Goal: Complete application form

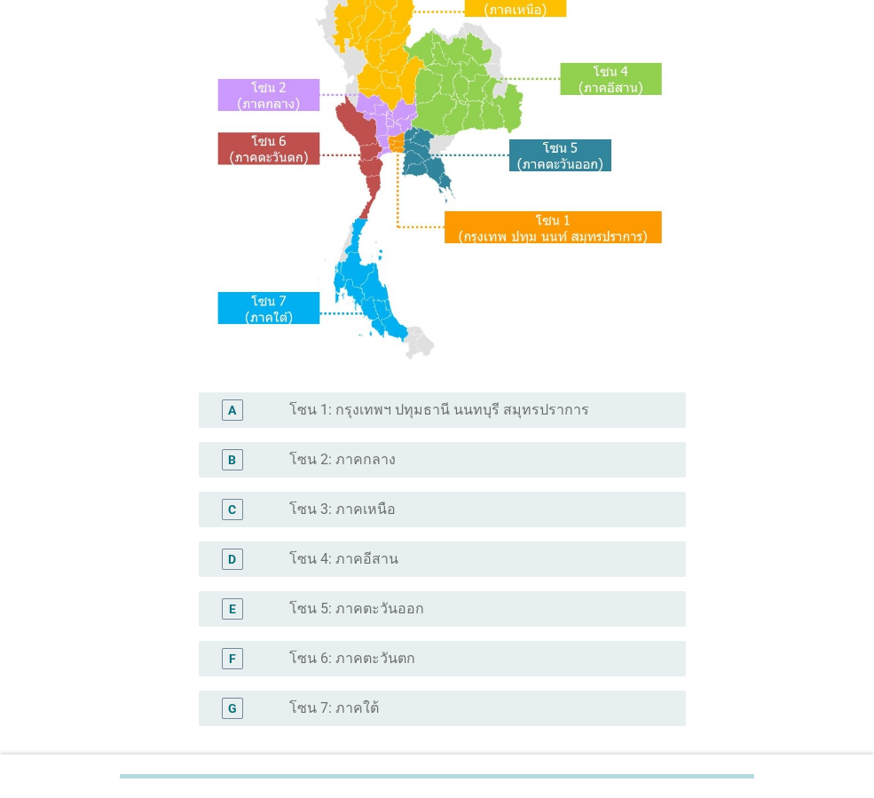
click at [476, 416] on label "โซน 1: กรุงเทพฯ ปทุมธานี นนทบุรี สมุทรปราการ" at bounding box center [439, 410] width 300 height 18
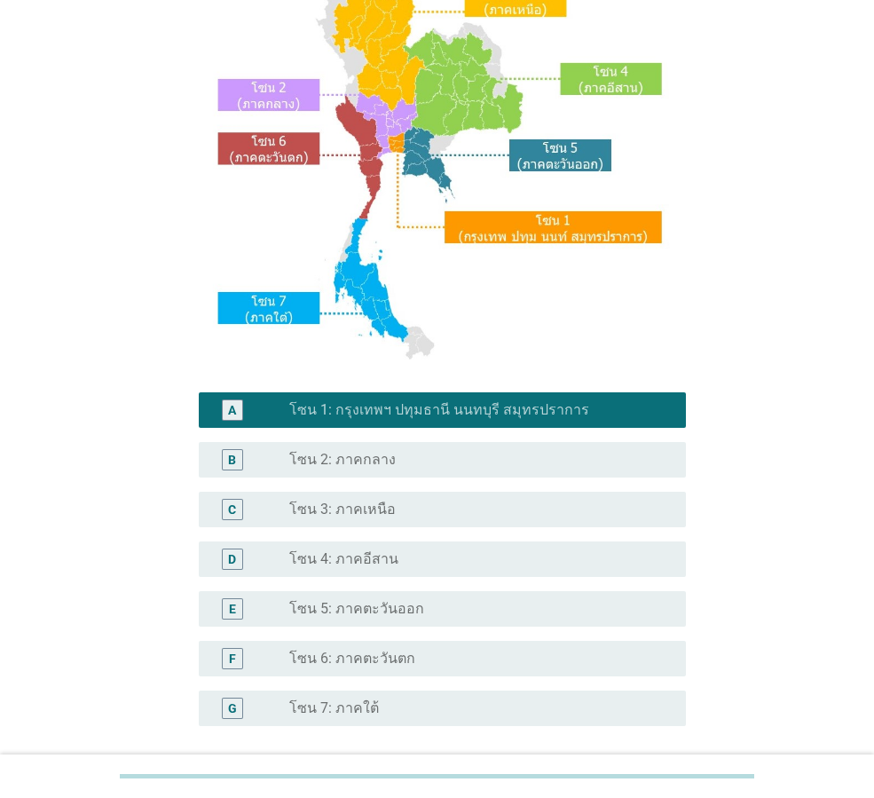
scroll to position [334, 0]
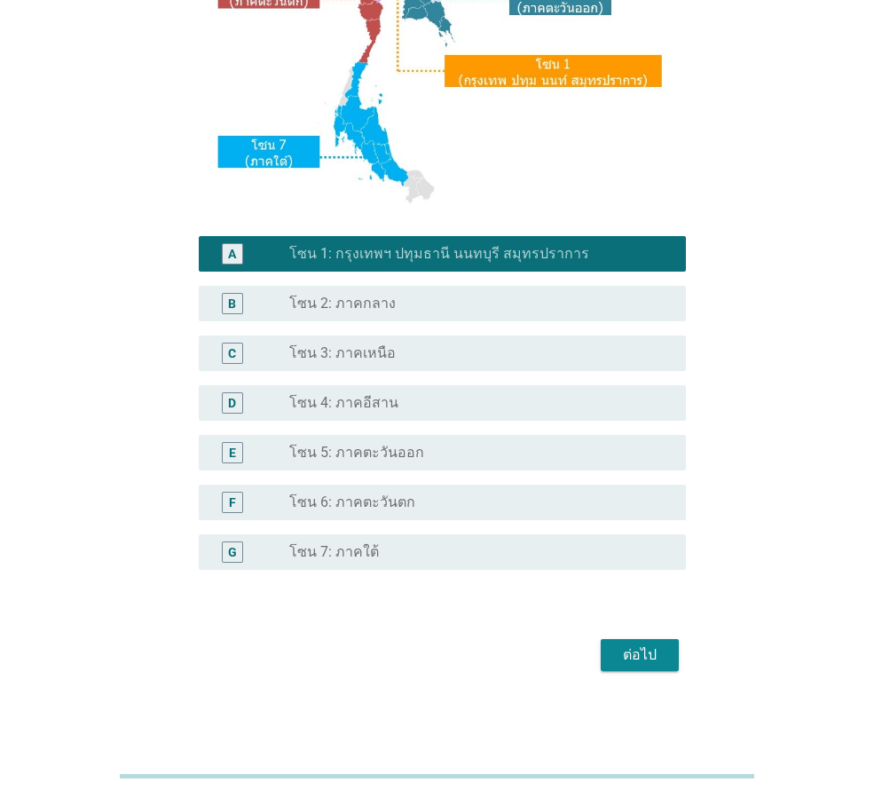
click at [633, 671] on div "ต่อไป" at bounding box center [437, 654] width 498 height 43
click at [640, 651] on div "ต่อไป" at bounding box center [640, 654] width 50 height 21
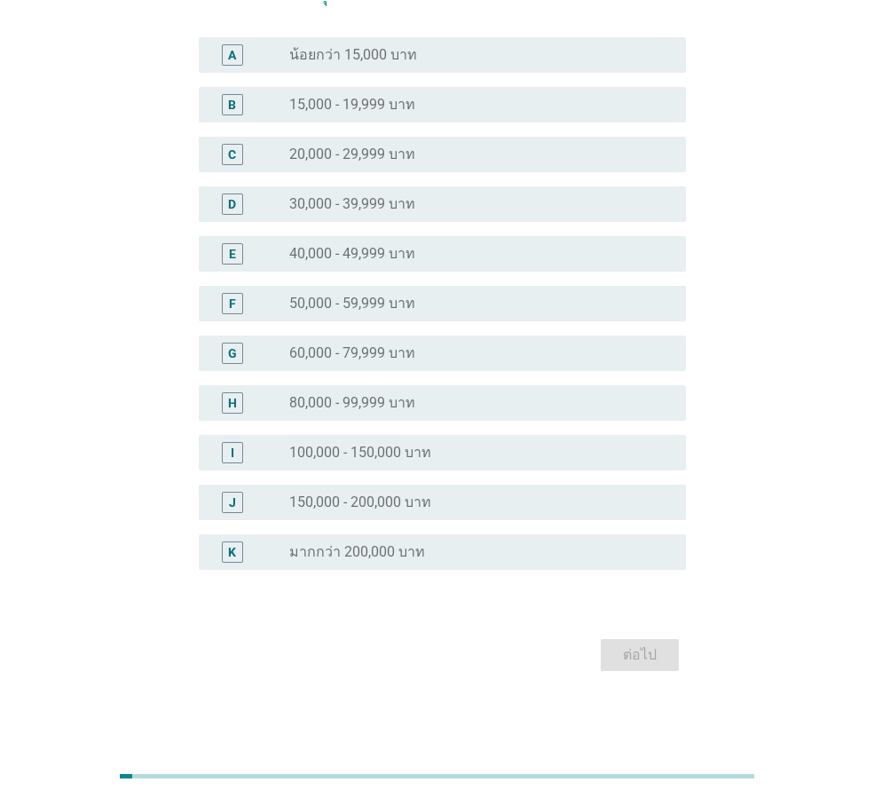
scroll to position [0, 0]
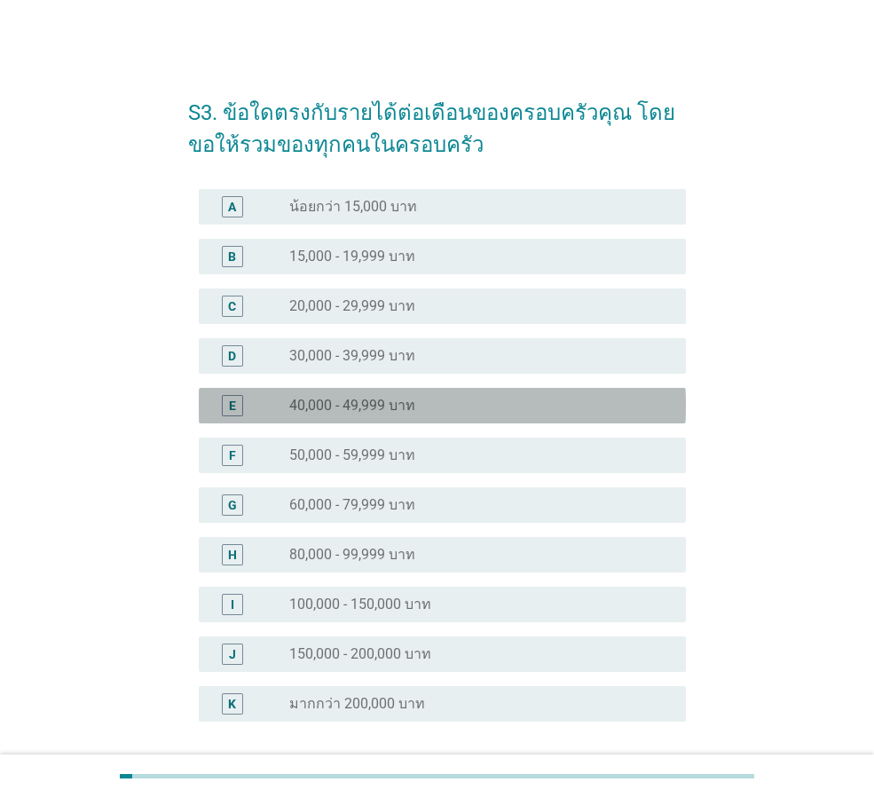
click at [443, 406] on div "radio_button_unchecked 40,000 - 49,999 บาท" at bounding box center [473, 406] width 368 height 18
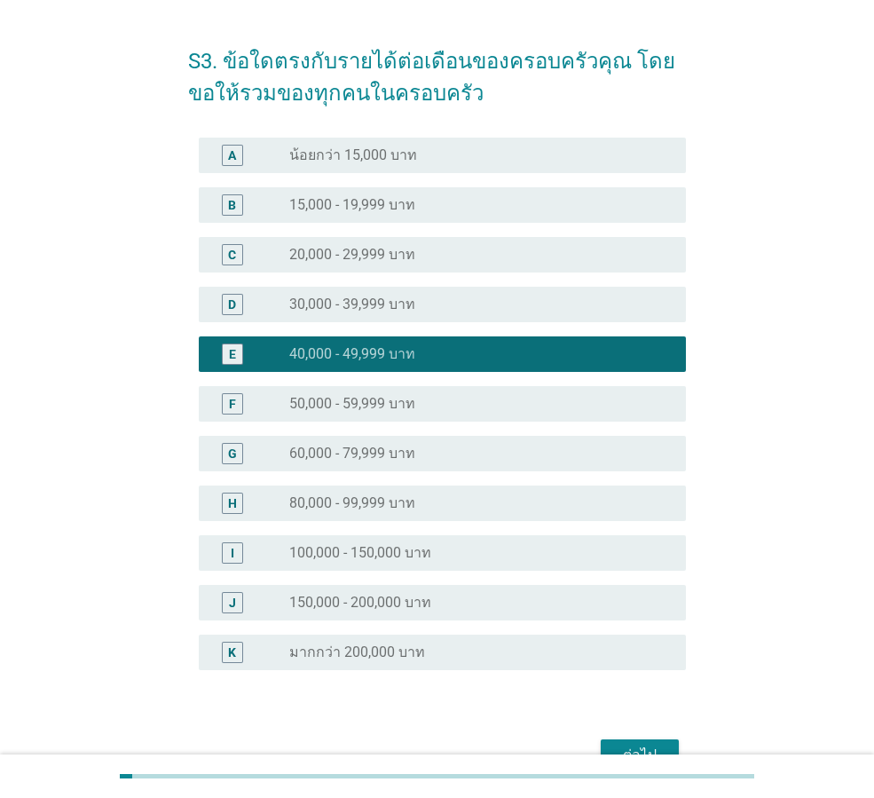
scroll to position [152, 0]
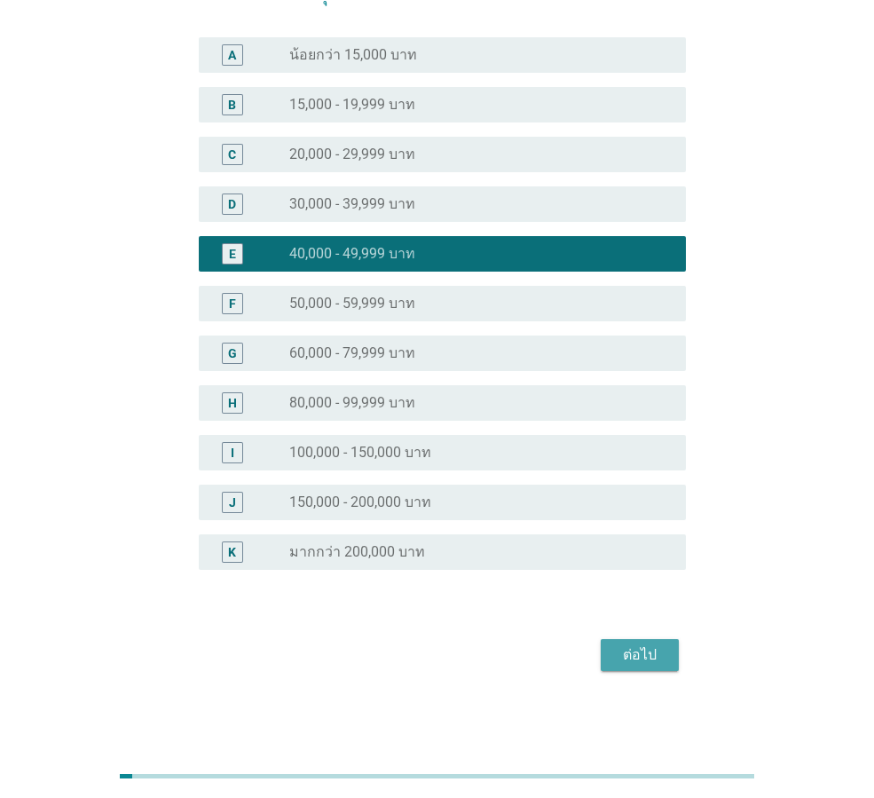
click at [653, 665] on div "ต่อไป" at bounding box center [640, 654] width 50 height 21
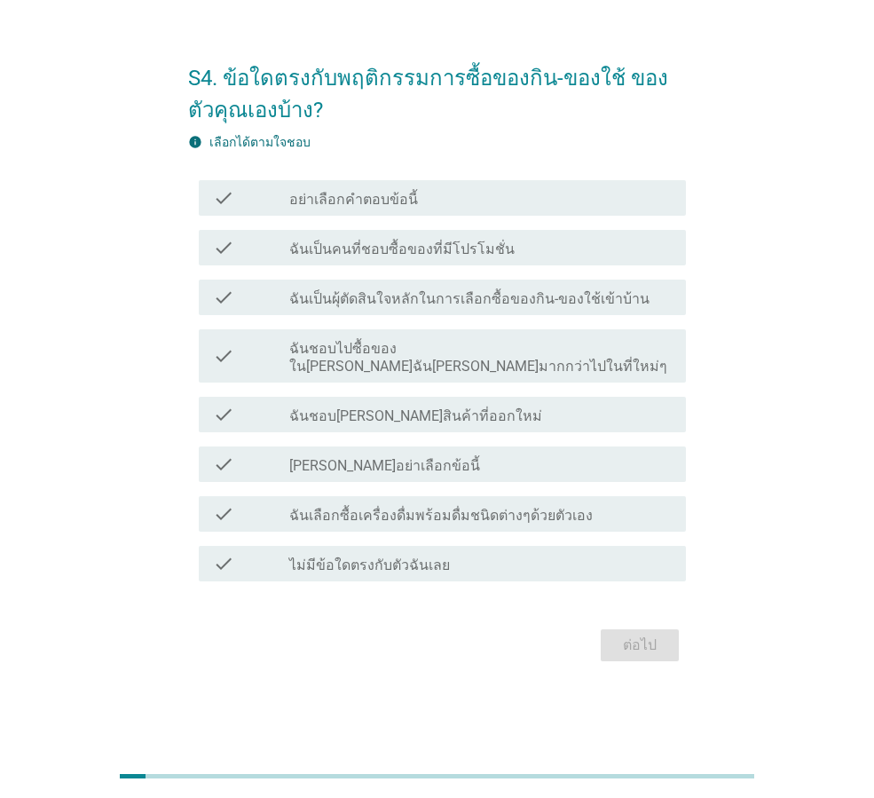
scroll to position [0, 0]
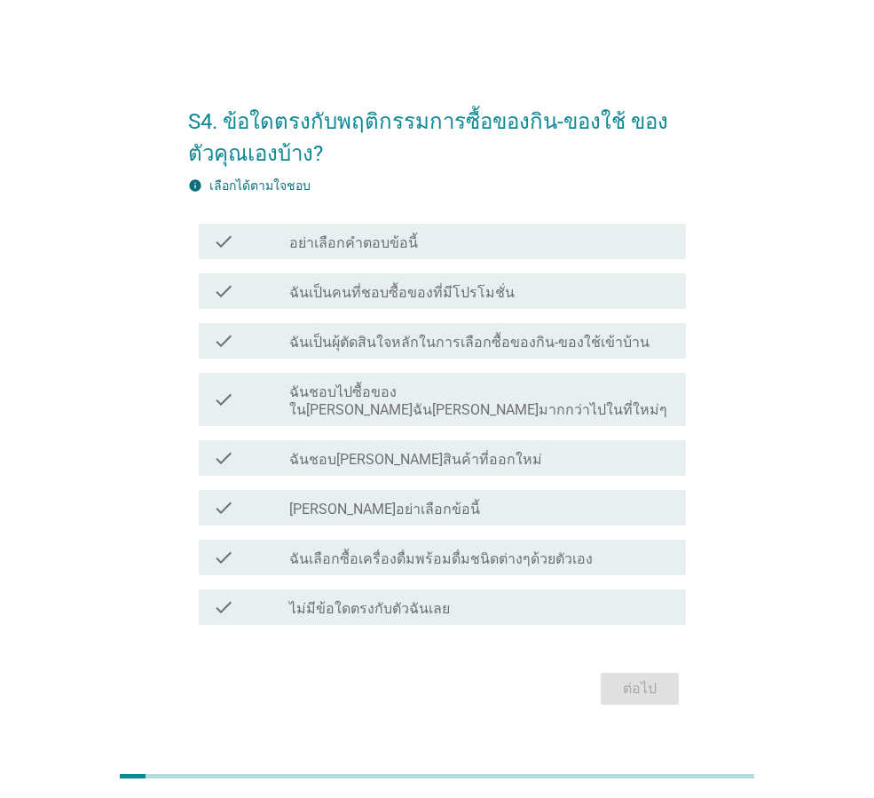
click at [453, 300] on label "ฉันเป็นคนที่ชอบซื้อของที่มีโปรโมชั่น" at bounding box center [401, 293] width 225 height 18
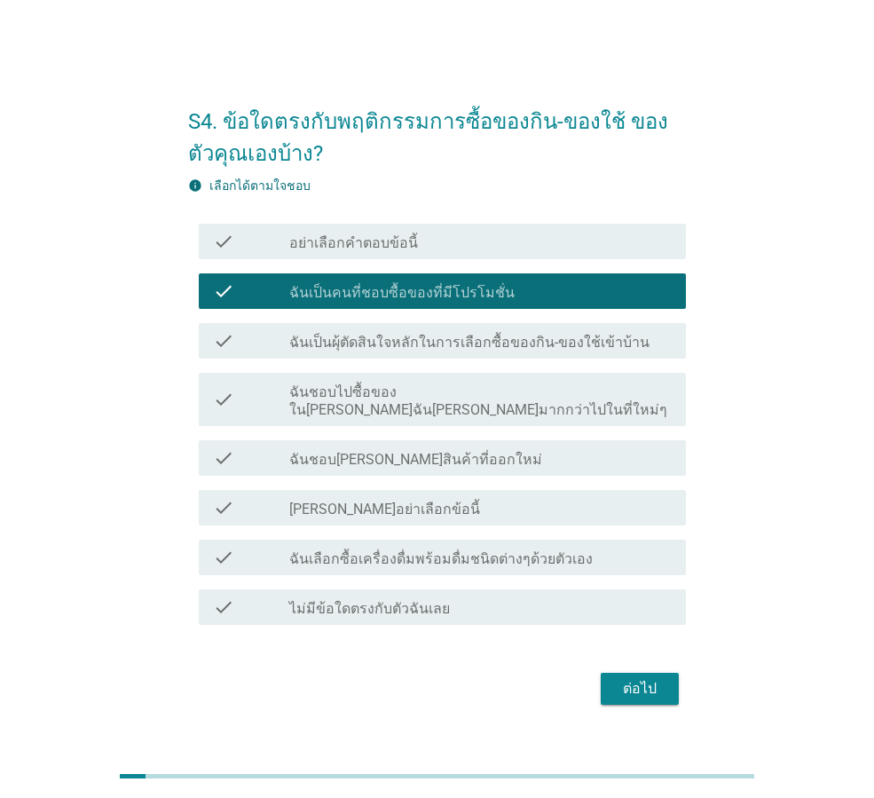
click at [437, 454] on label "ฉันชอบ[PERSON_NAME]สินค้าที่ออกใหม่" at bounding box center [415, 460] width 253 height 18
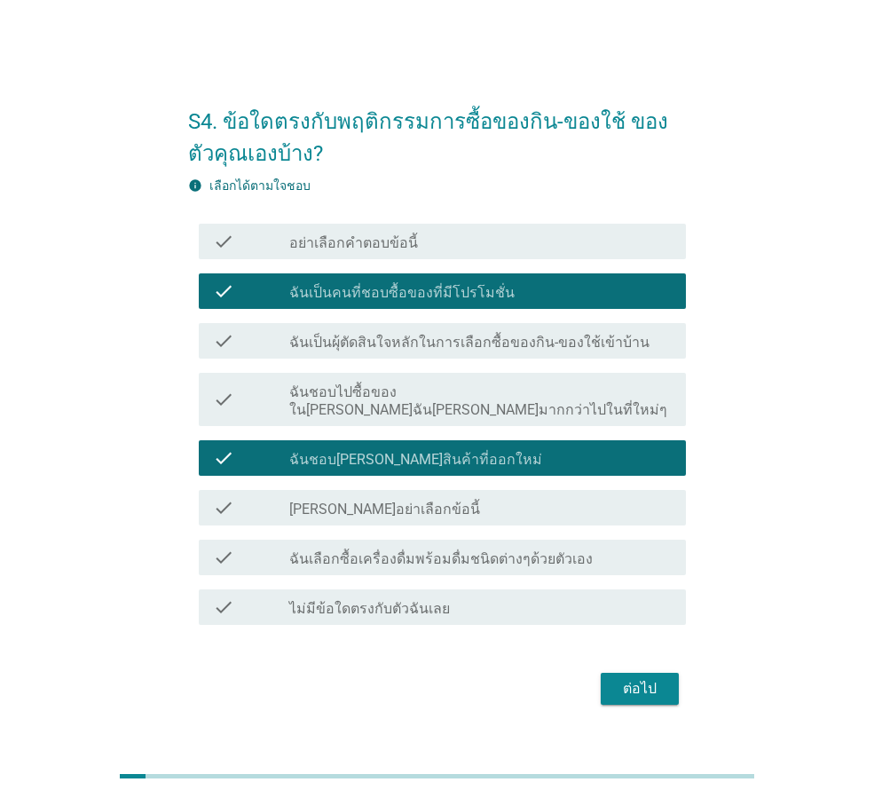
click at [404, 501] on div "check_box_outline_blank [PERSON_NAME]อย่าเลือกข้อนี้" at bounding box center [480, 507] width 382 height 21
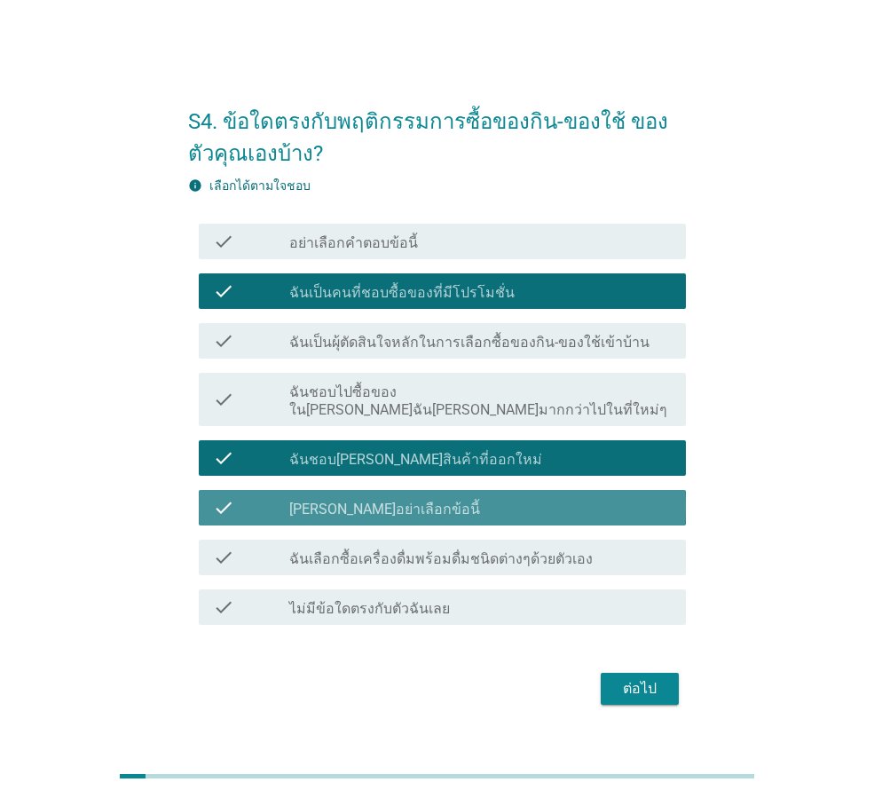
click at [410, 499] on div "check_box_outline_blank [PERSON_NAME]อย่าเลือกข้อนี้" at bounding box center [480, 507] width 382 height 21
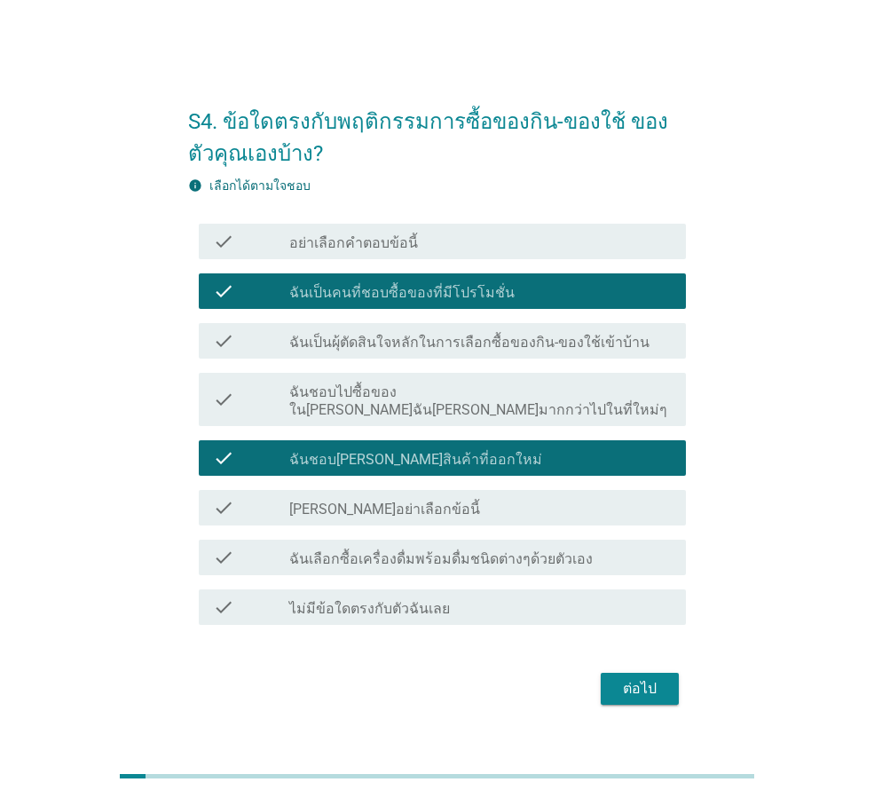
click at [410, 550] on label "ฉันเลือกซื้อเครื่องดื่มพร้อมดื่มชนิดต่างๆด้วยตัวเอง" at bounding box center [440, 559] width 303 height 18
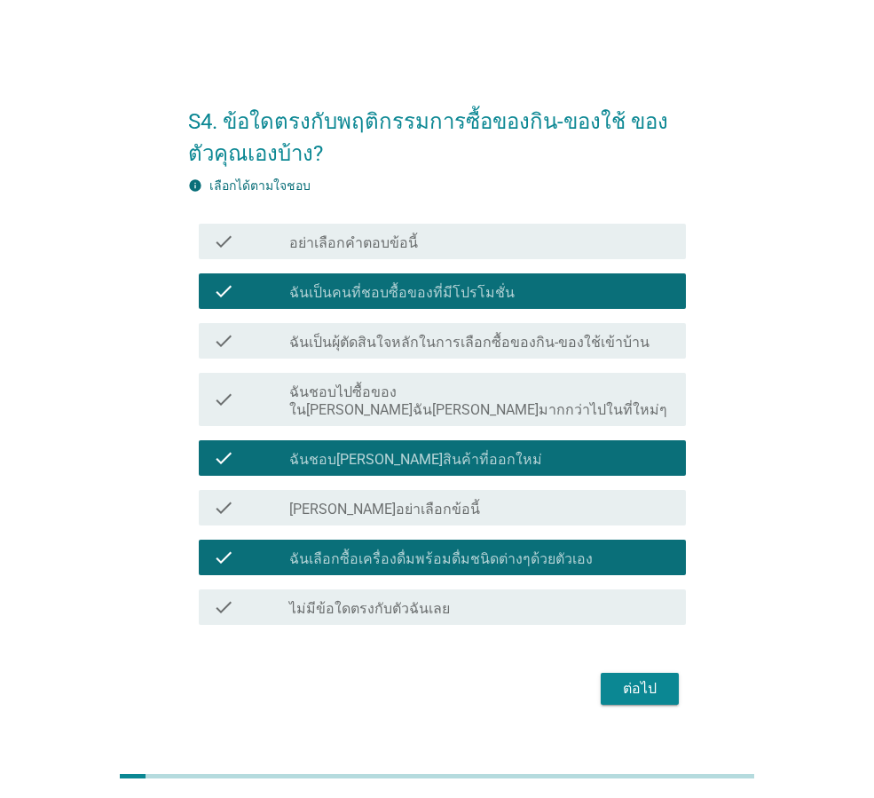
click at [633, 678] on div "ต่อไป" at bounding box center [640, 688] width 50 height 21
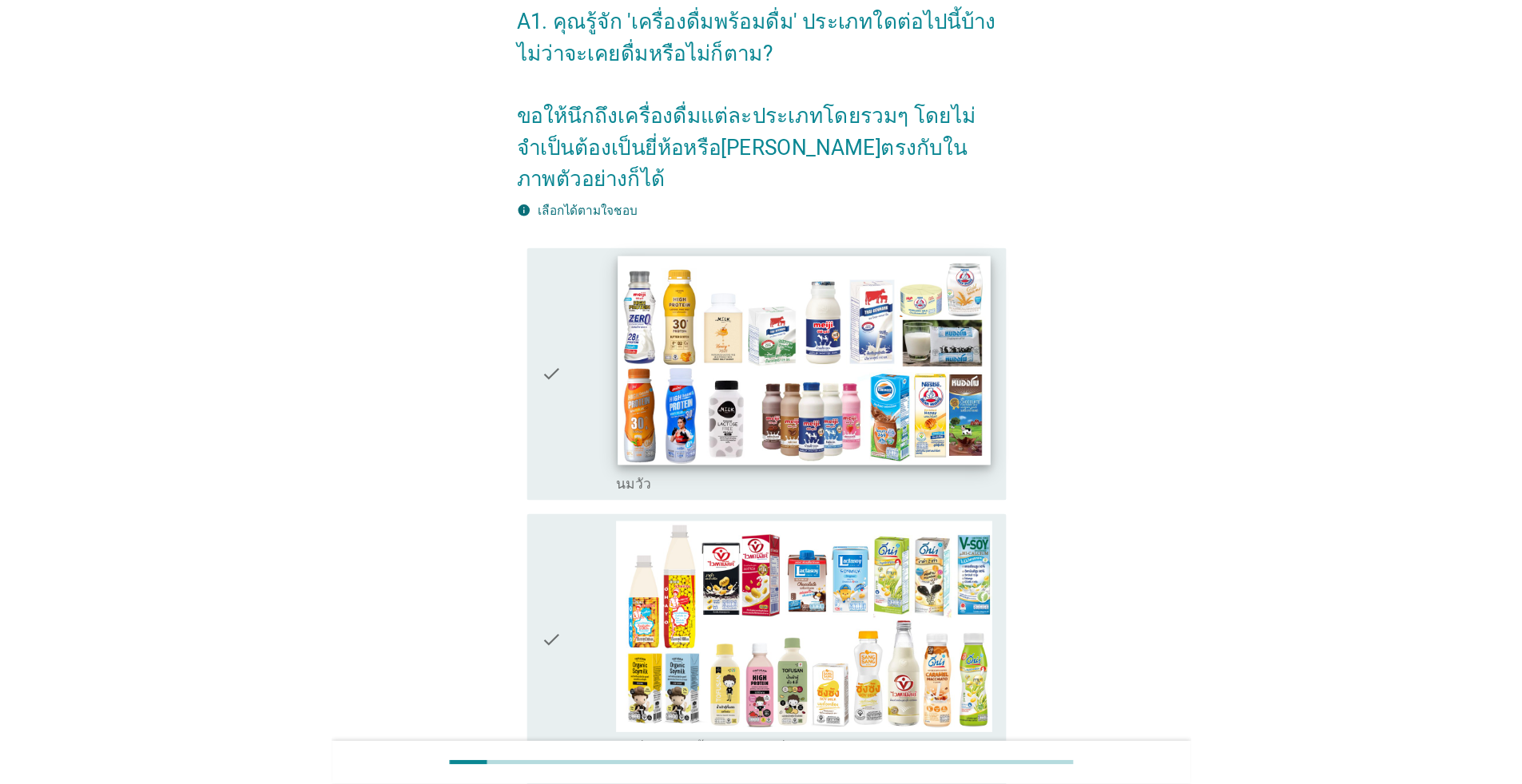
scroll to position [159, 0]
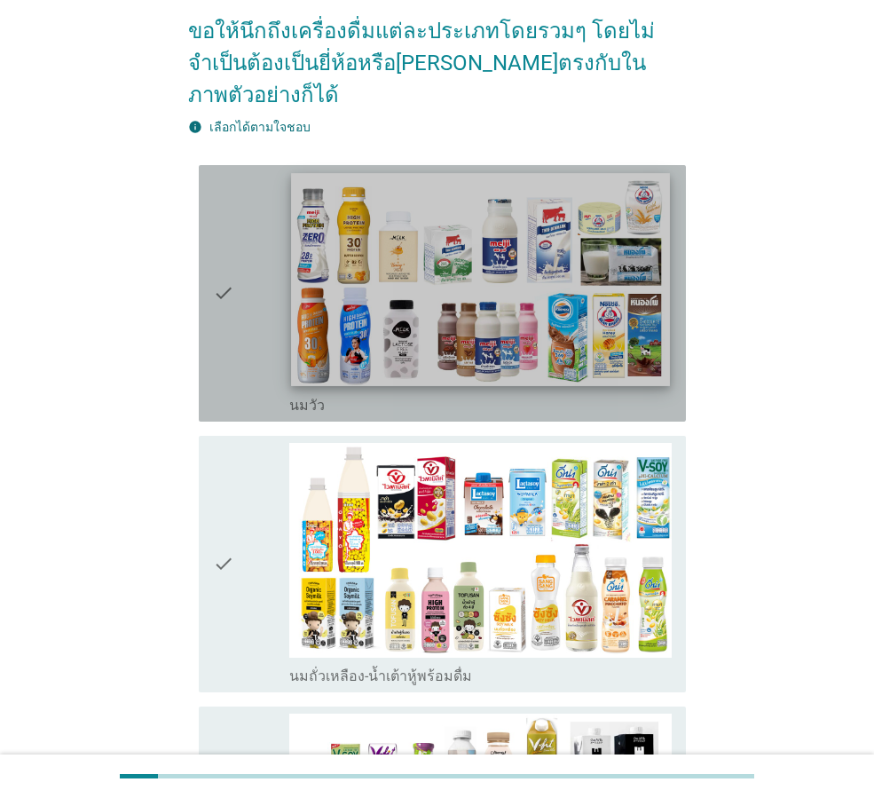
click at [478, 286] on img at bounding box center [480, 279] width 378 height 213
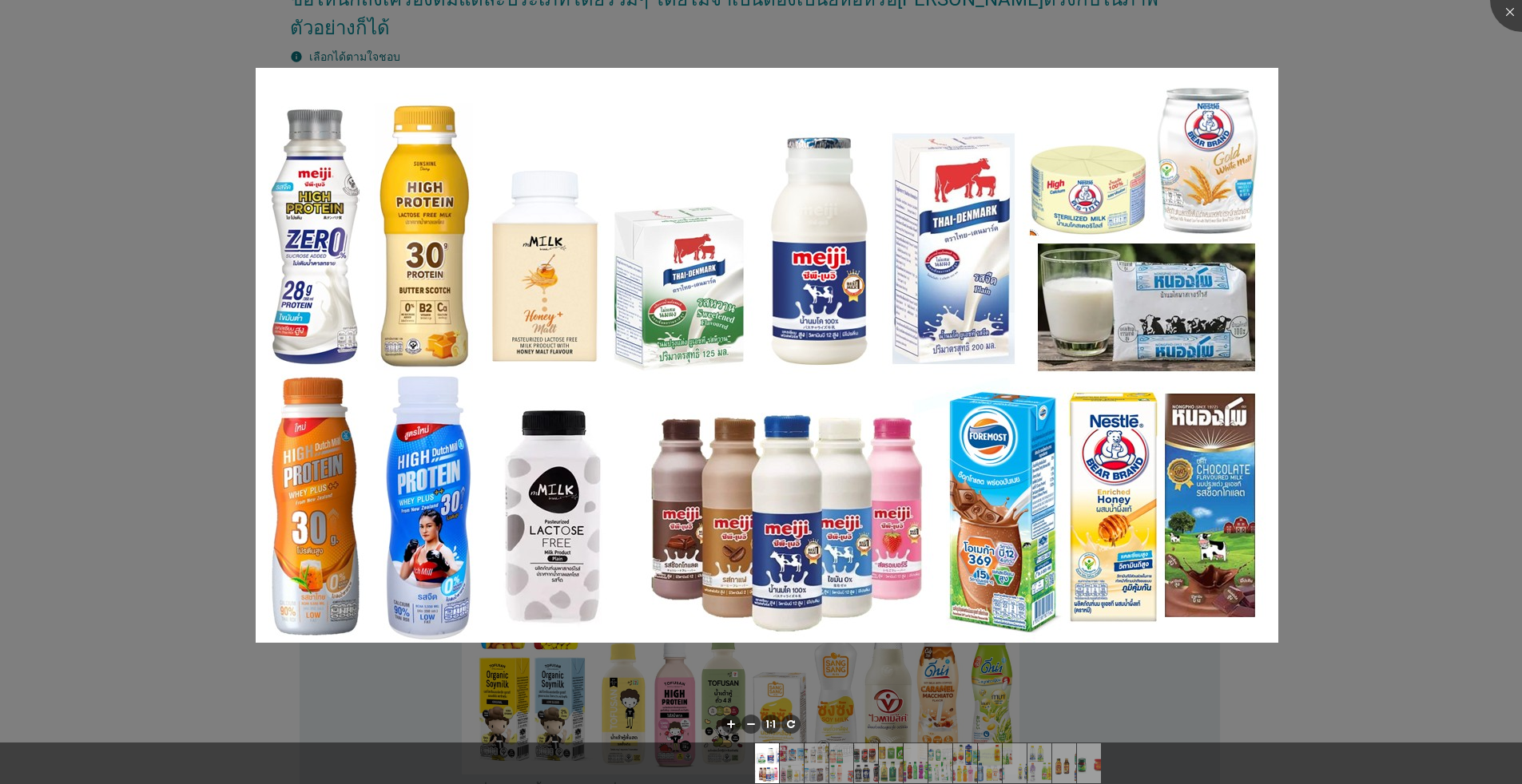
click at [221, 365] on div at bounding box center [761, 392] width 1522 height 784
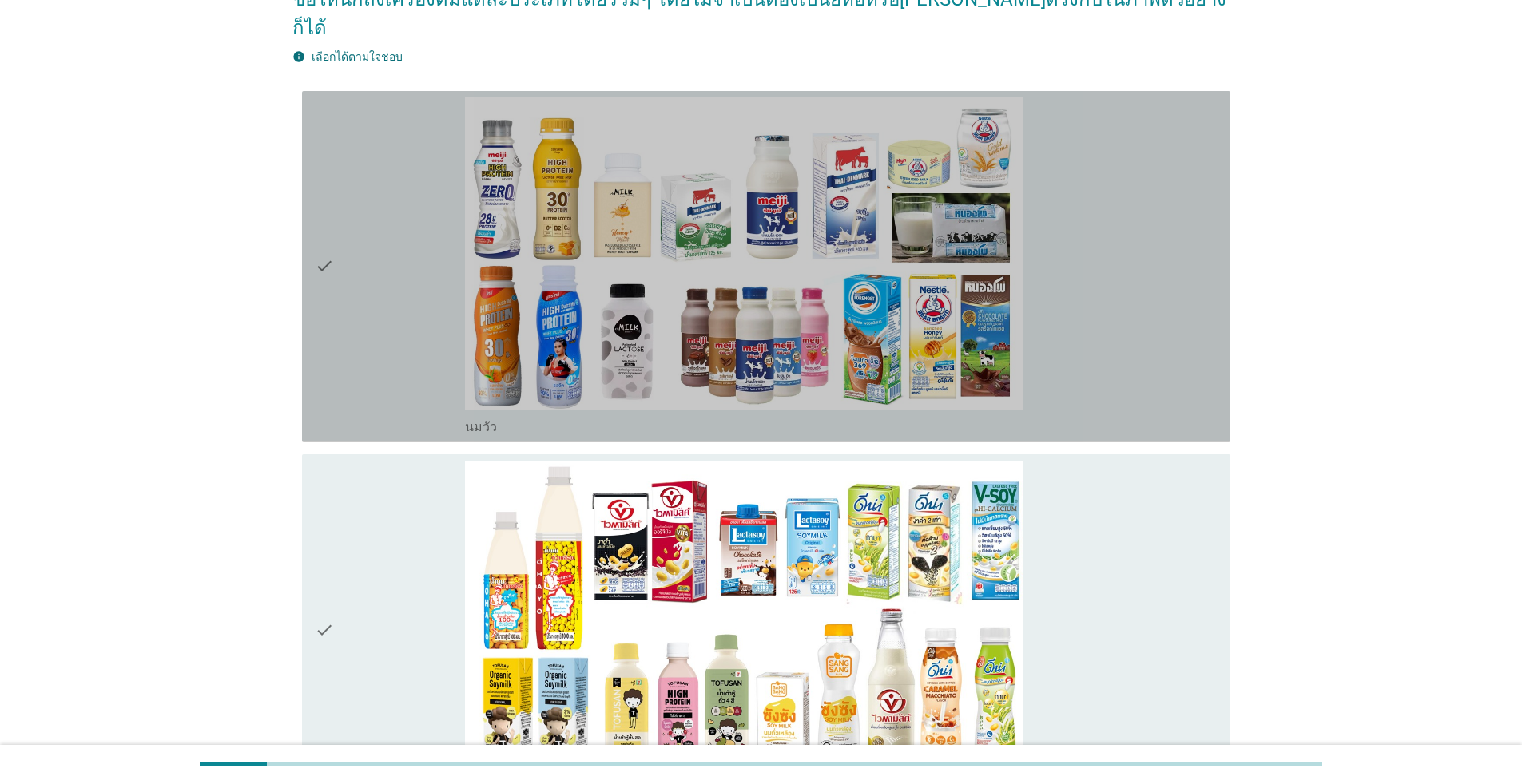
click at [354, 264] on div "check" at bounding box center [390, 266] width 150 height 338
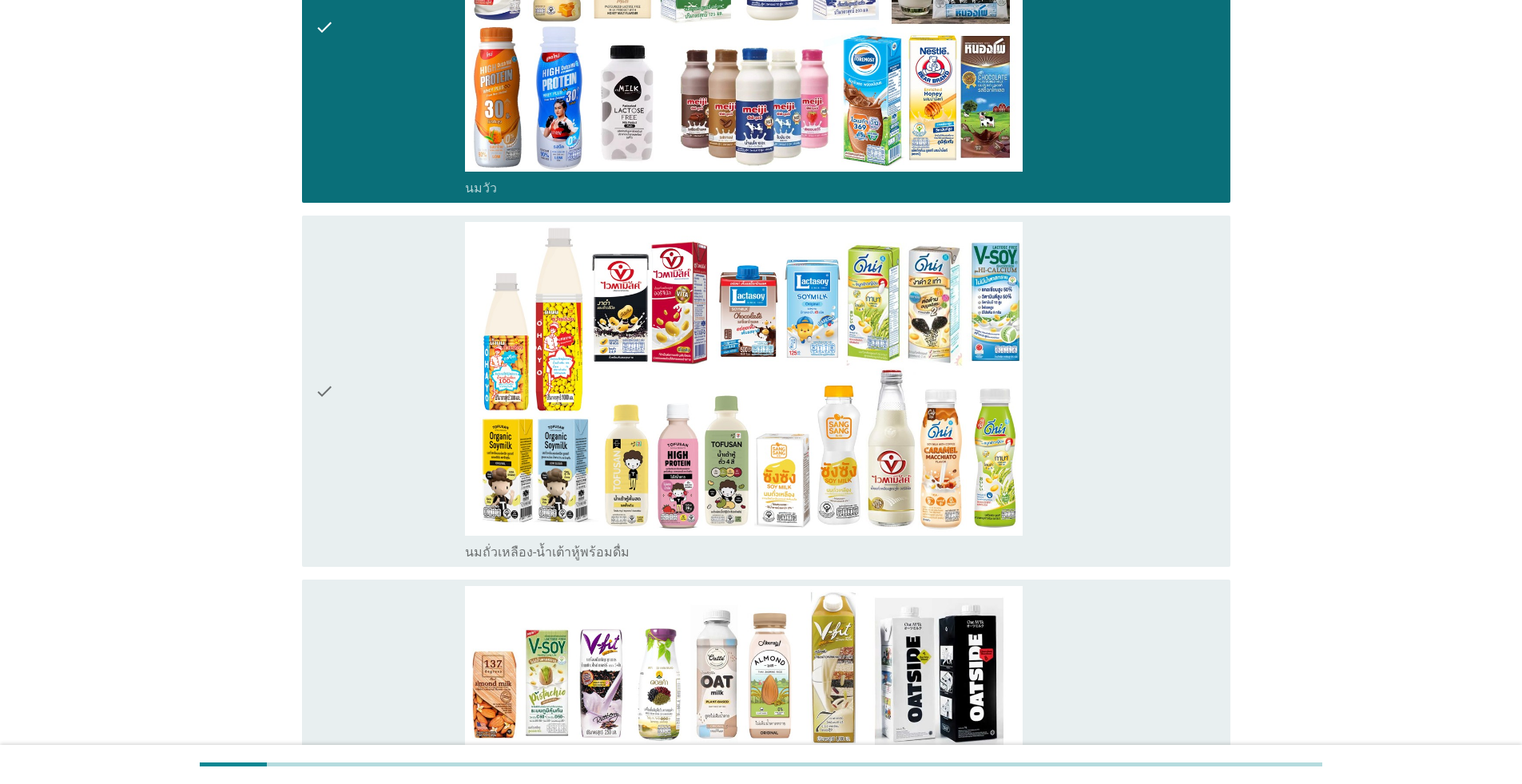
scroll to position [400, 0]
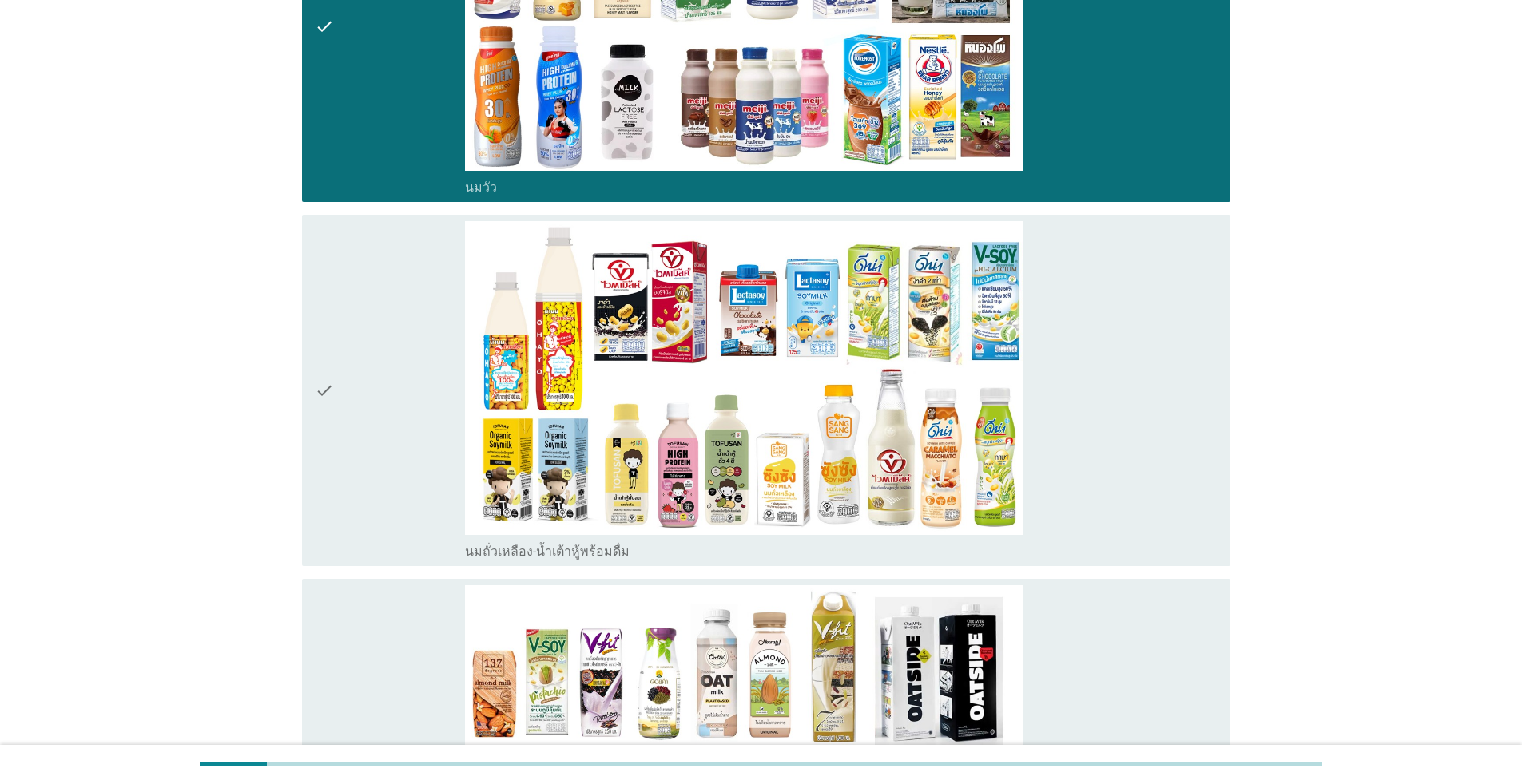
click at [365, 365] on div "check" at bounding box center [390, 391] width 150 height 338
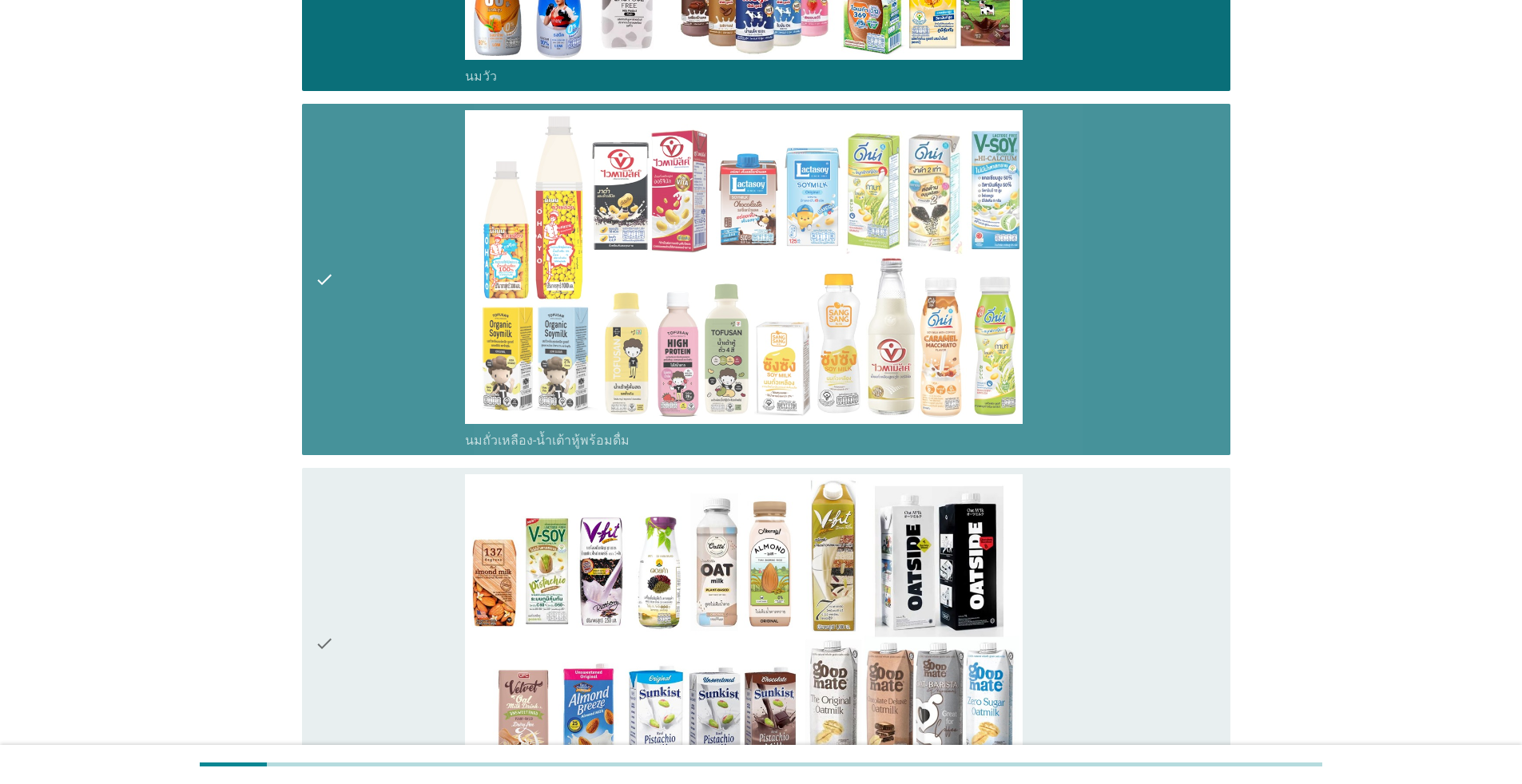
scroll to position [639, 0]
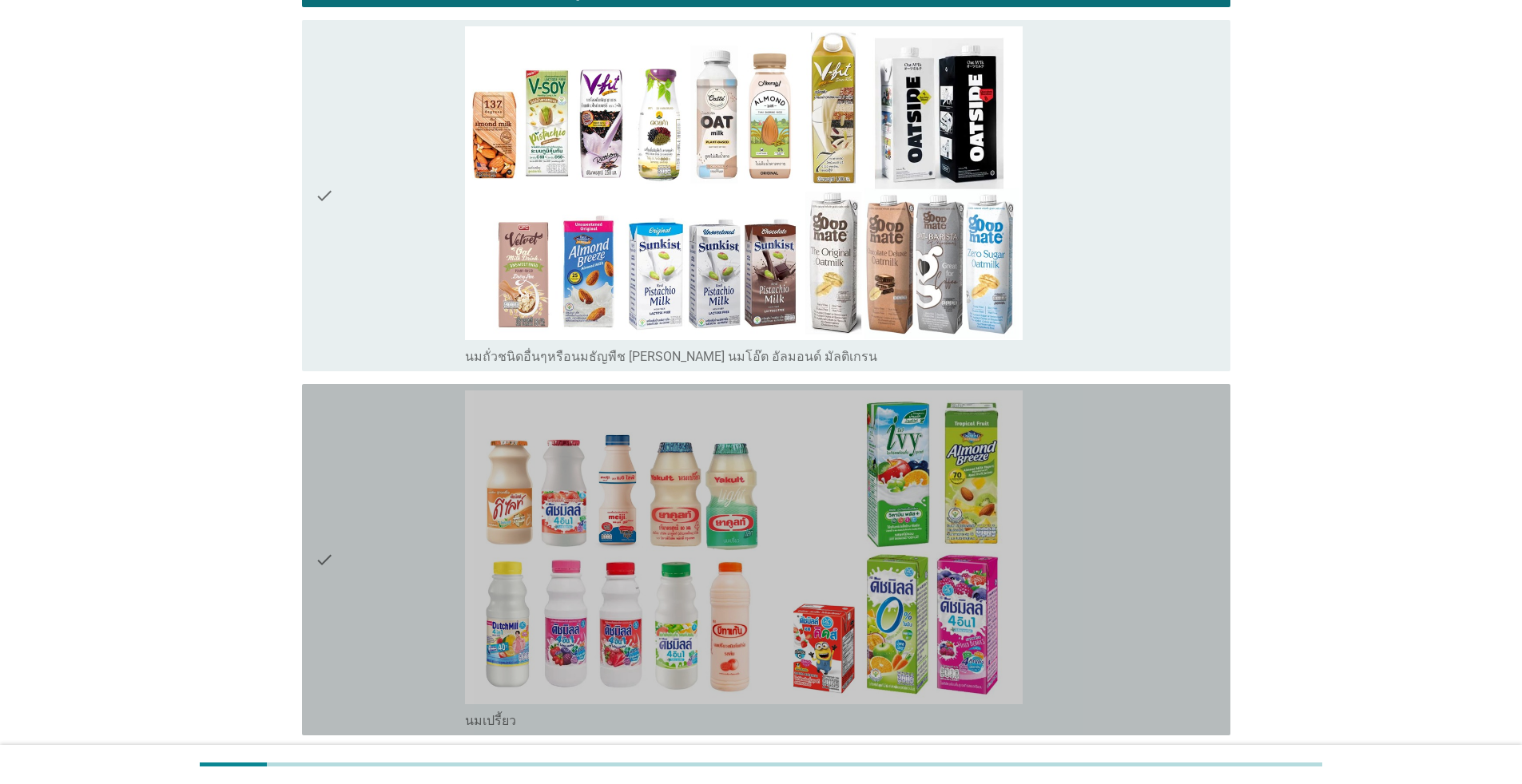
click at [365, 457] on div "check" at bounding box center [390, 560] width 150 height 338
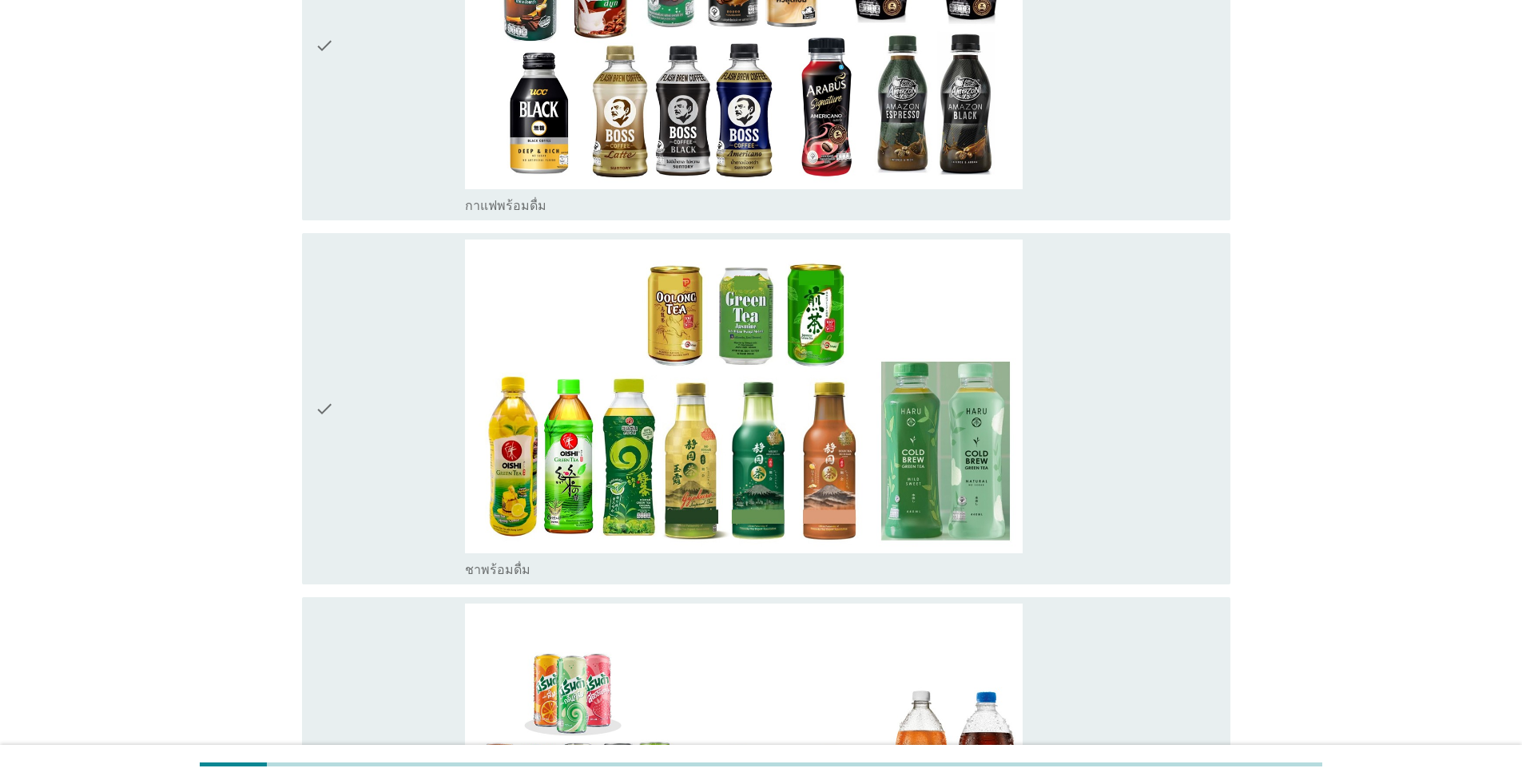
click at [352, 386] on div "check" at bounding box center [390, 409] width 150 height 338
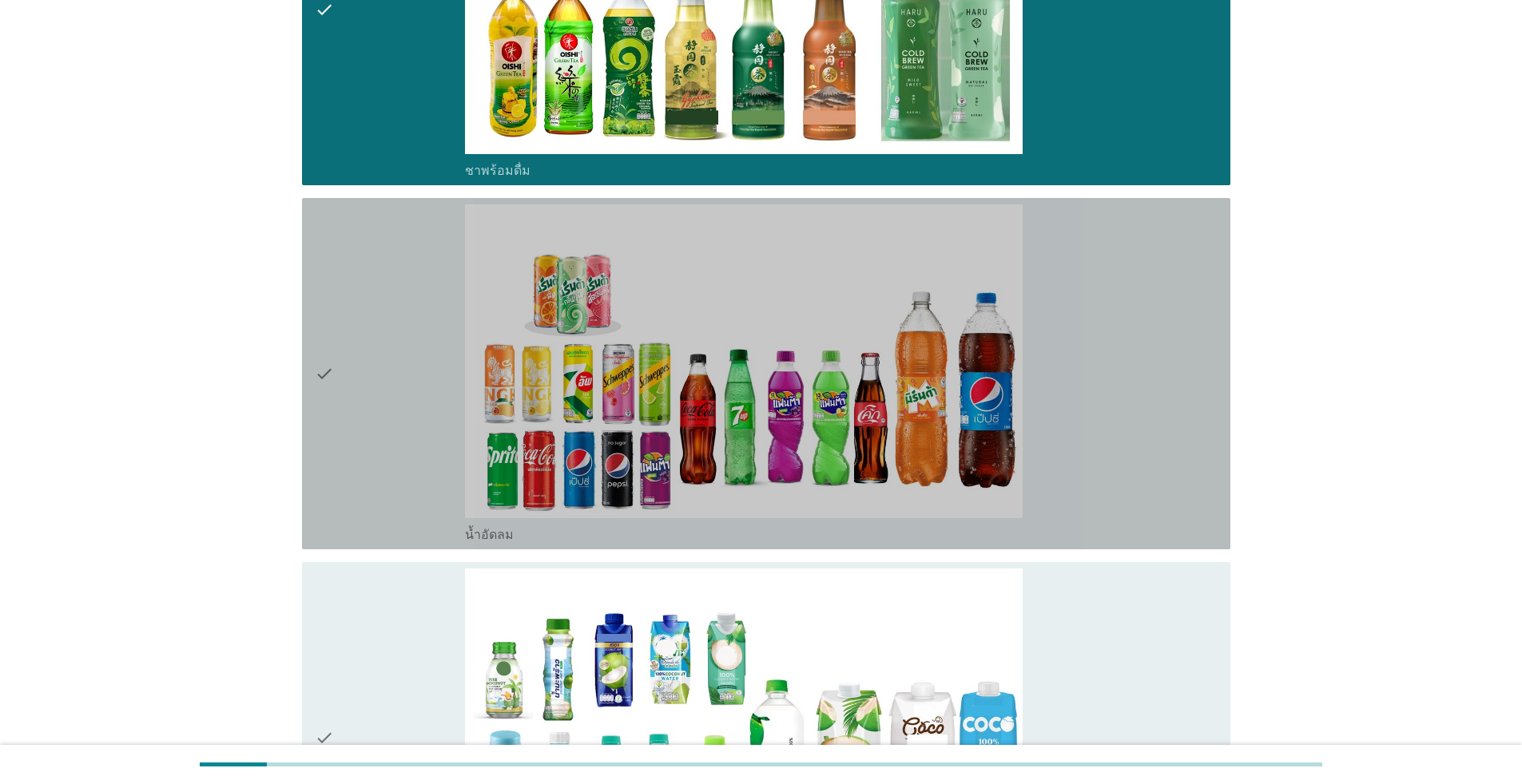
click at [358, 416] on div "check" at bounding box center [390, 374] width 150 height 338
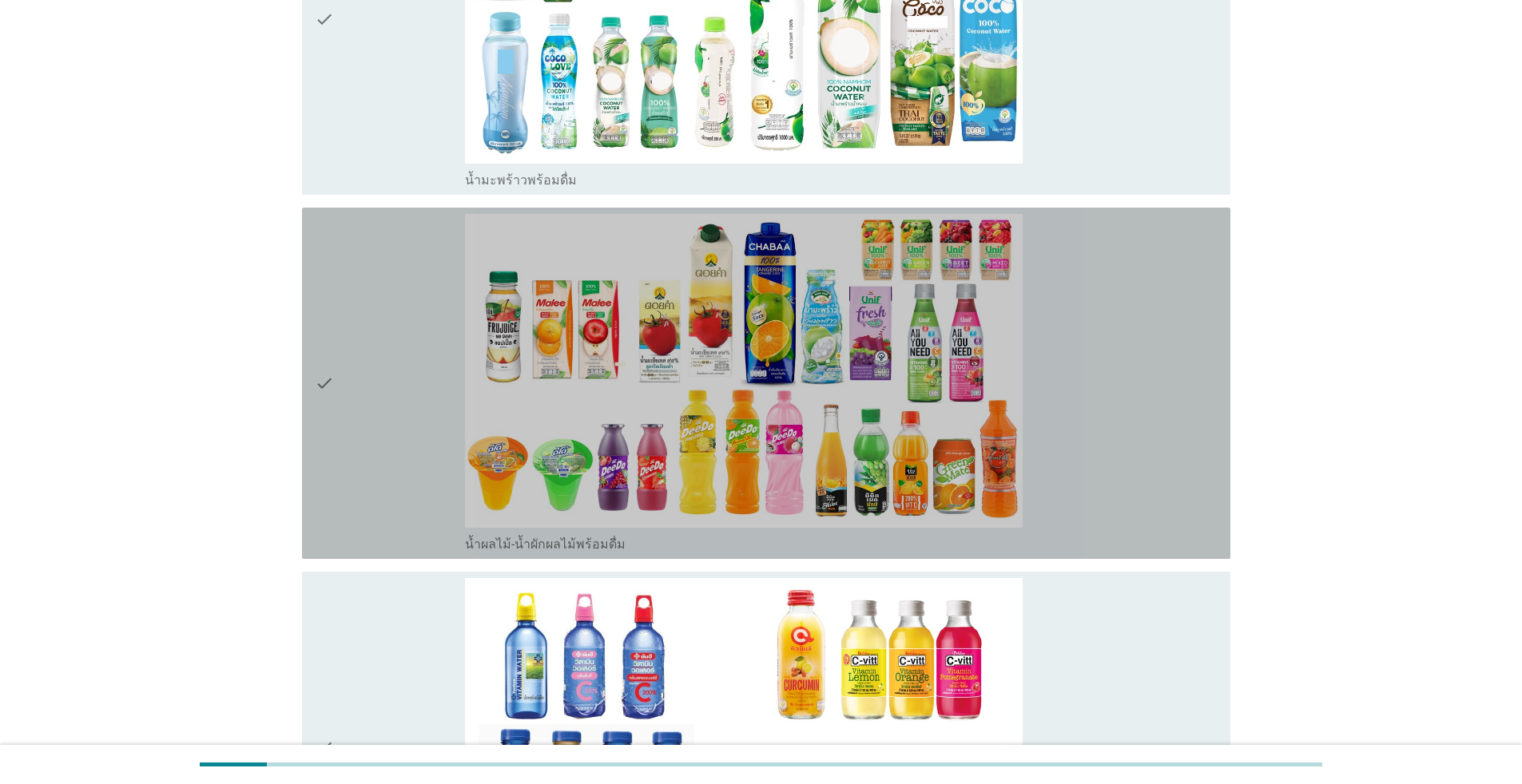
click at [361, 414] on div "check" at bounding box center [390, 383] width 150 height 338
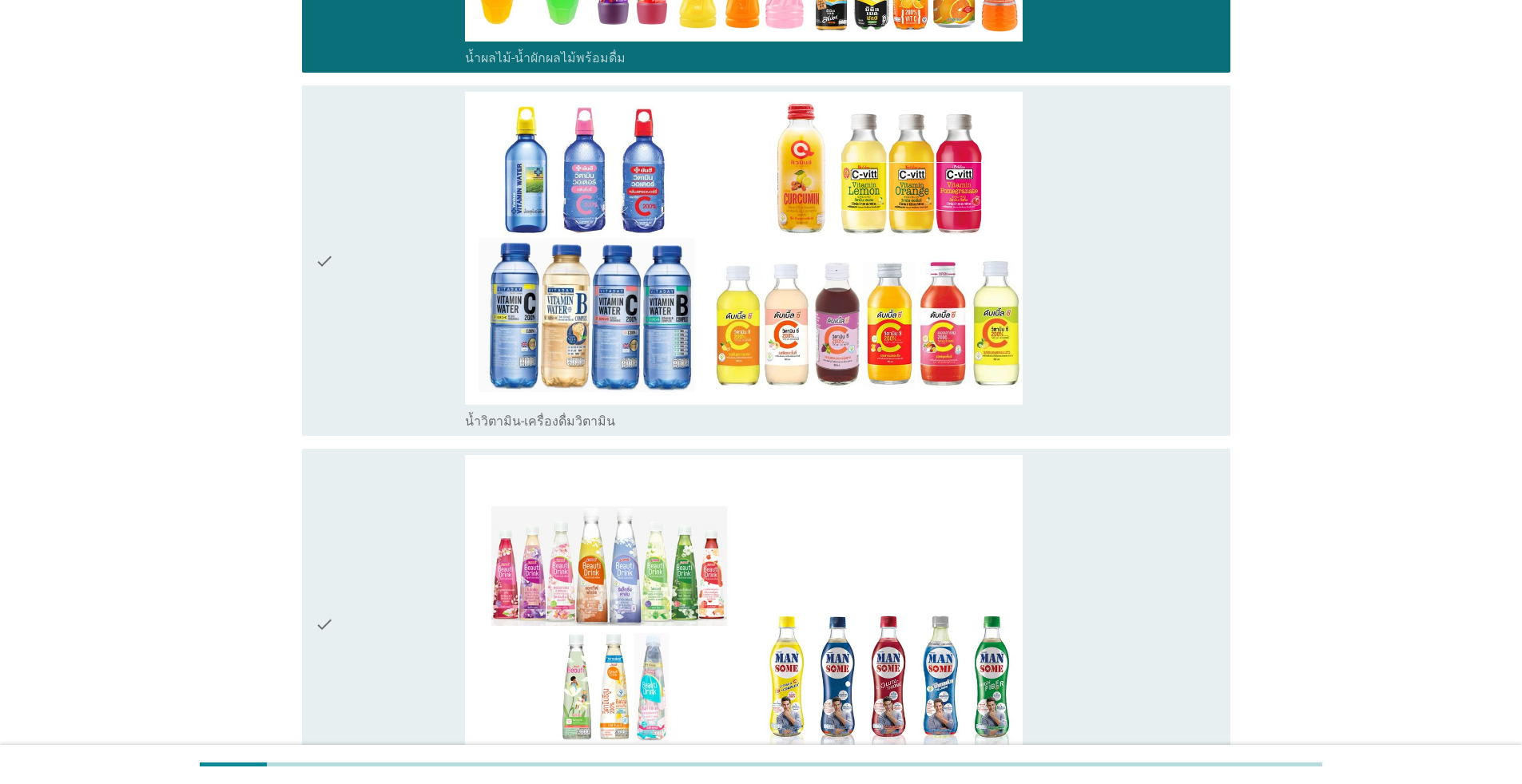
scroll to position [3593, 0]
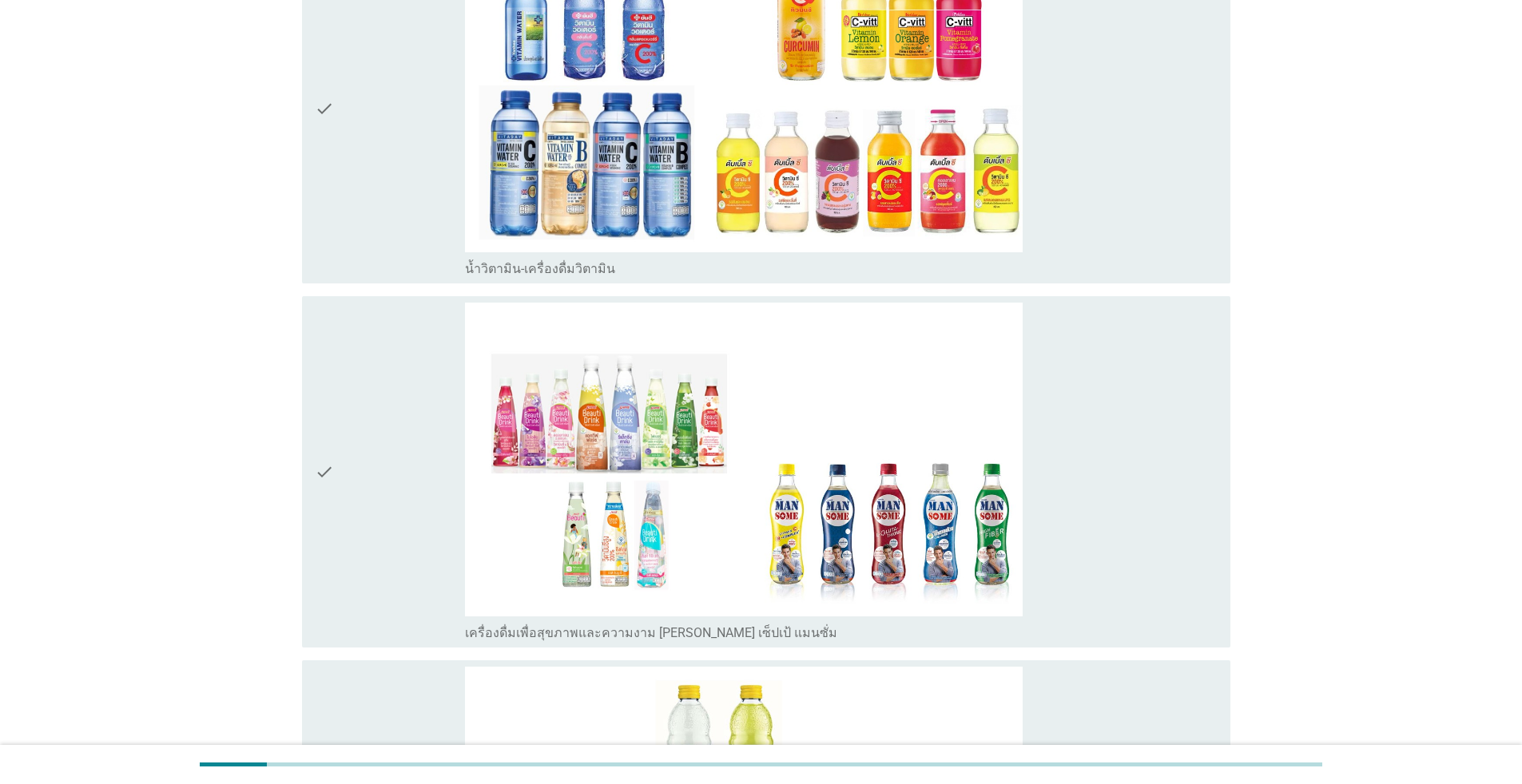
click at [370, 428] on div "check" at bounding box center [390, 472] width 150 height 338
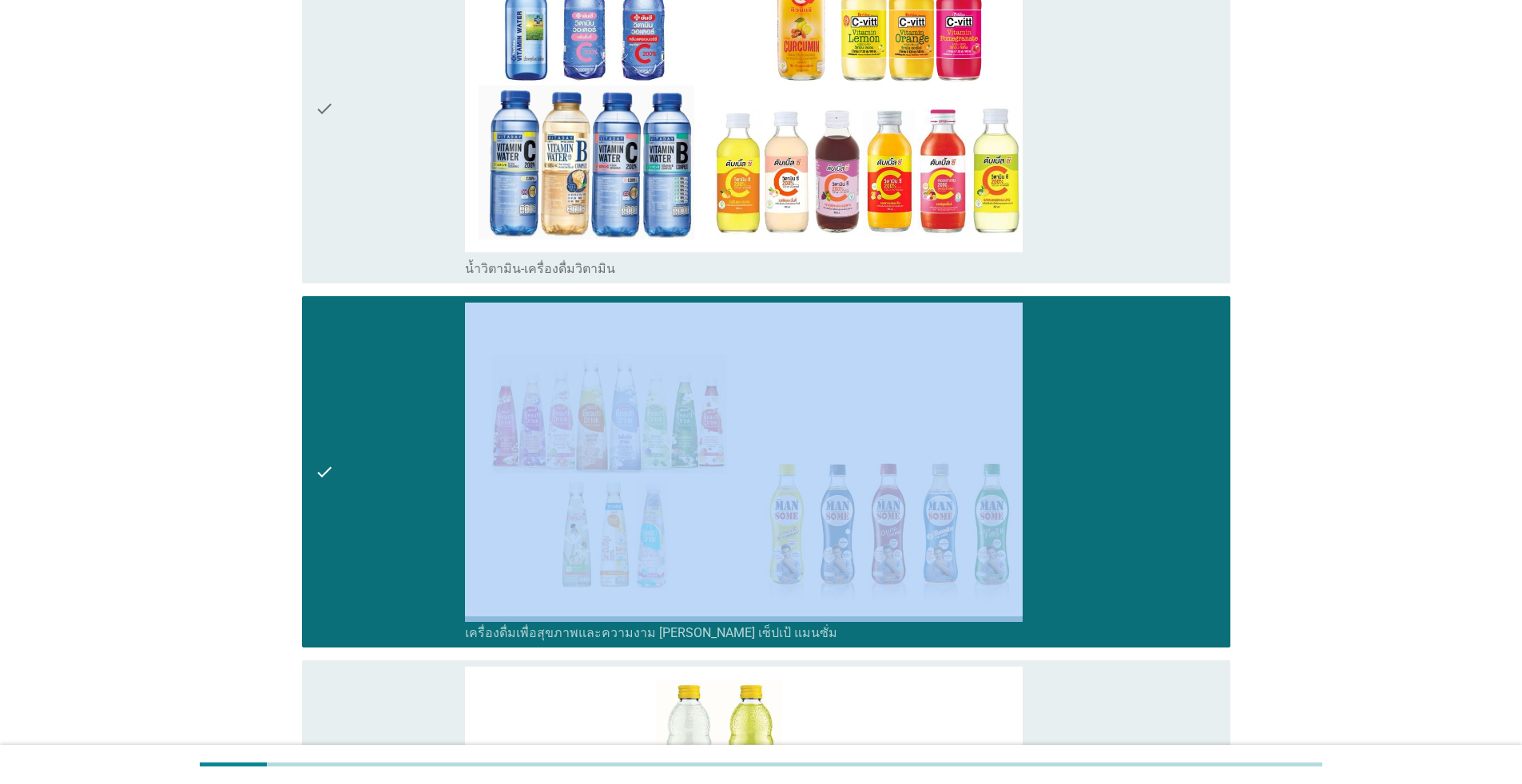
click at [370, 428] on div "check" at bounding box center [390, 472] width 150 height 338
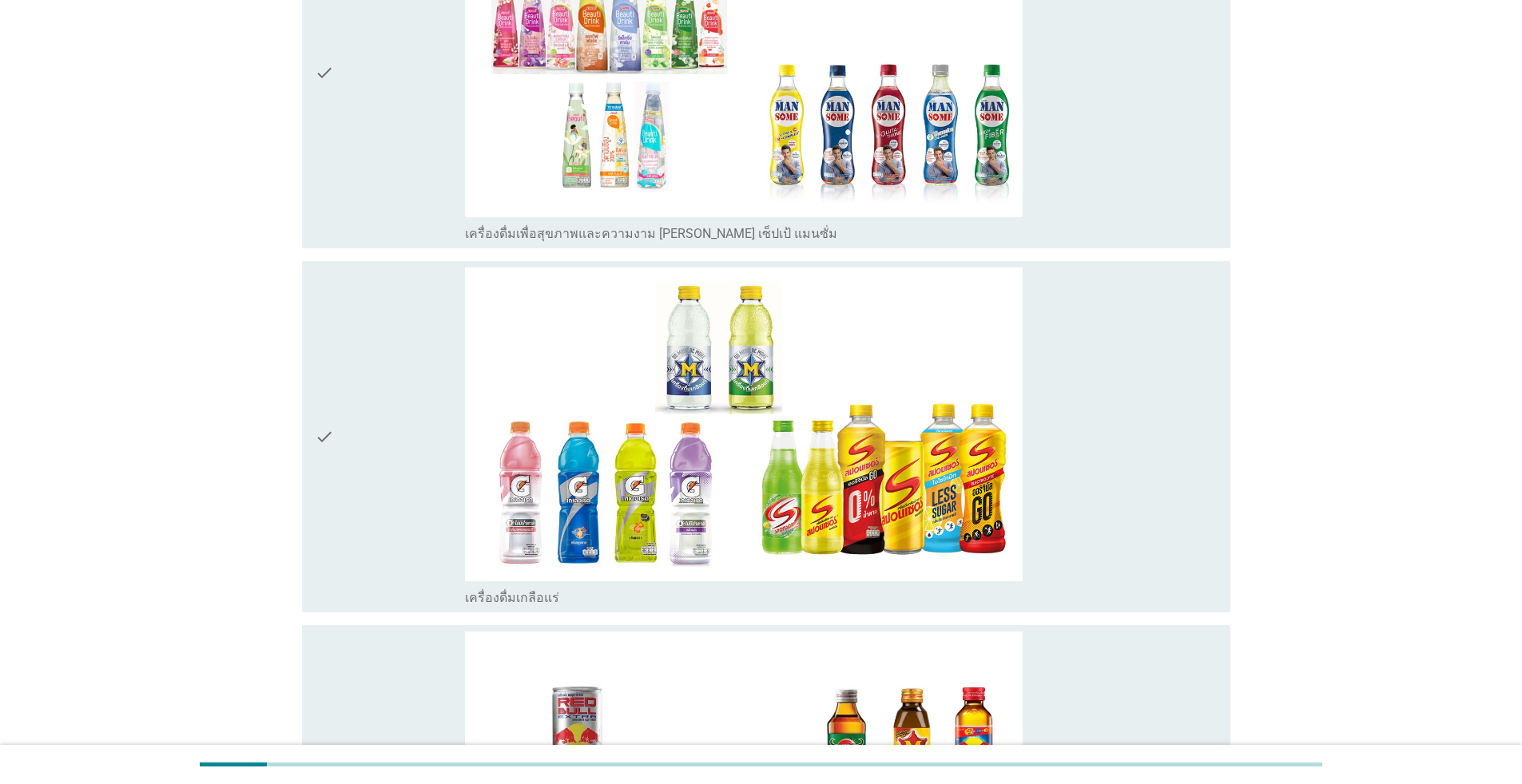
click at [376, 365] on div "check" at bounding box center [390, 437] width 150 height 338
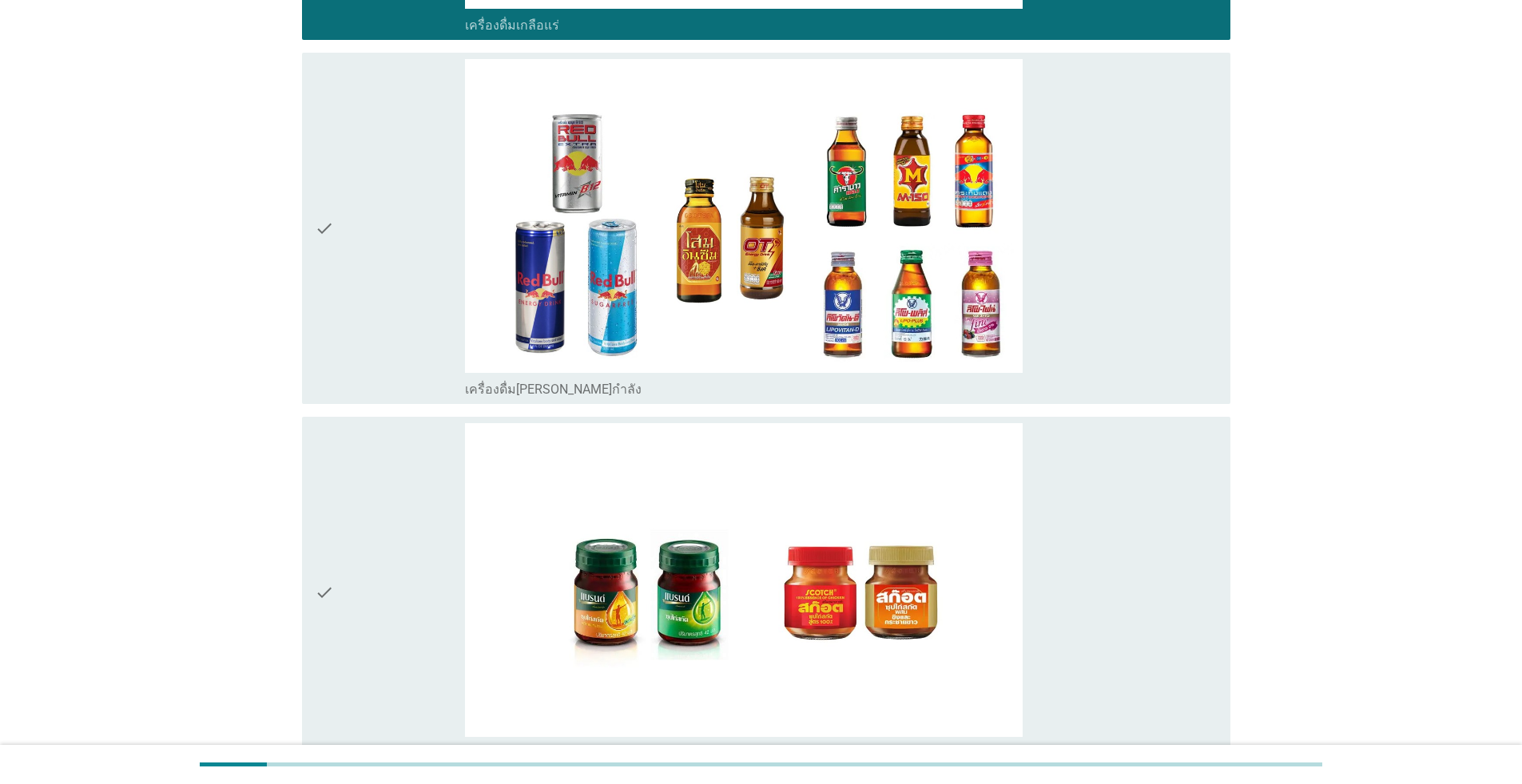
scroll to position [4752, 0]
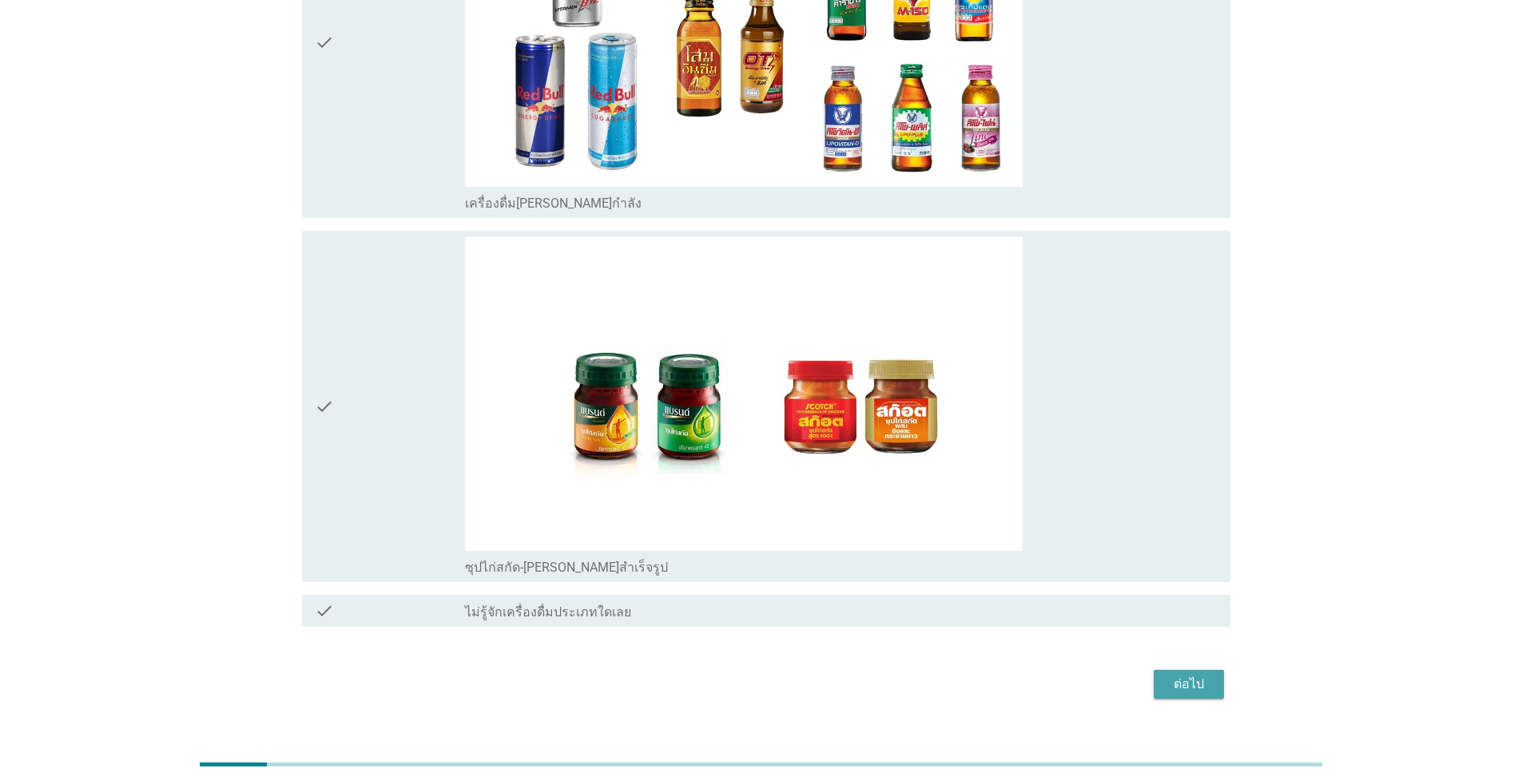
click at [786, 675] on div "ต่อไป" at bounding box center [1189, 684] width 45 height 19
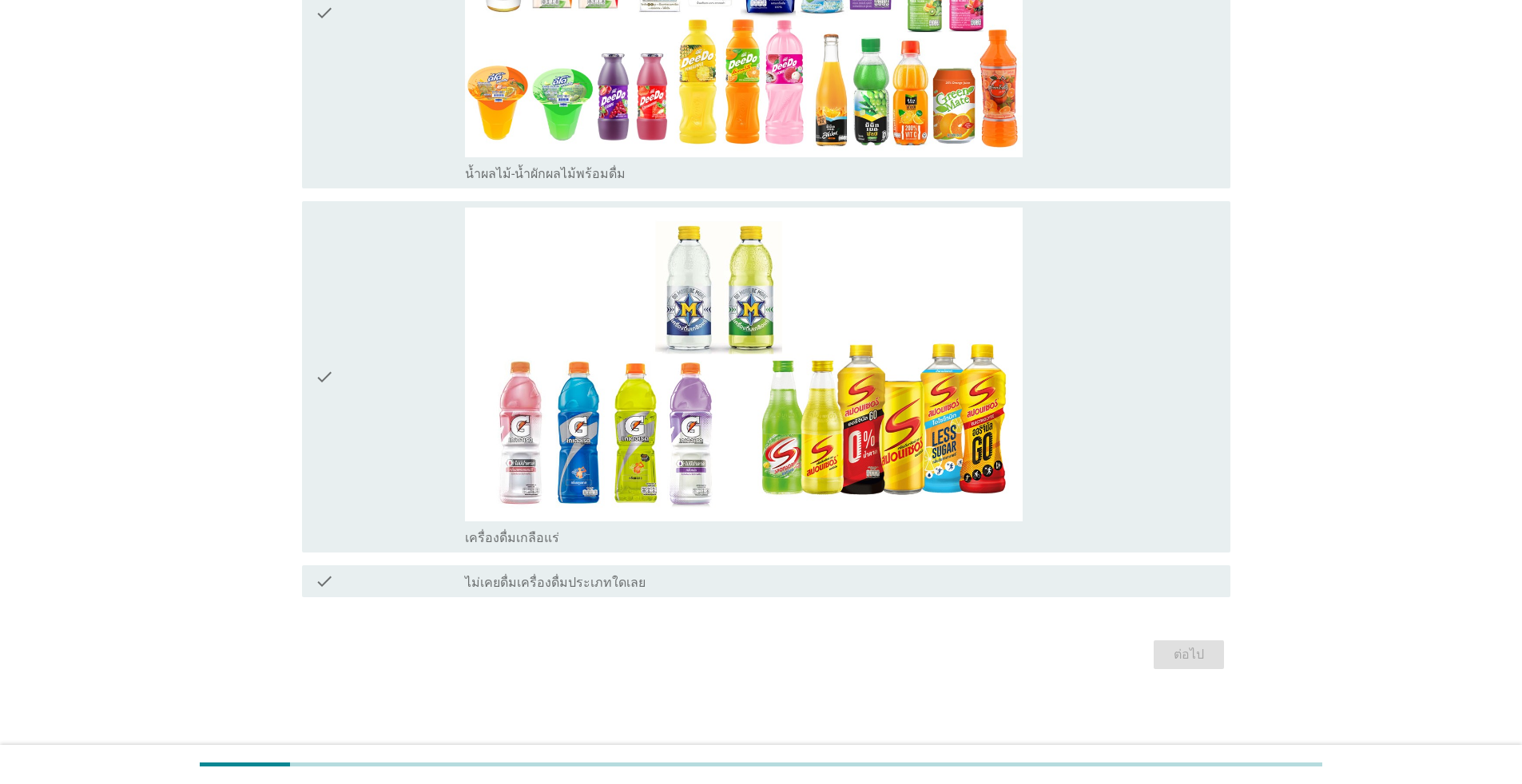
scroll to position [0, 0]
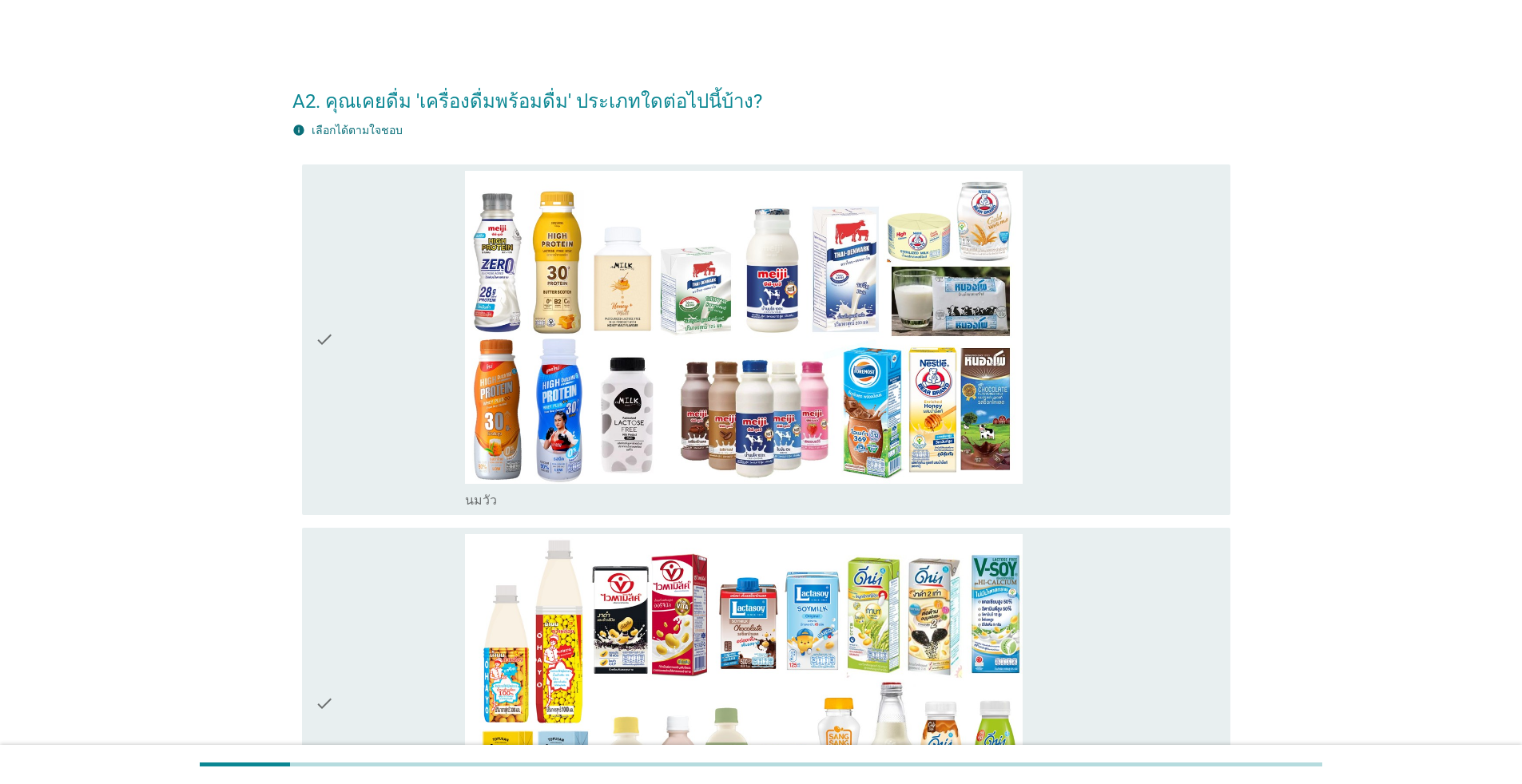
click at [385, 353] on div "check" at bounding box center [390, 340] width 150 height 338
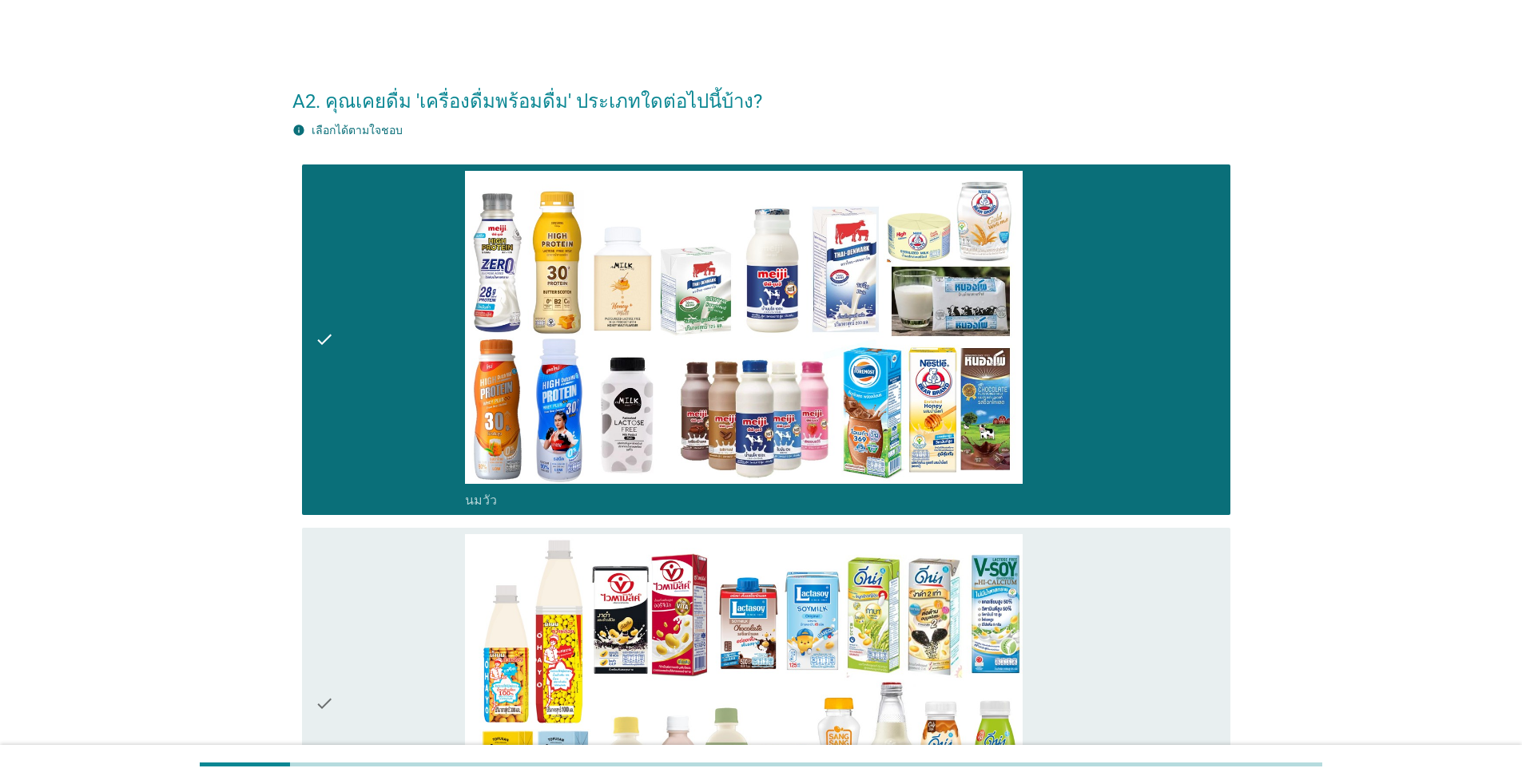
scroll to position [320, 0]
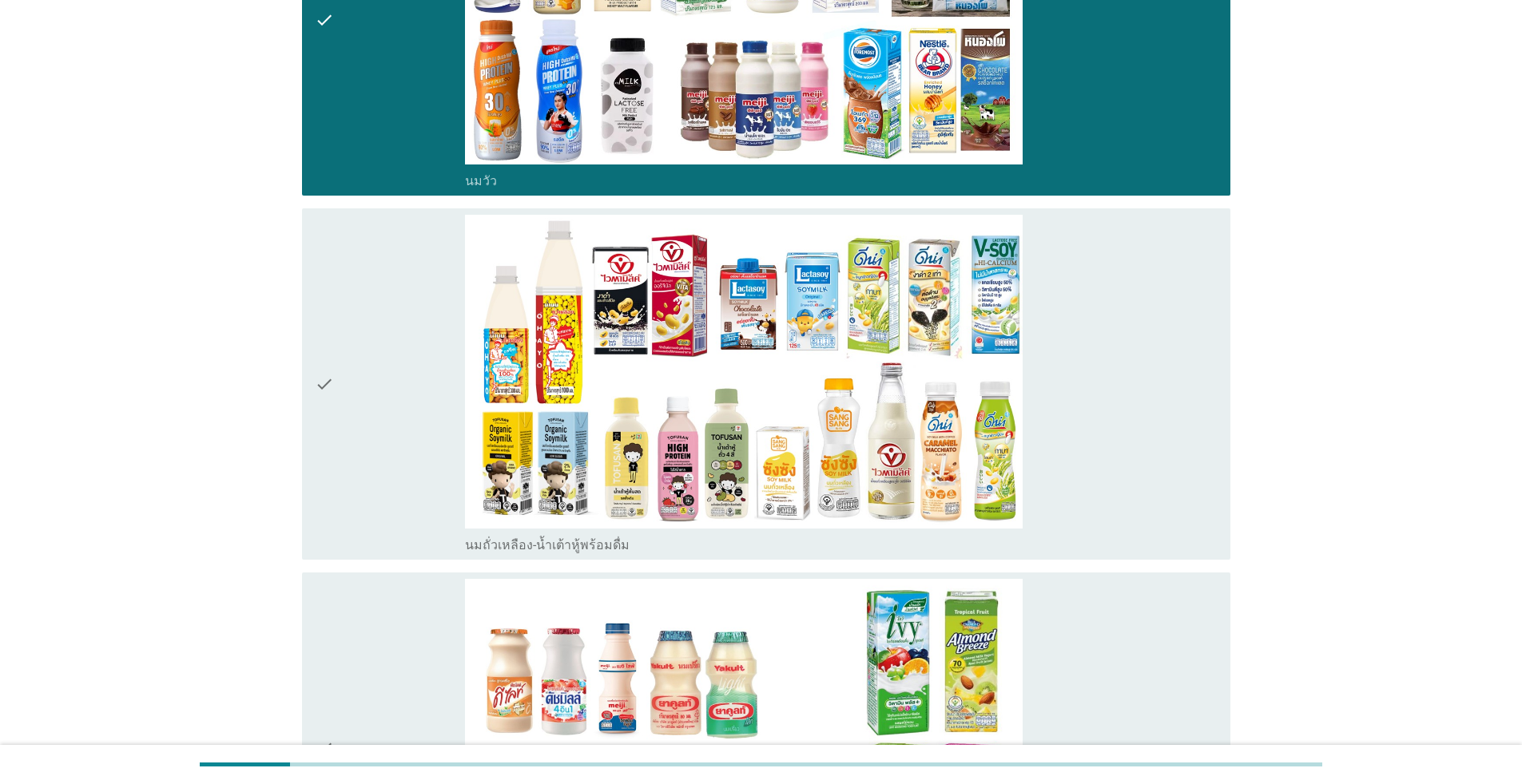
click at [392, 359] on div "check" at bounding box center [390, 384] width 150 height 338
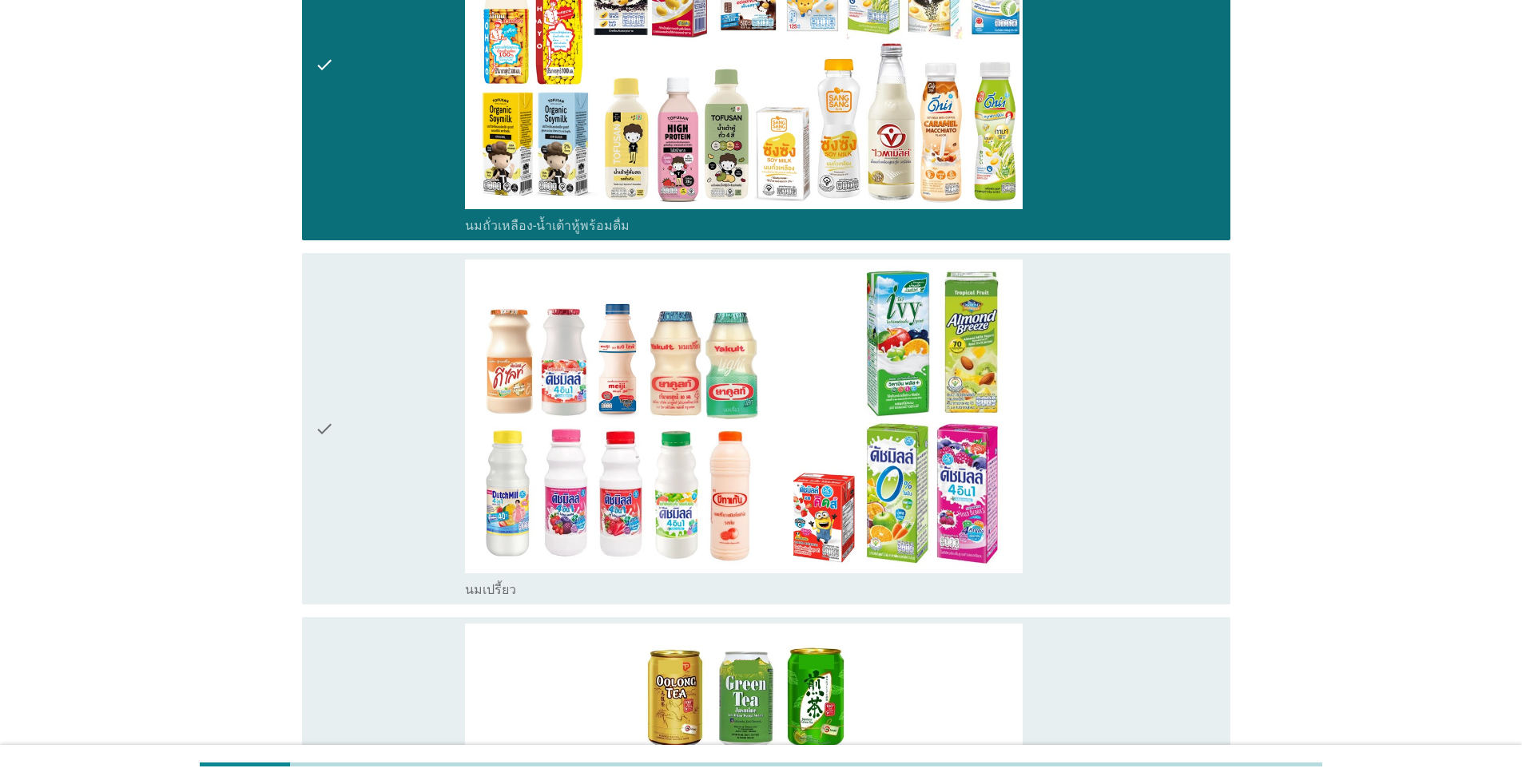
click at [392, 359] on div "check" at bounding box center [390, 428] width 150 height 338
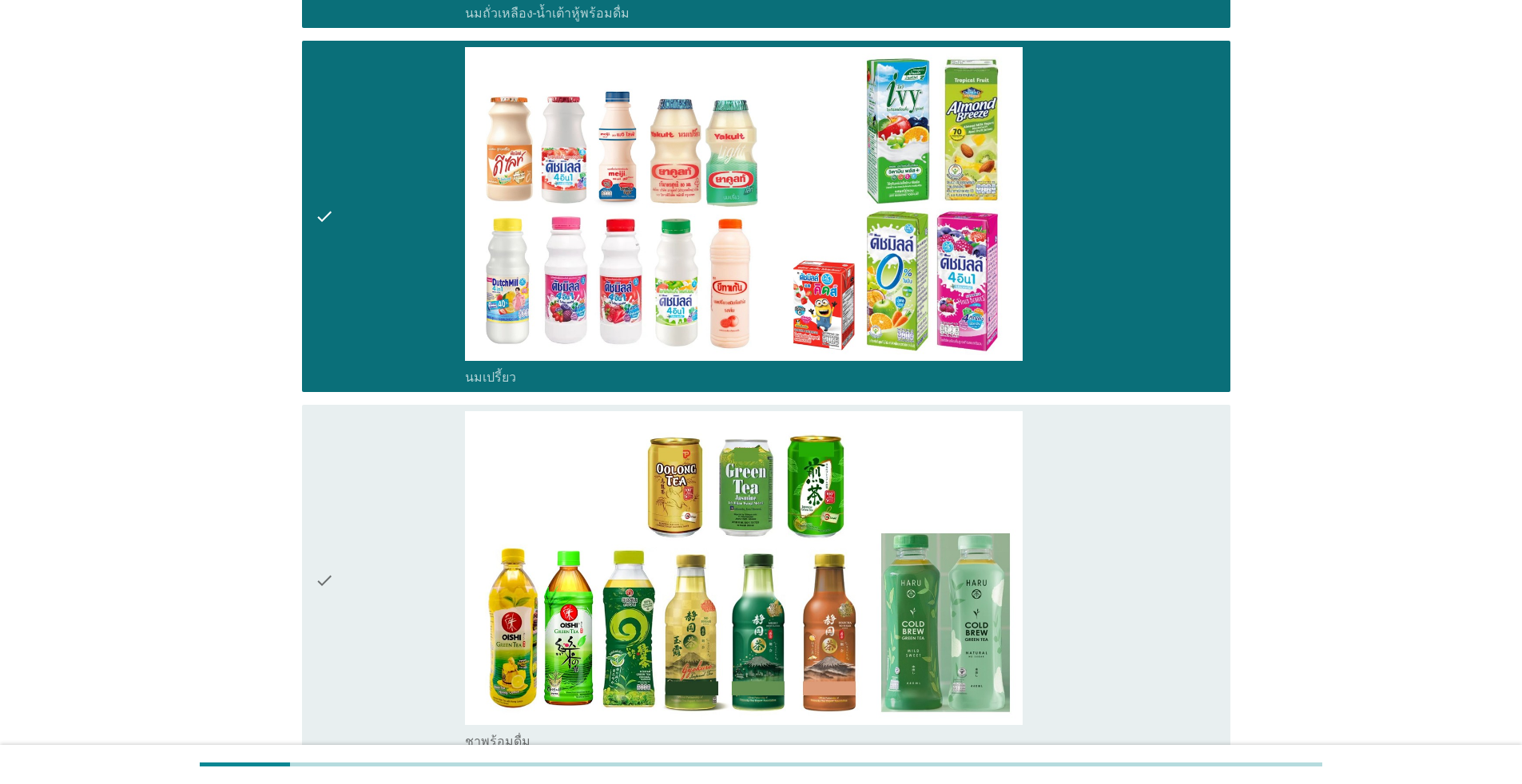
scroll to position [1038, 0]
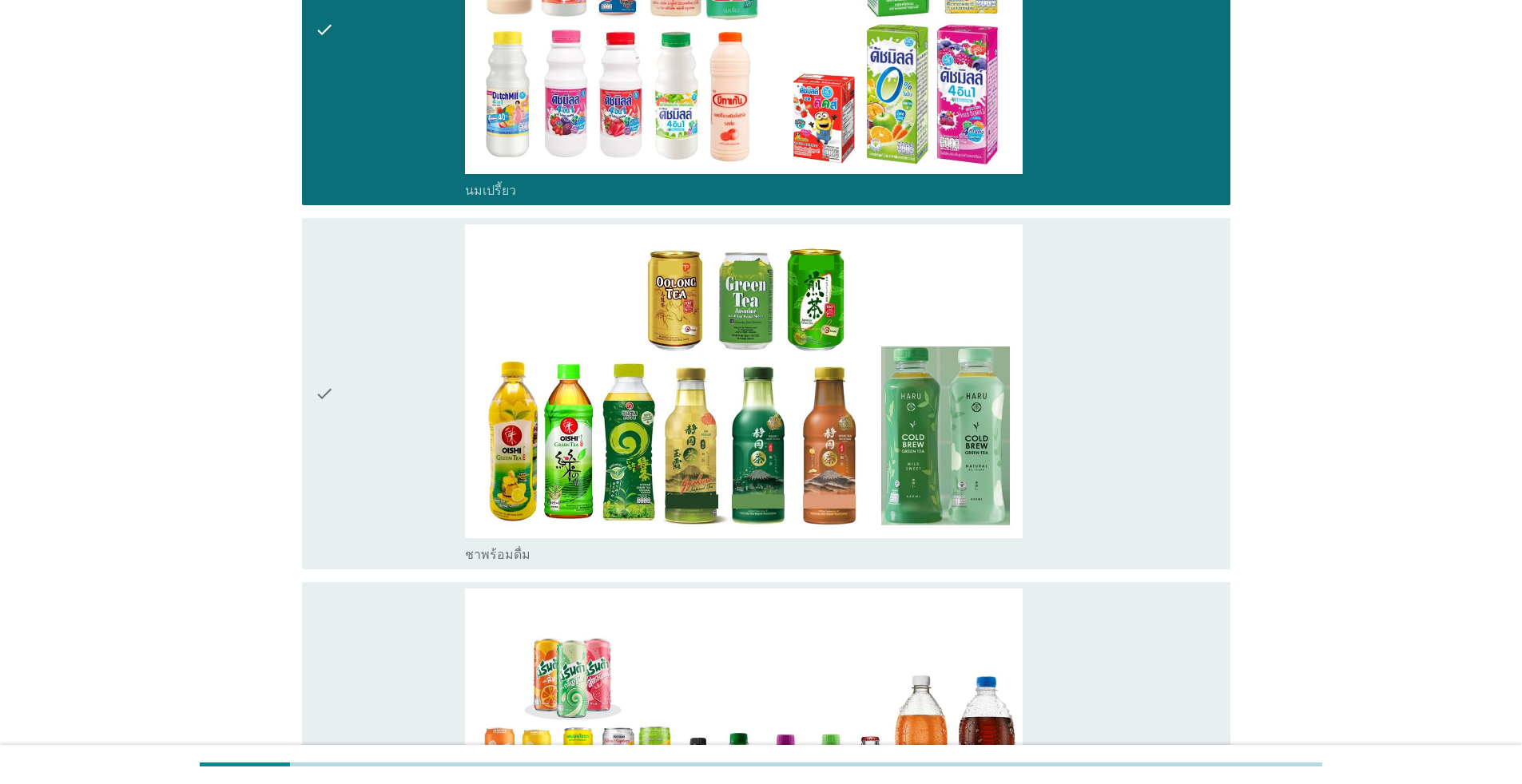
click at [394, 366] on div "check" at bounding box center [390, 393] width 150 height 338
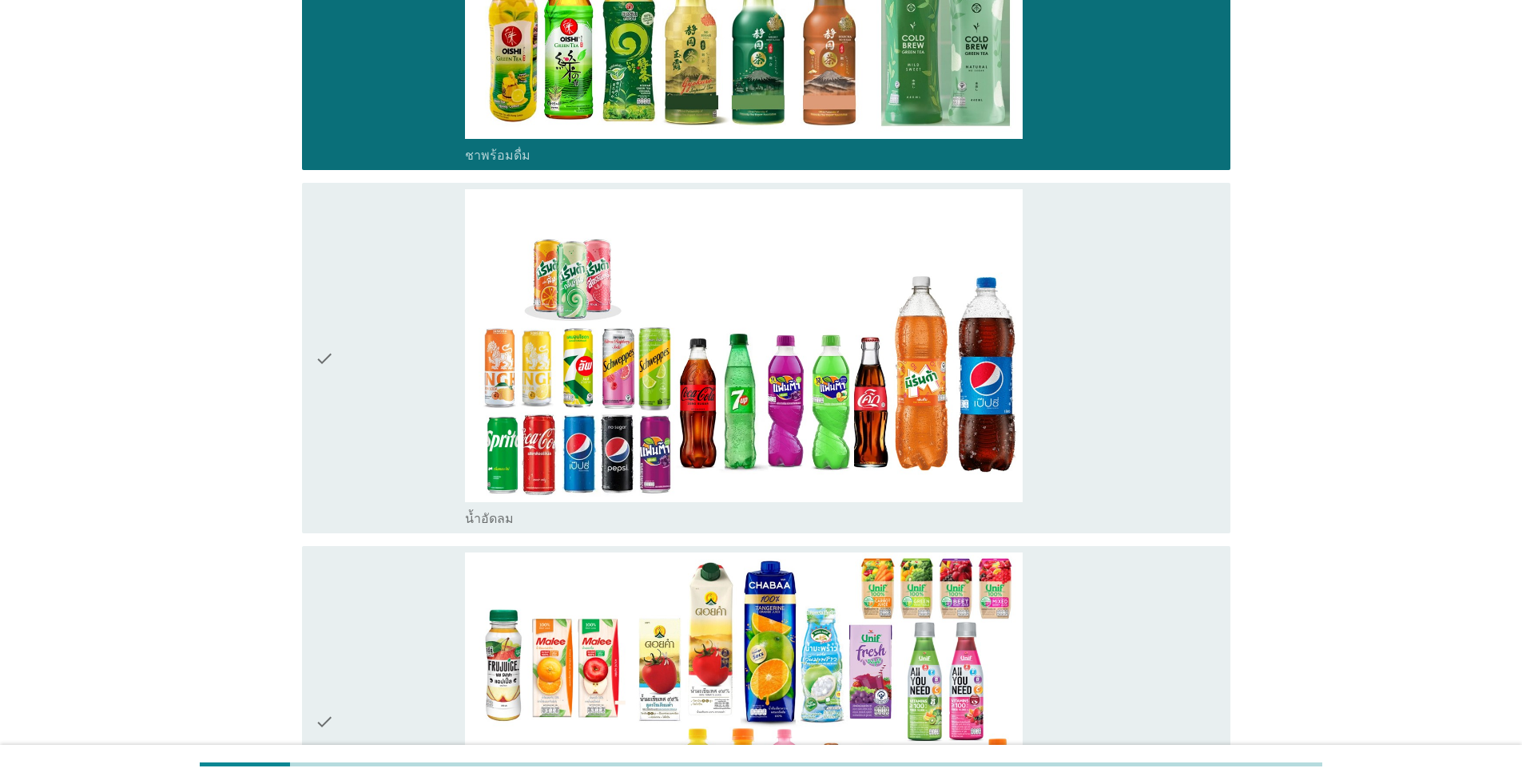
click at [394, 366] on div "check" at bounding box center [390, 358] width 150 height 338
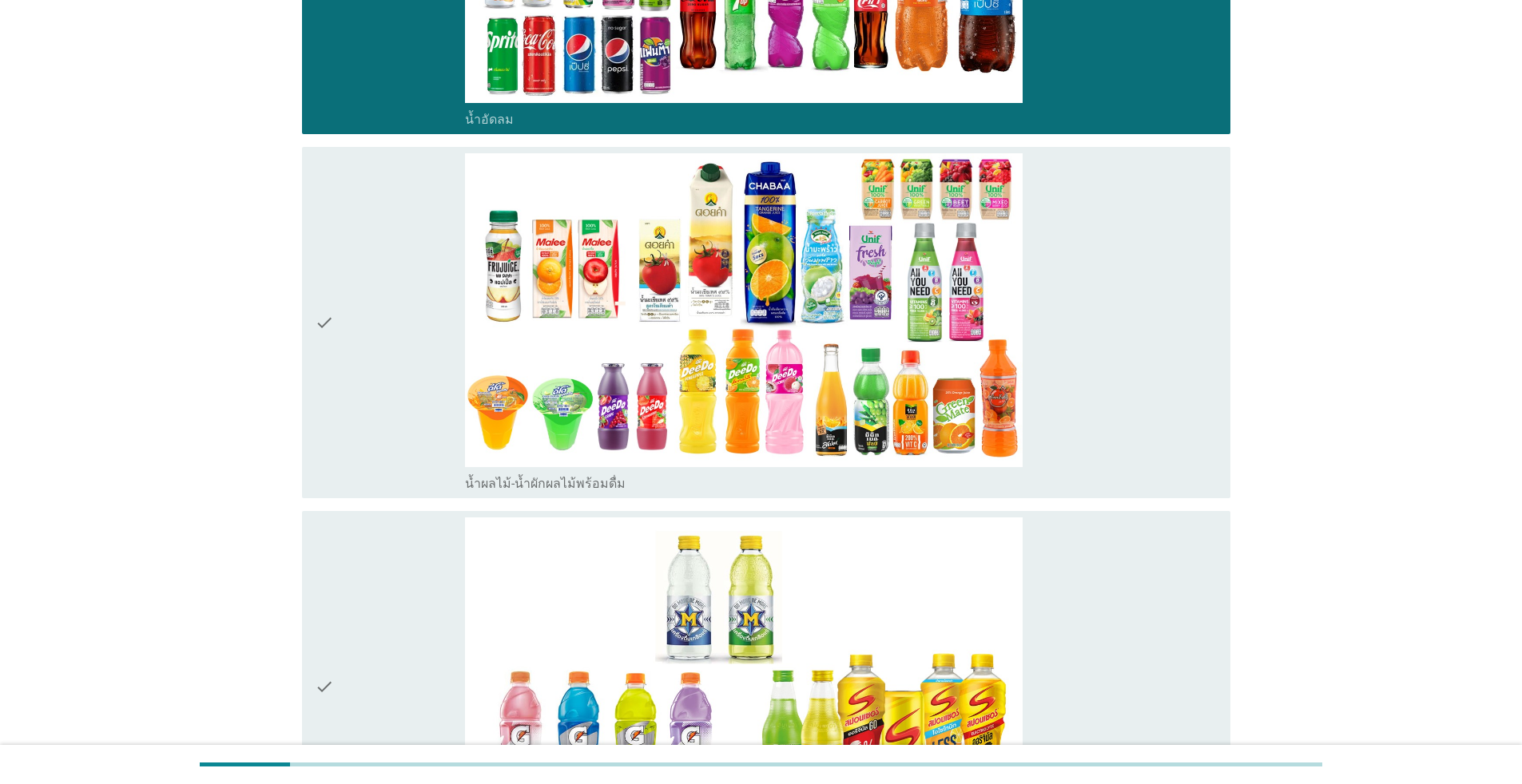
click at [397, 376] on div "check" at bounding box center [390, 322] width 150 height 338
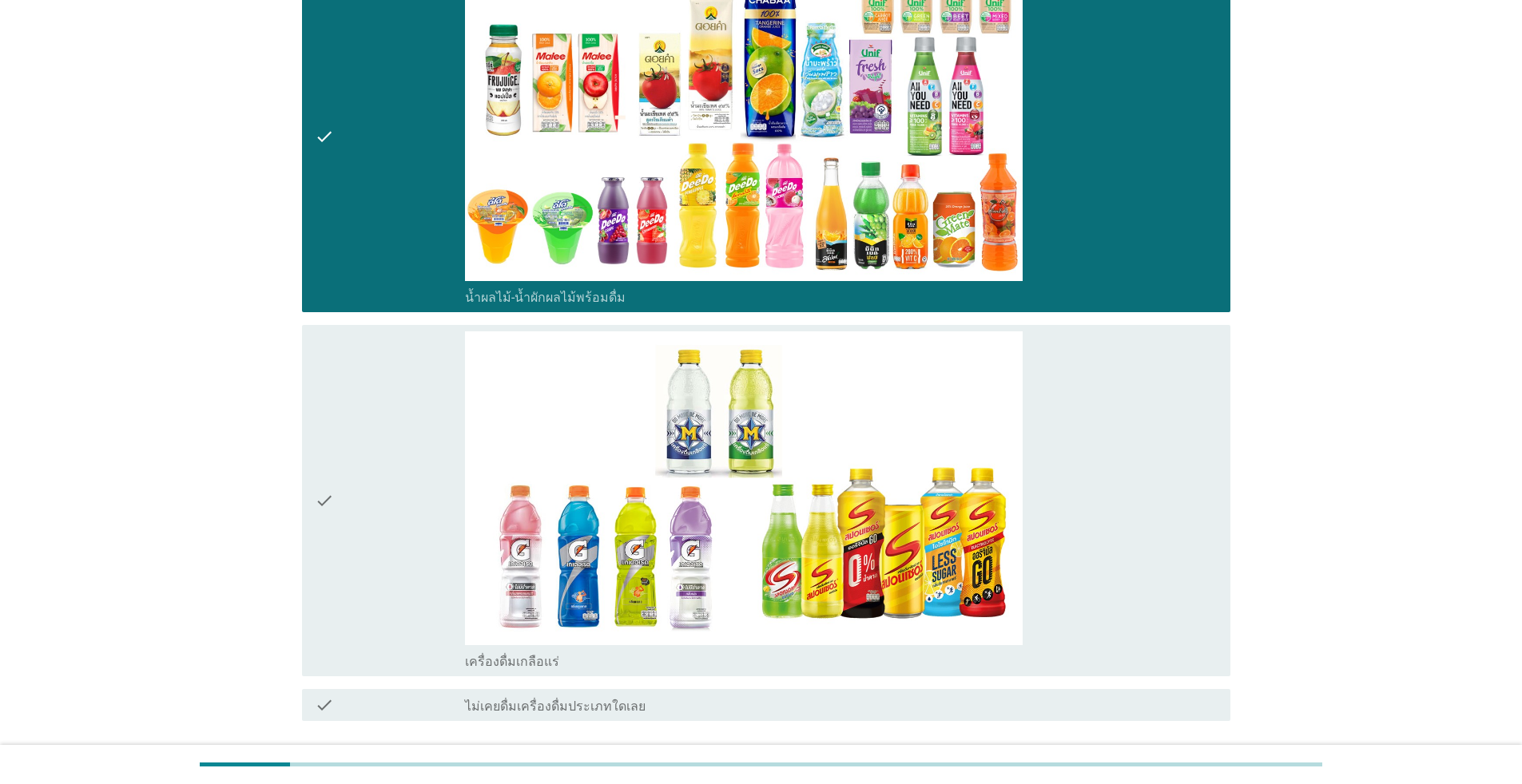
scroll to position [2147, 0]
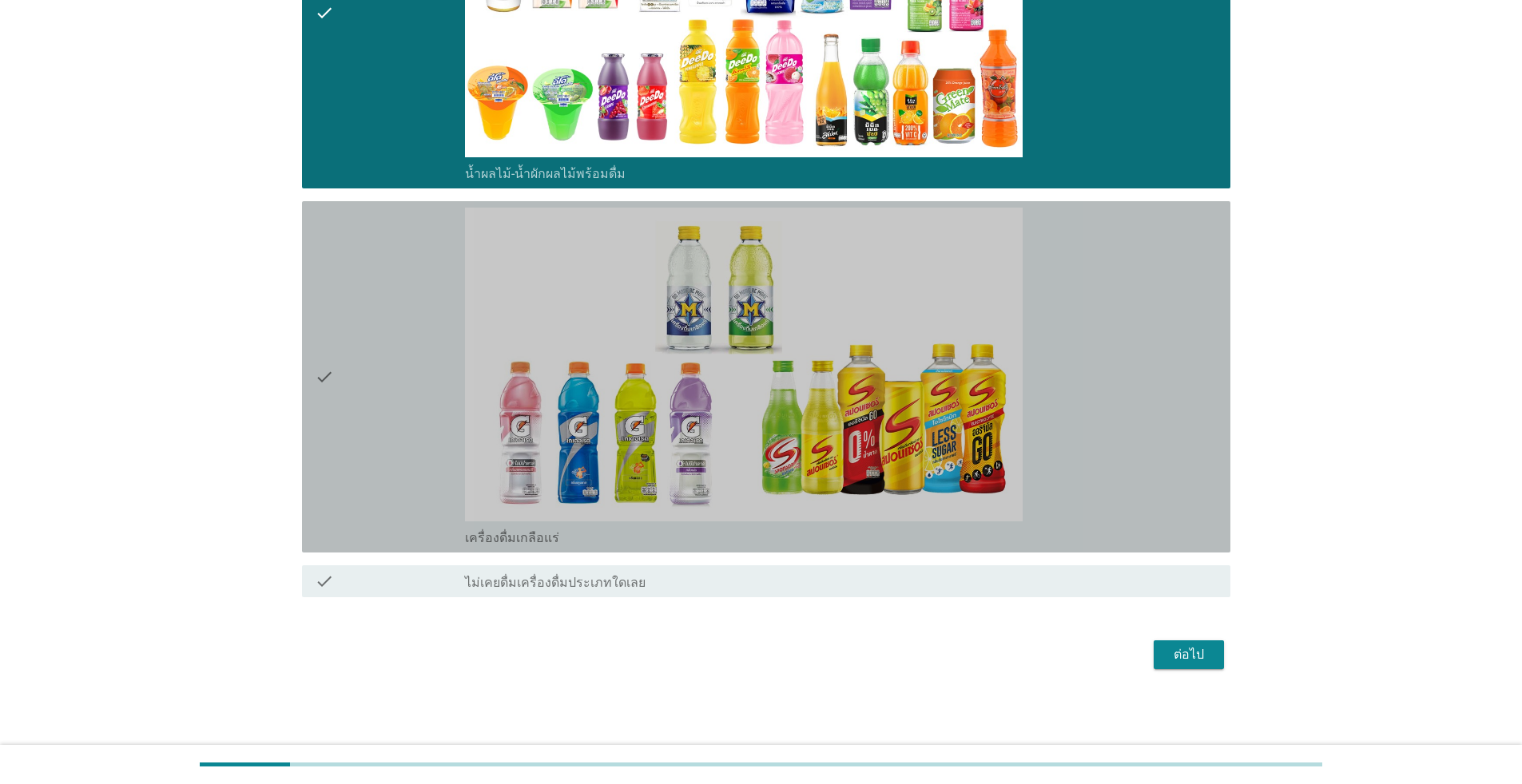
click at [385, 449] on div "check" at bounding box center [390, 377] width 150 height 338
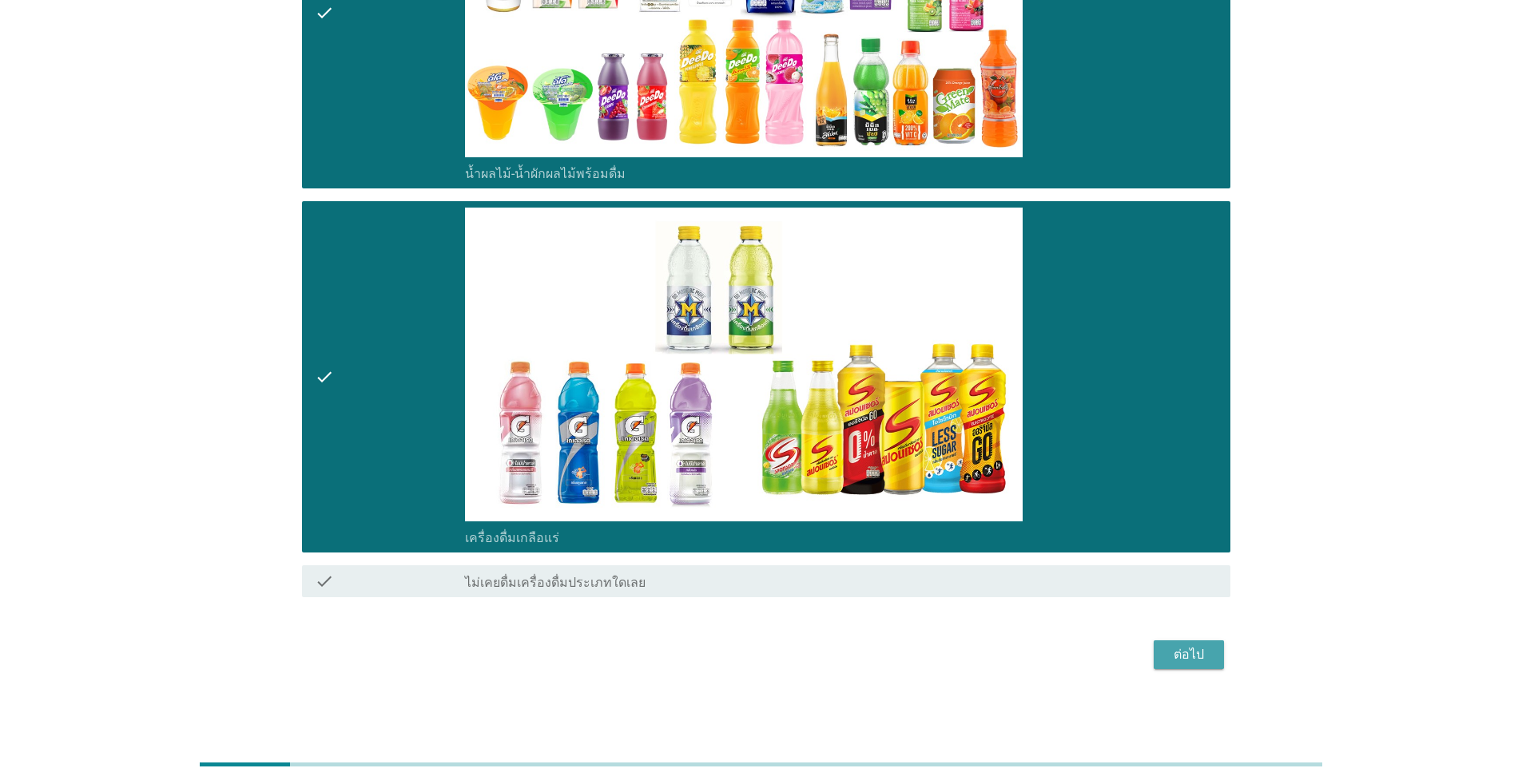
click at [786, 653] on button "ต่อไป" at bounding box center [1189, 655] width 70 height 29
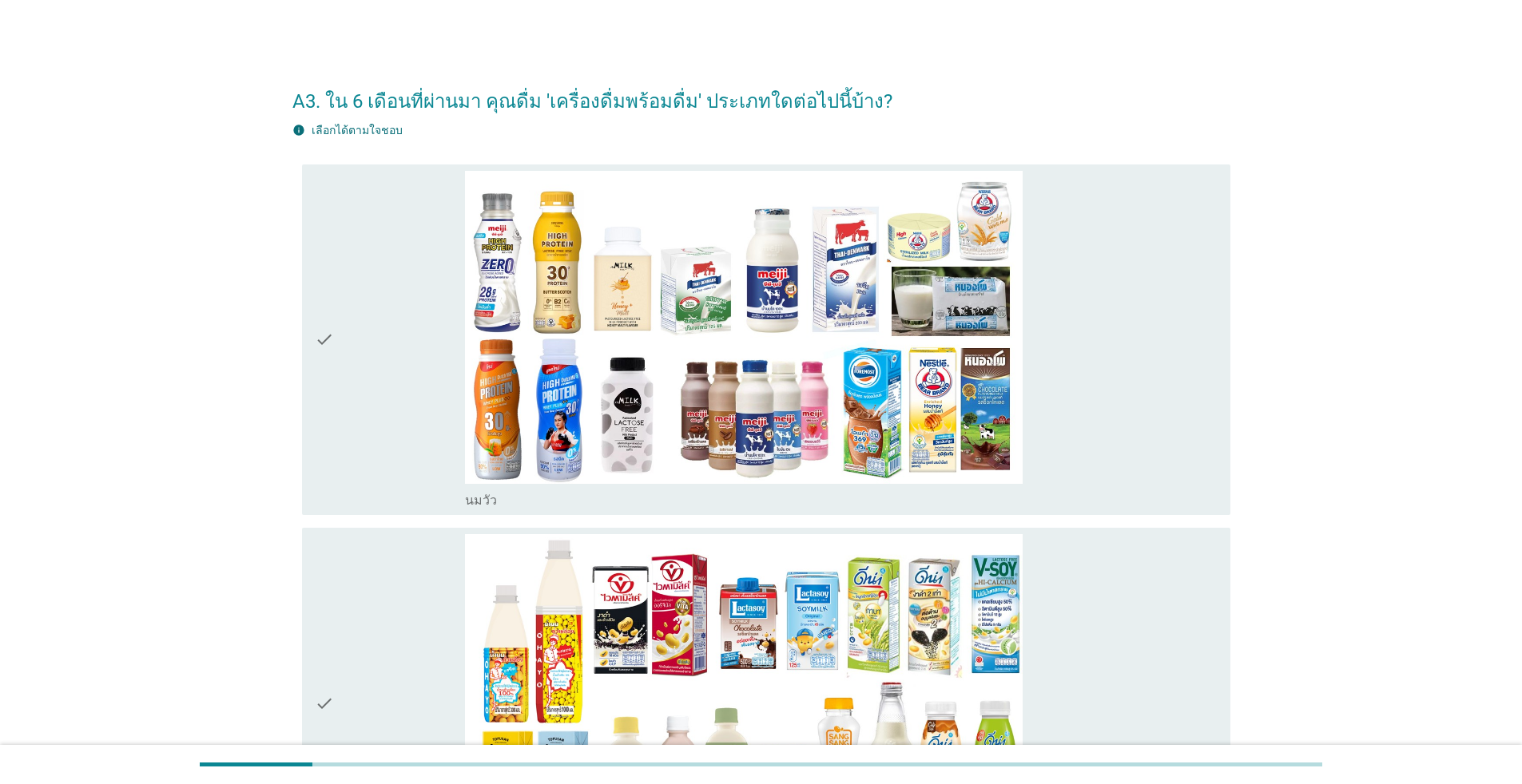
click at [392, 332] on div "check" at bounding box center [390, 340] width 150 height 338
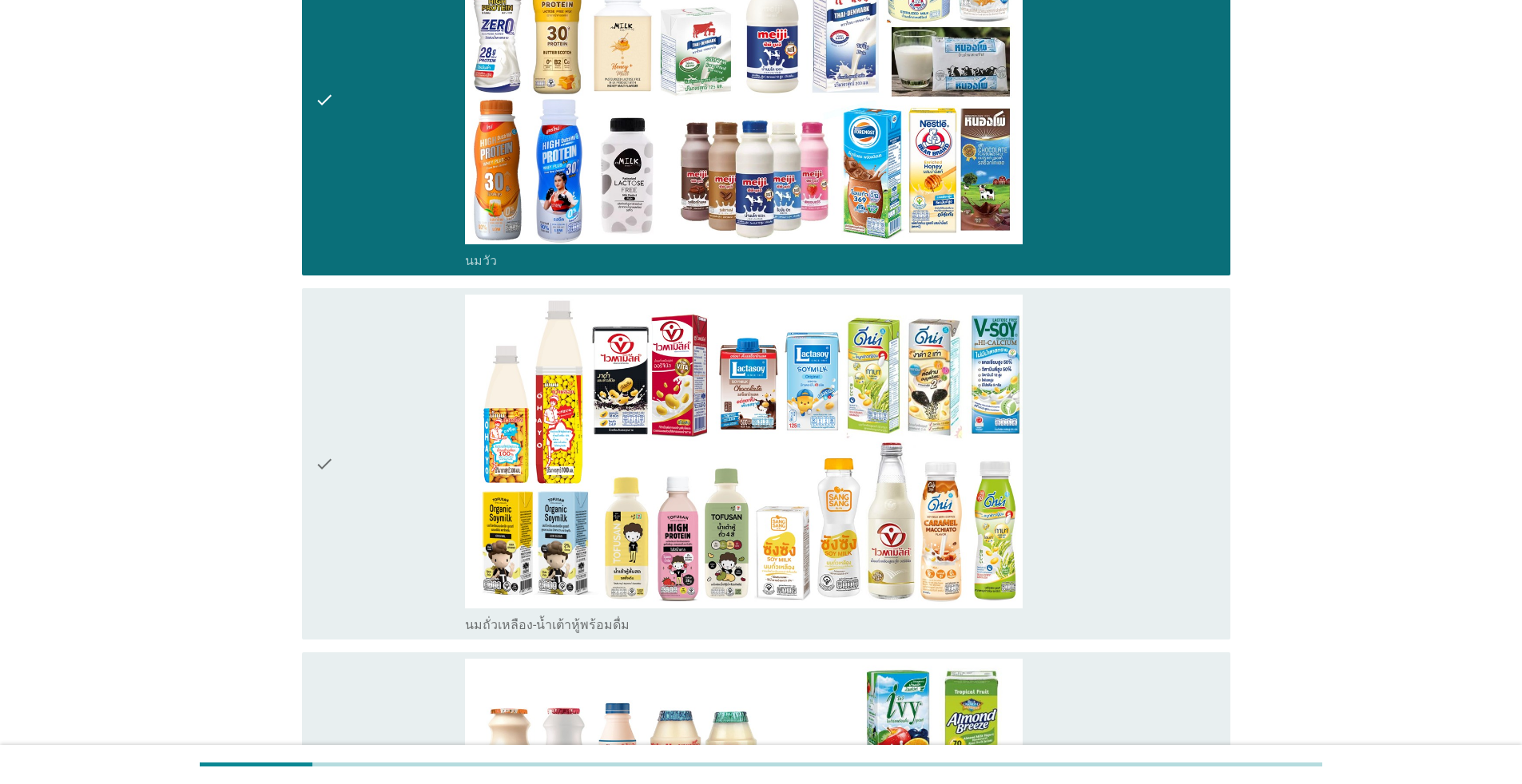
click at [421, 387] on div "check" at bounding box center [390, 464] width 150 height 338
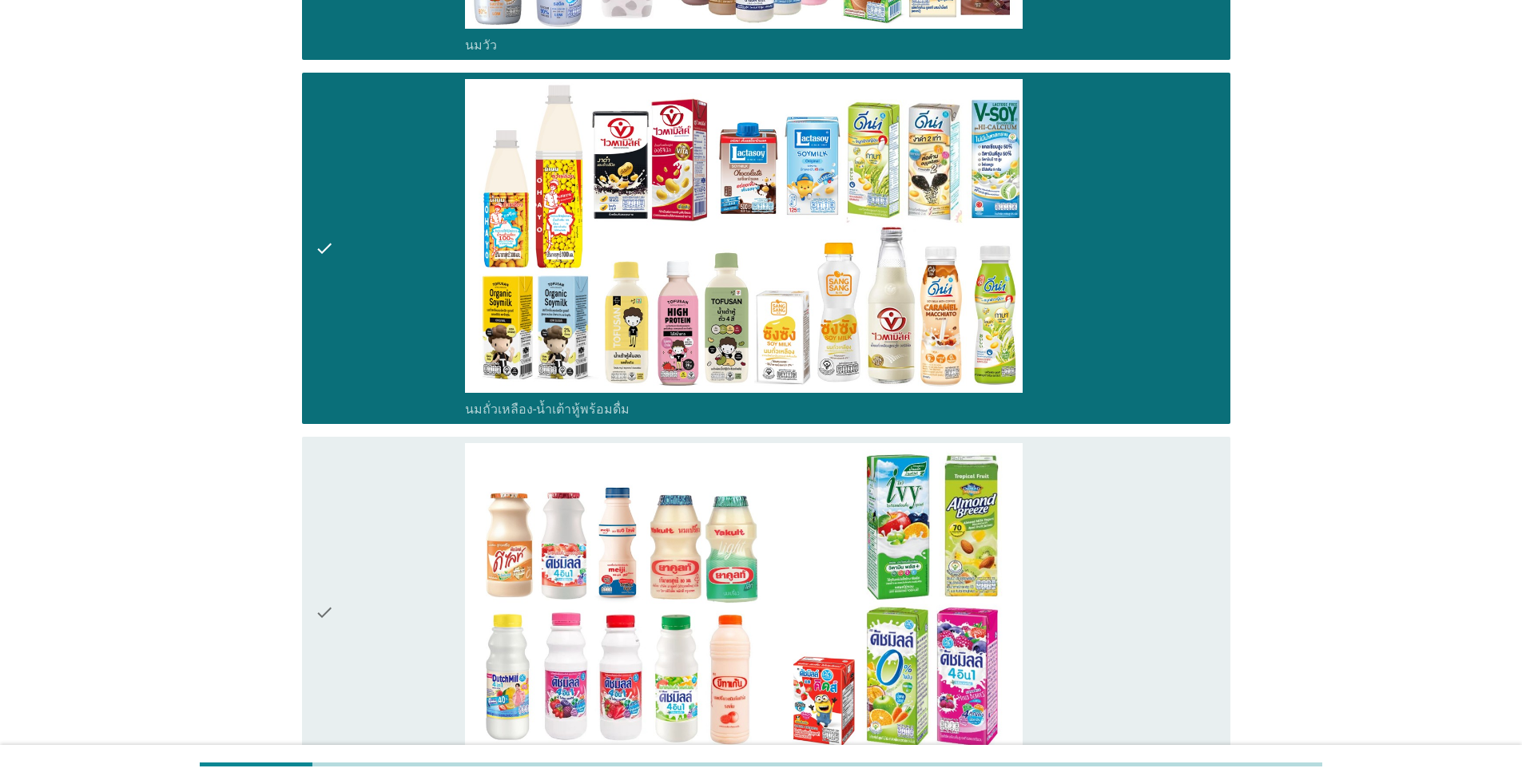
scroll to position [639, 0]
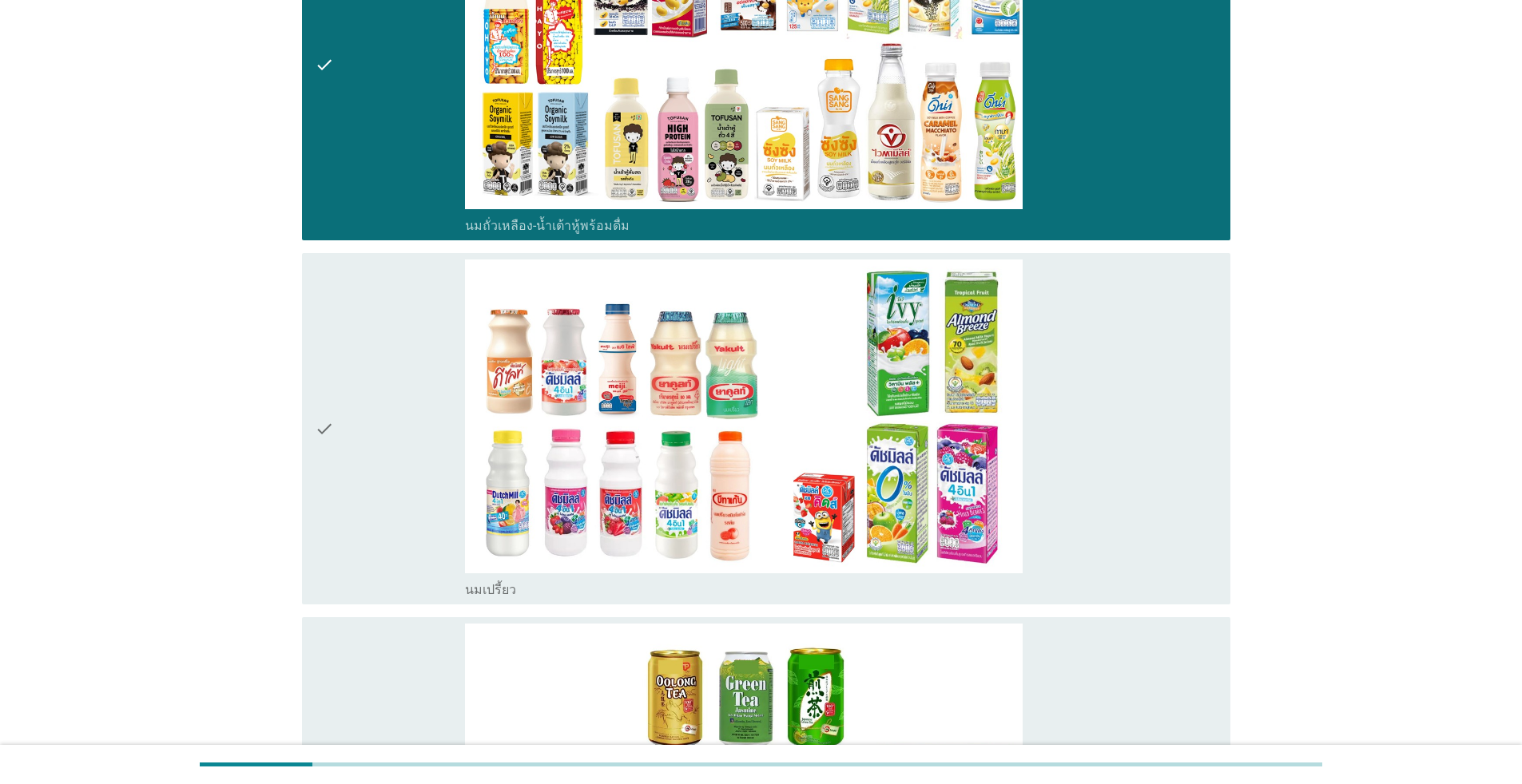
click at [421, 387] on div "check" at bounding box center [390, 428] width 150 height 338
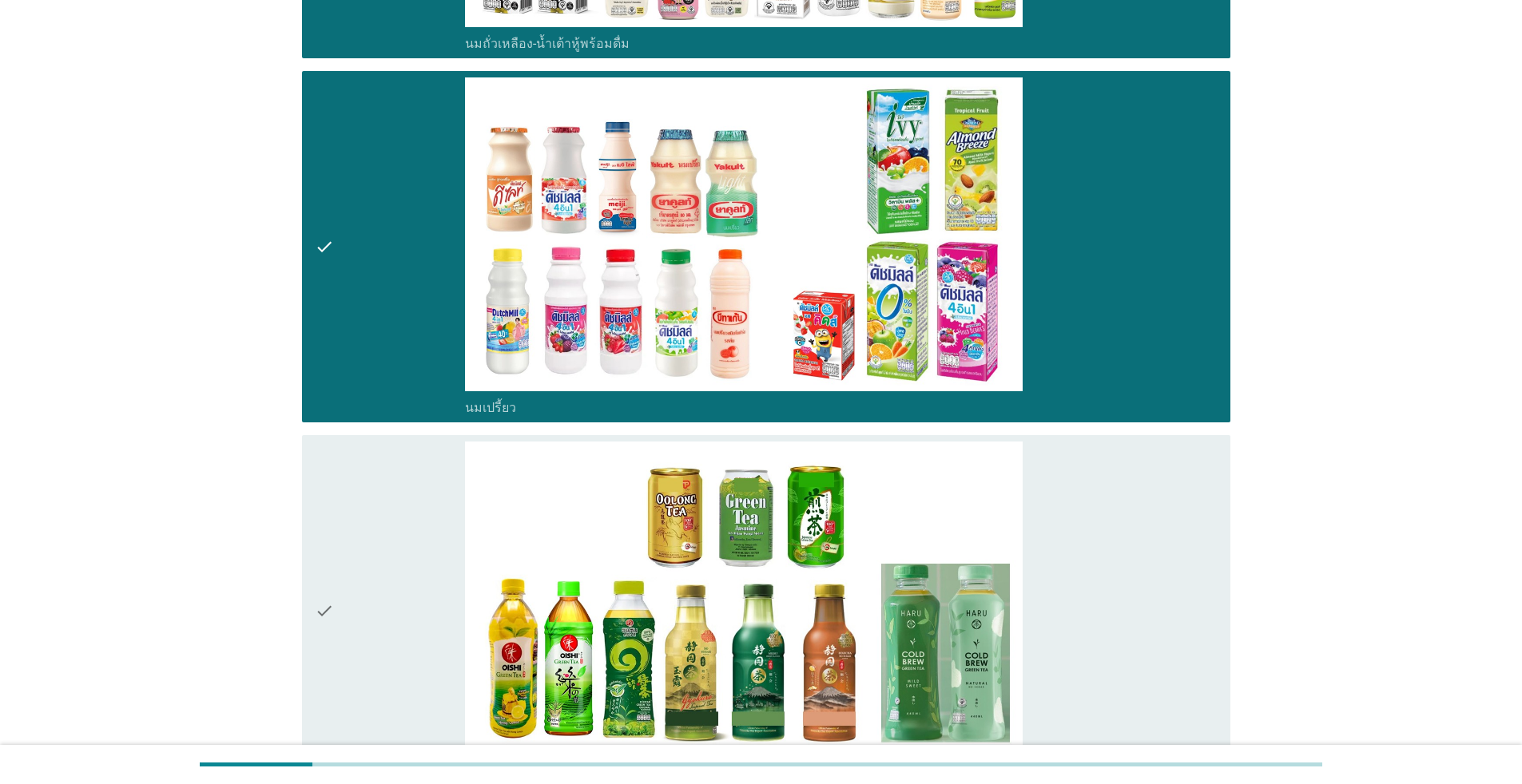
scroll to position [1038, 0]
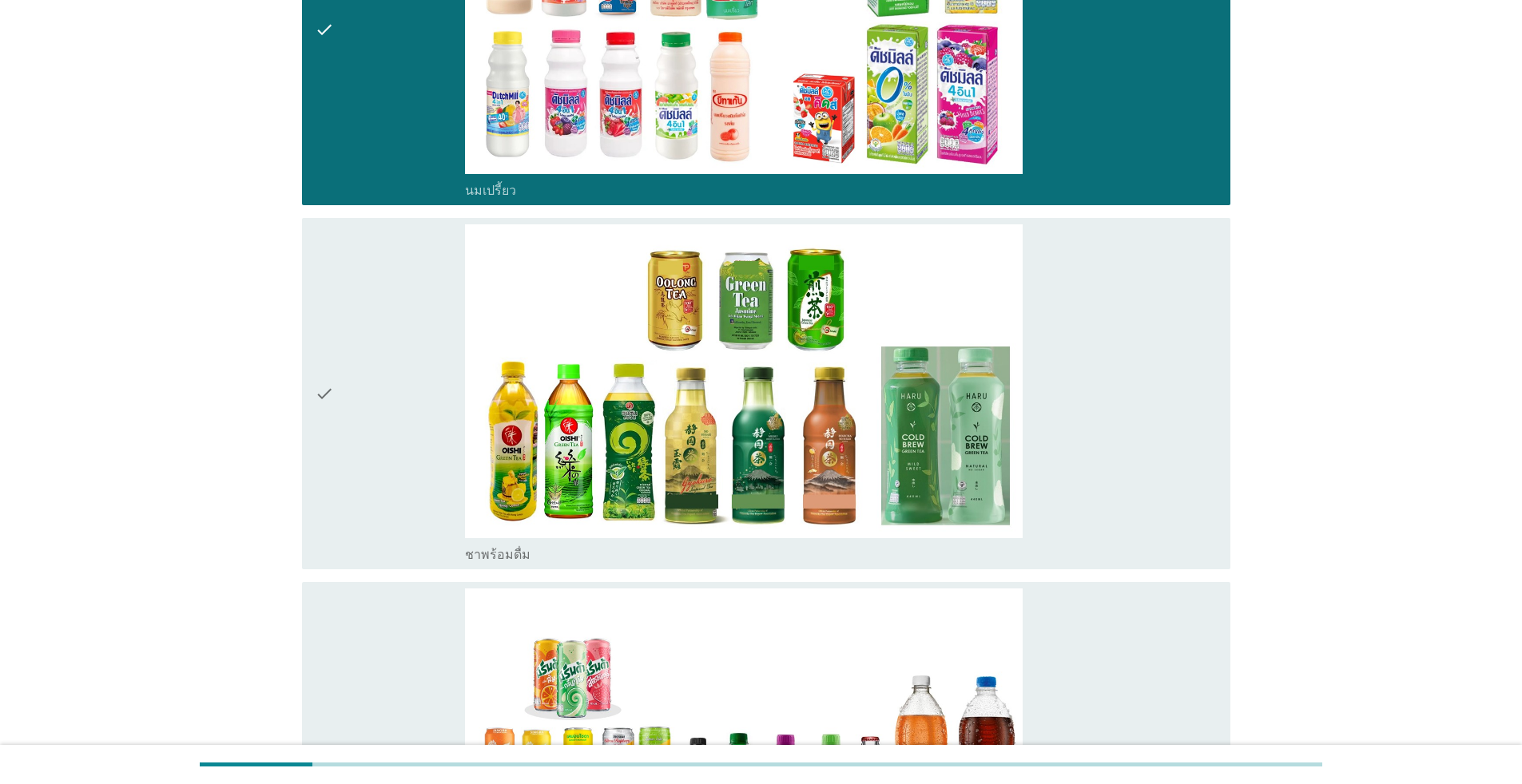
click at [391, 376] on div "check" at bounding box center [390, 393] width 150 height 338
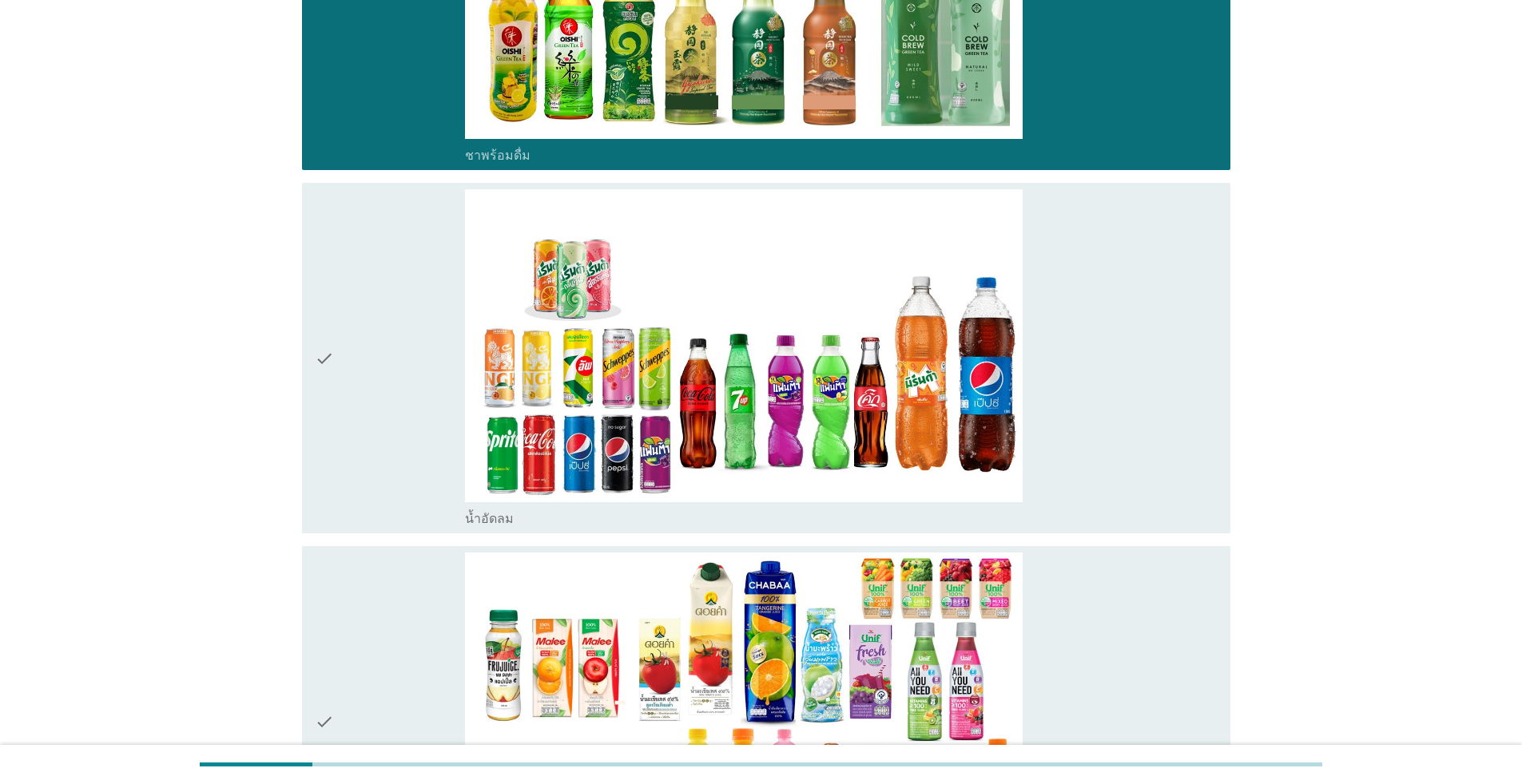
click at [391, 376] on div "check" at bounding box center [390, 358] width 150 height 338
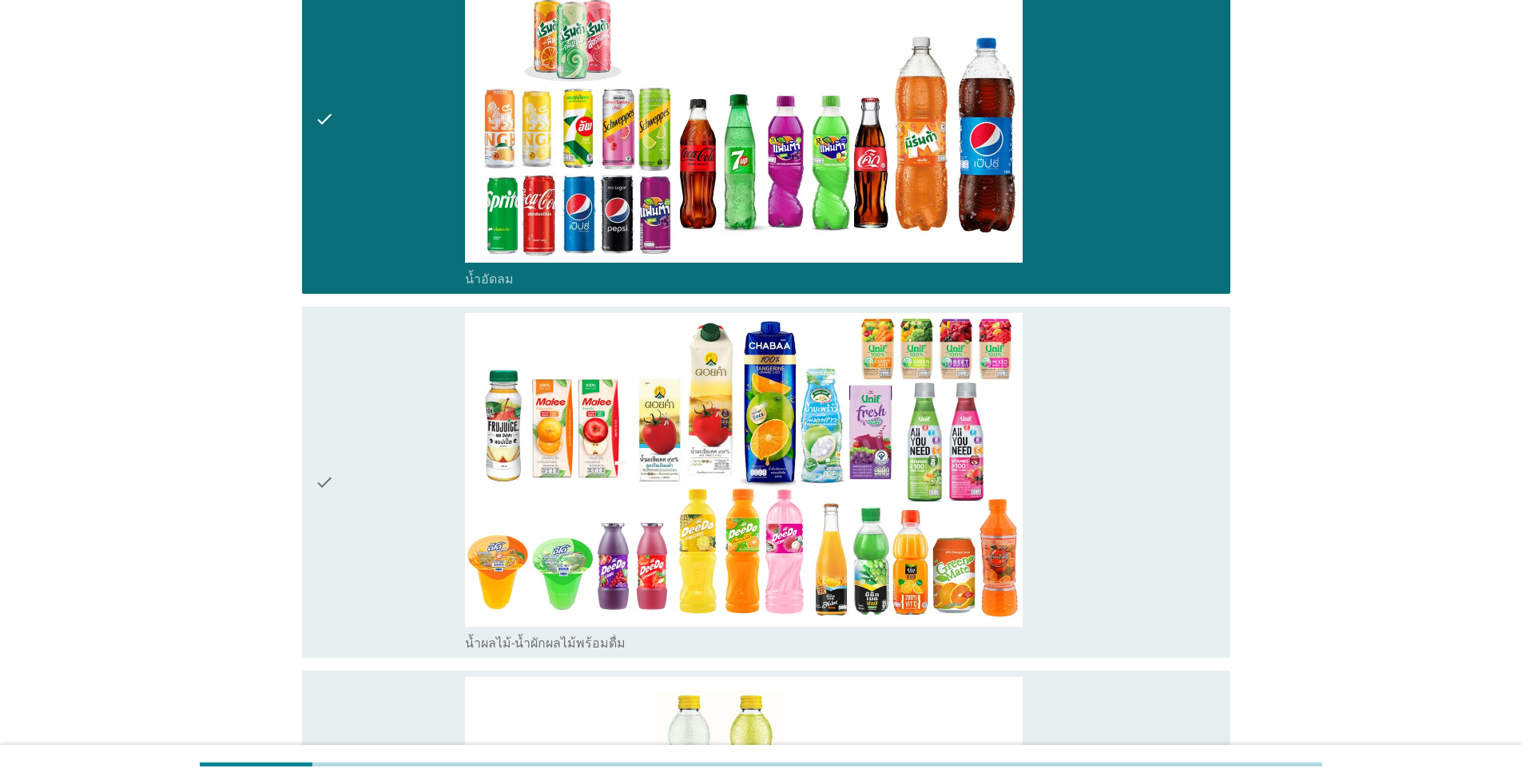
click at [393, 380] on div "check" at bounding box center [390, 482] width 150 height 338
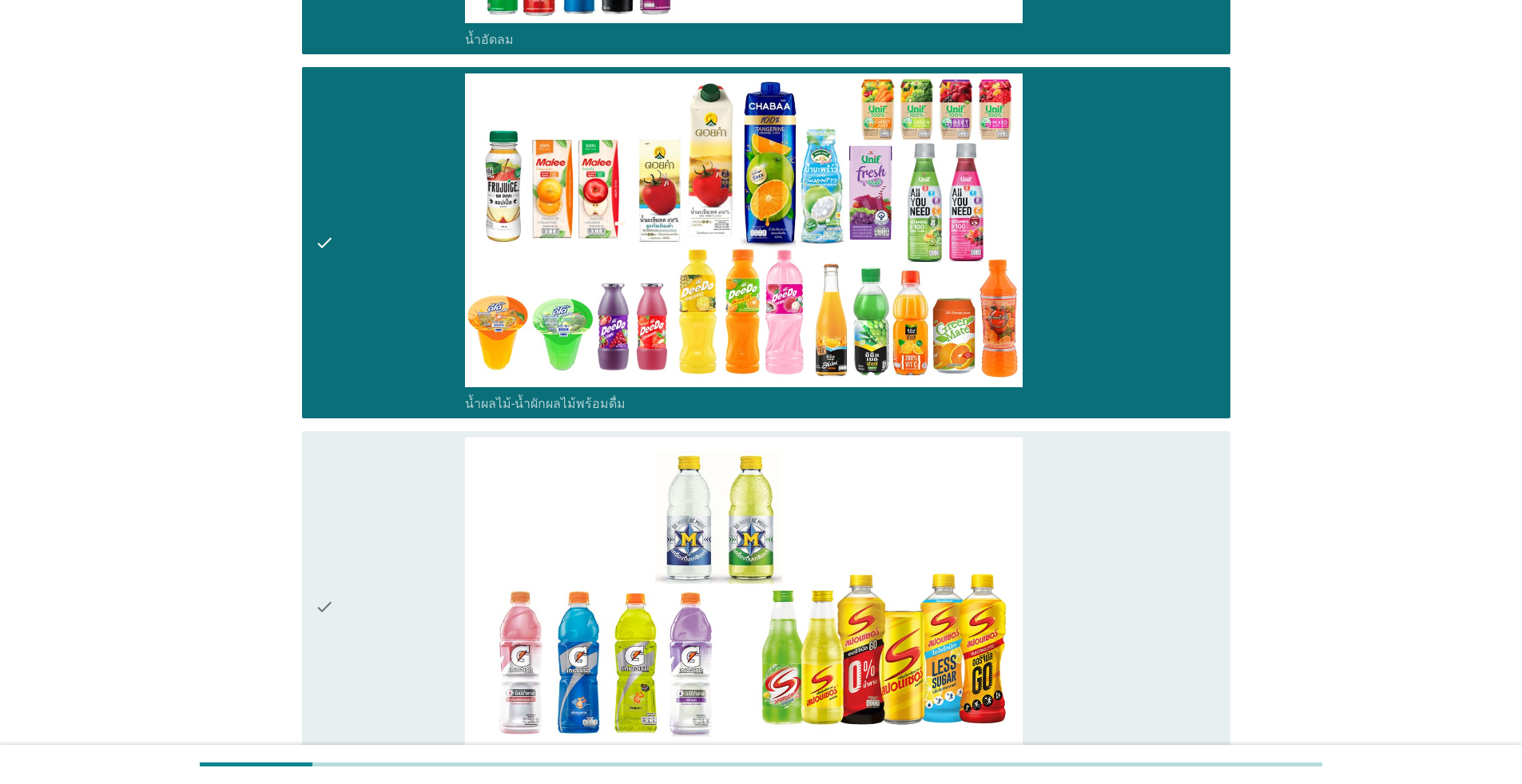
scroll to position [2147, 0]
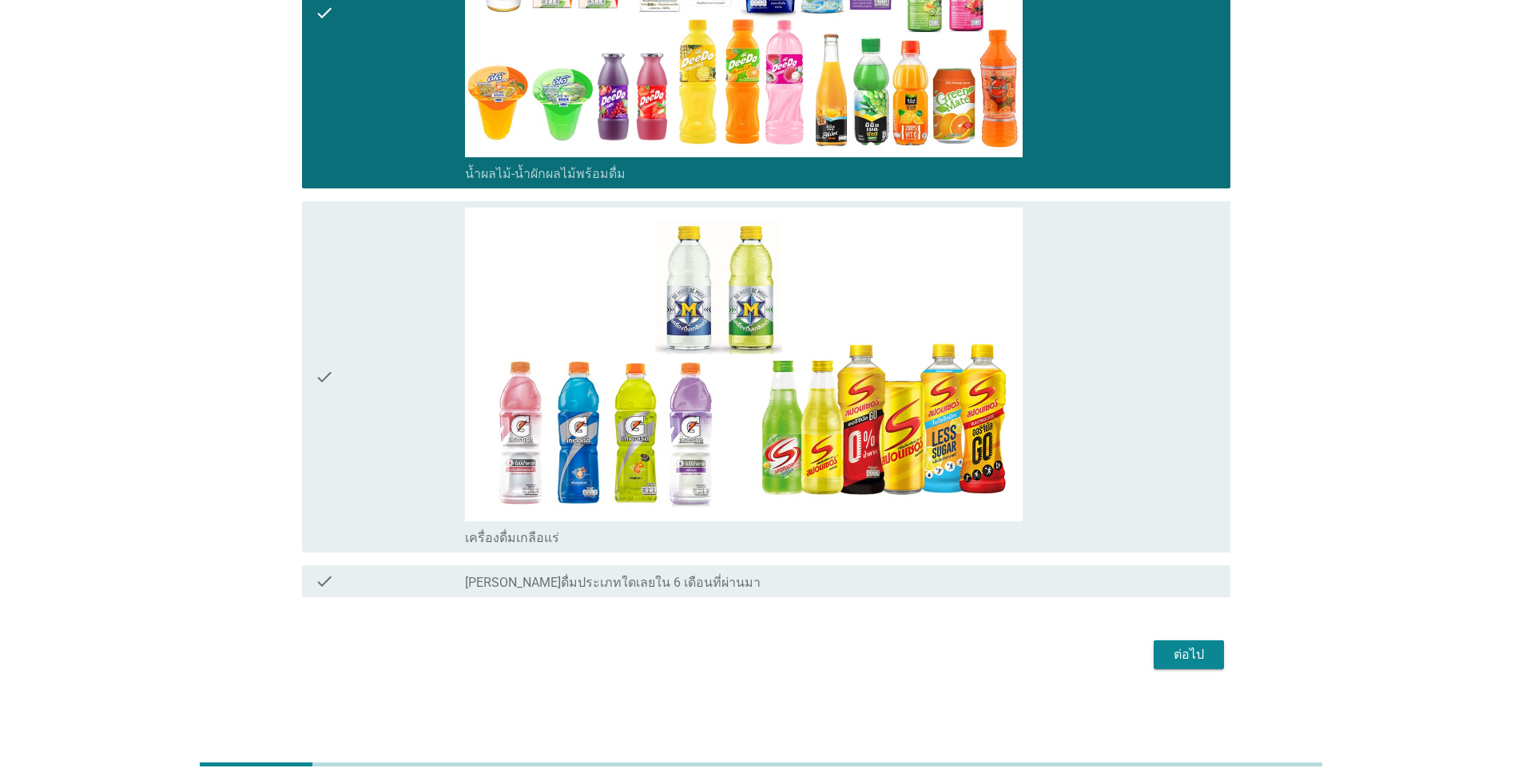
click at [373, 410] on div "check" at bounding box center [390, 377] width 150 height 338
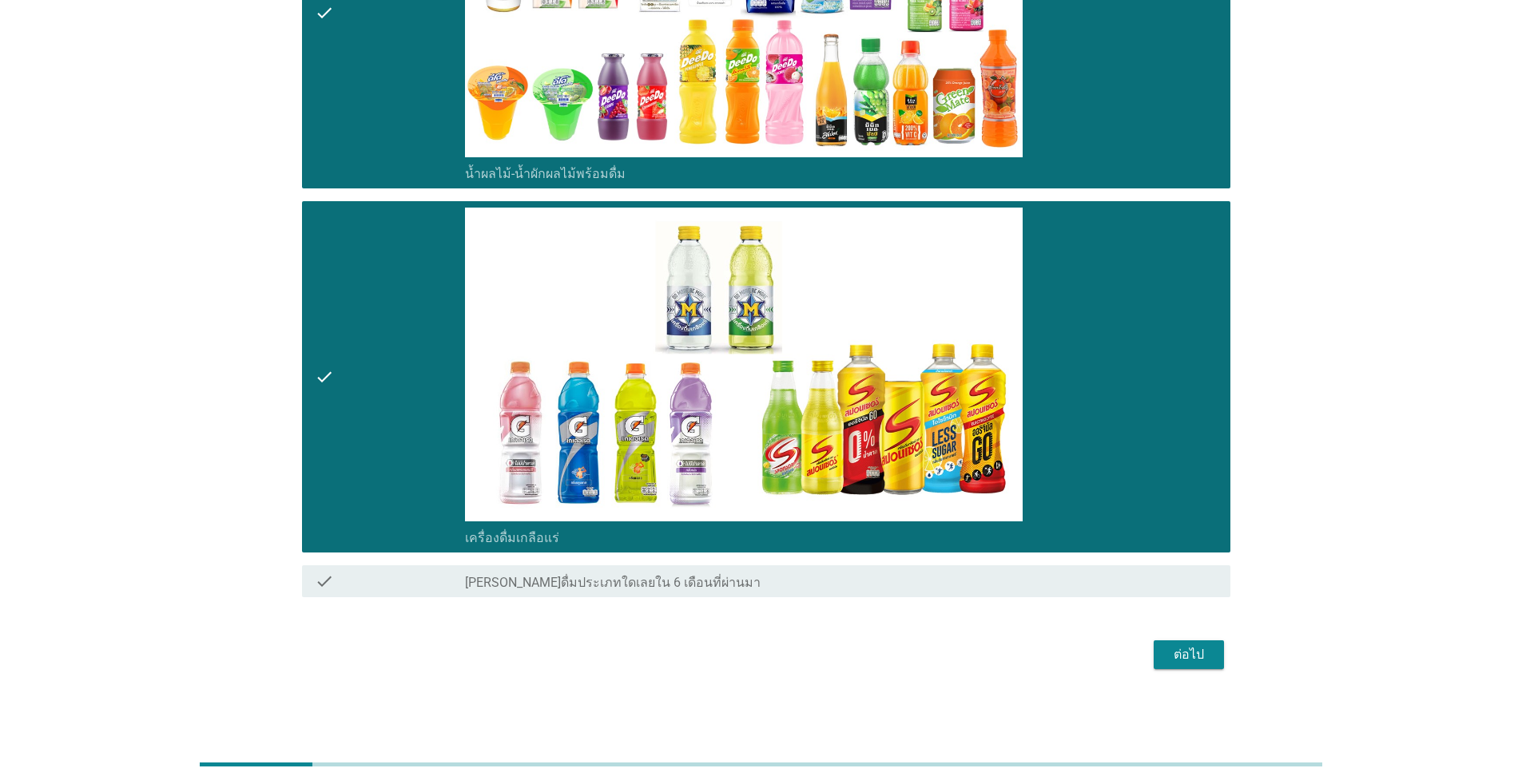
click at [786, 654] on div "ต่อไป" at bounding box center [1189, 654] width 45 height 19
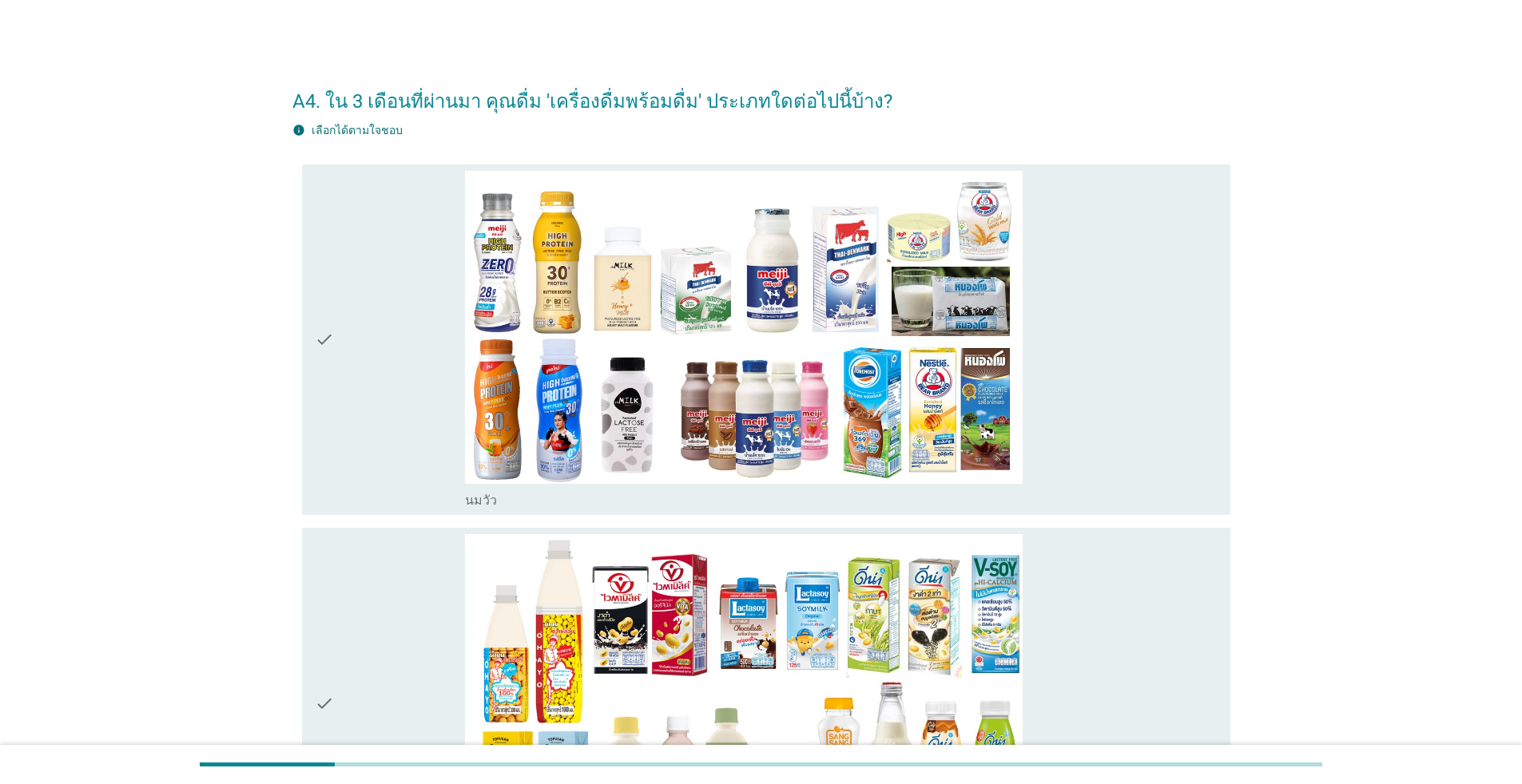
click at [394, 377] on div "check" at bounding box center [390, 340] width 150 height 338
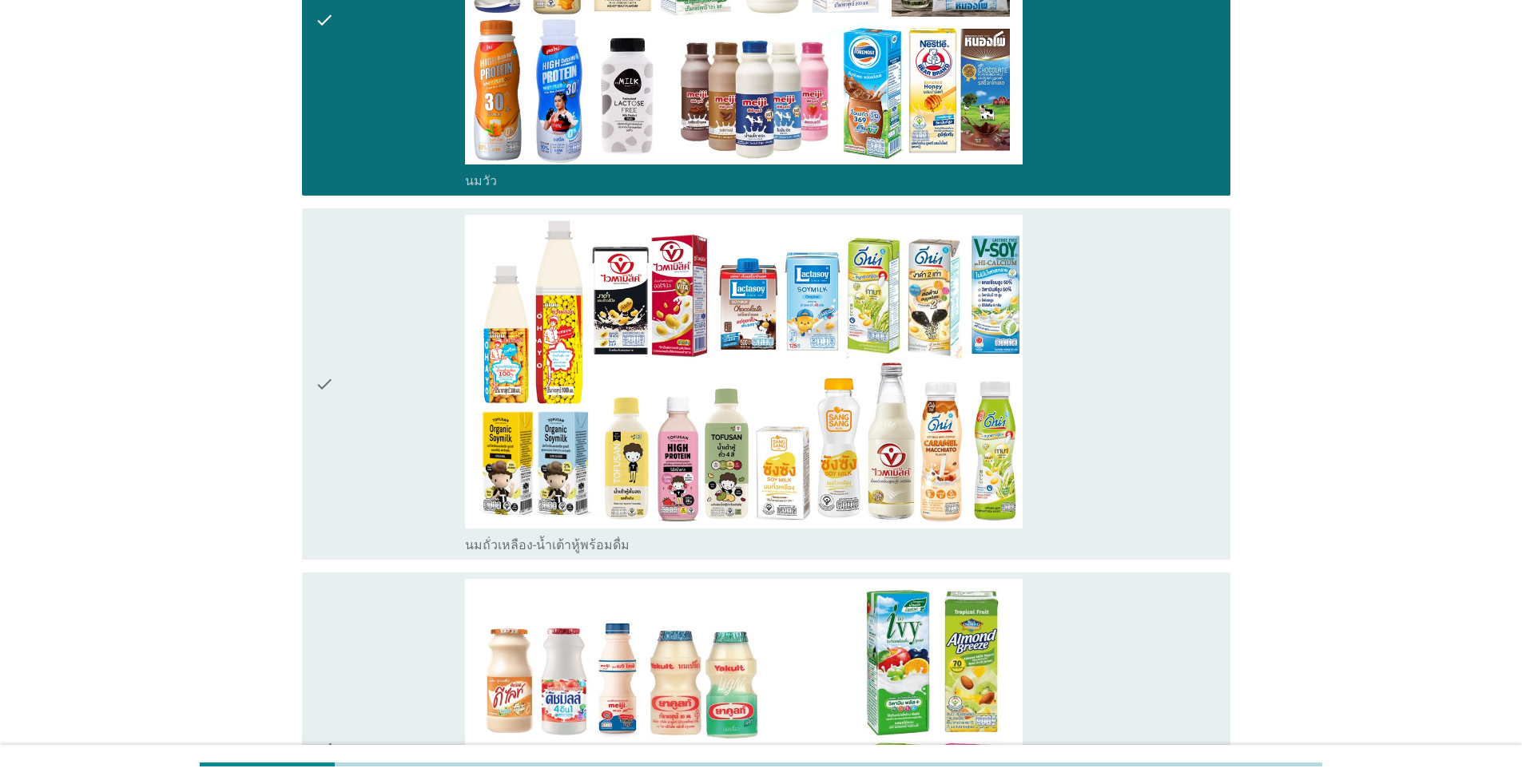
click at [384, 324] on div "check" at bounding box center [390, 384] width 150 height 338
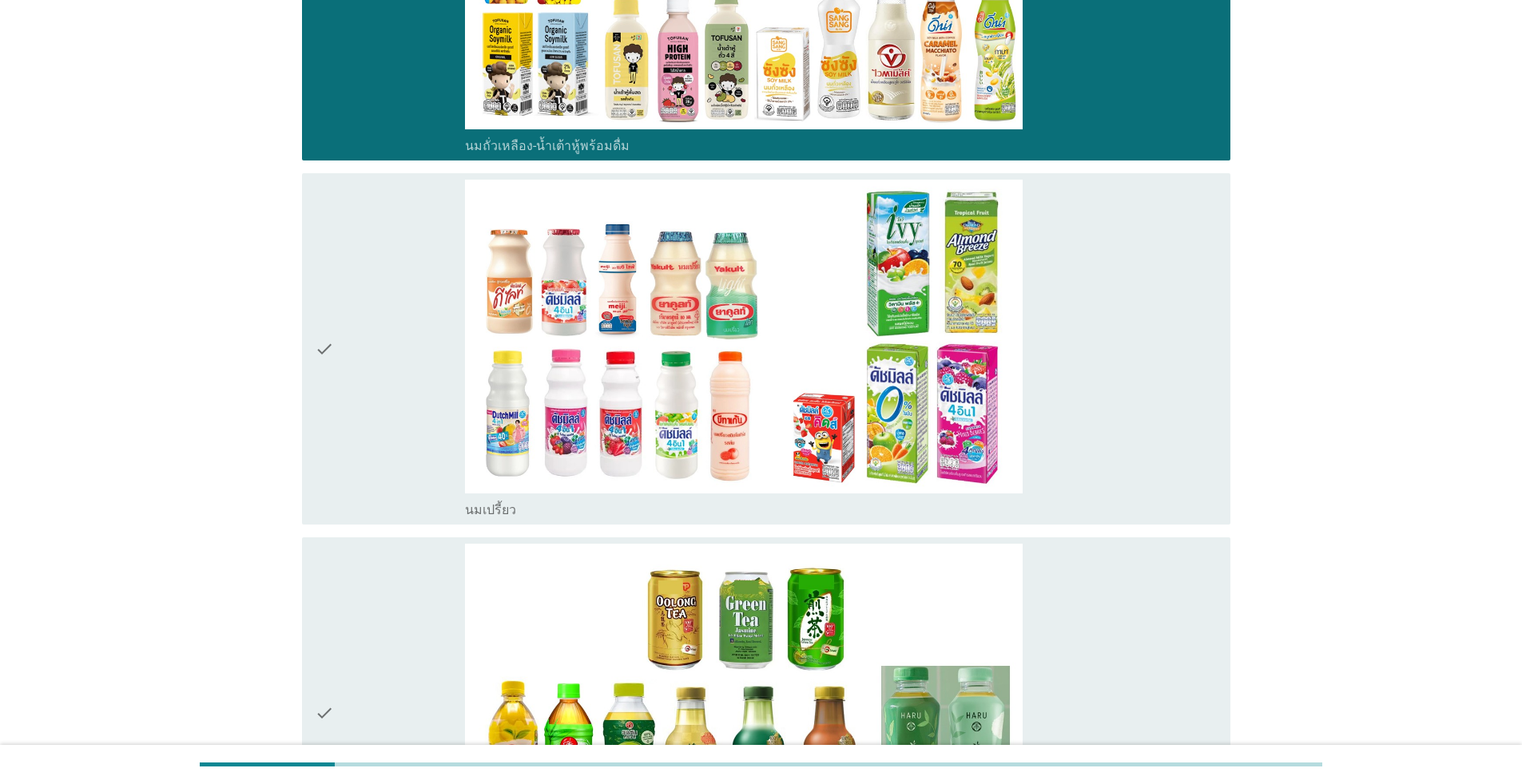
click at [384, 324] on div "check" at bounding box center [390, 349] width 150 height 338
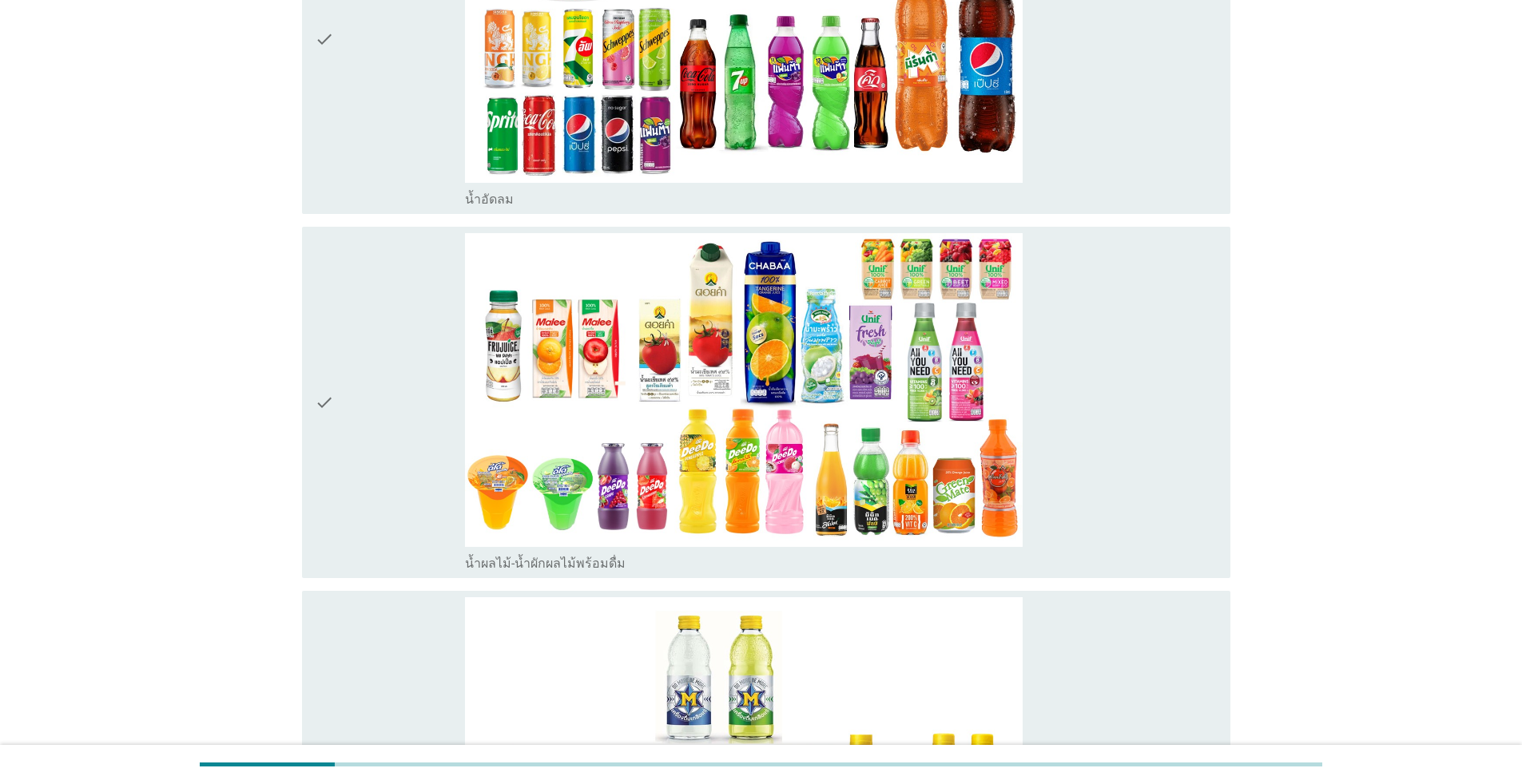
click at [403, 131] on div "check" at bounding box center [390, 39] width 150 height 338
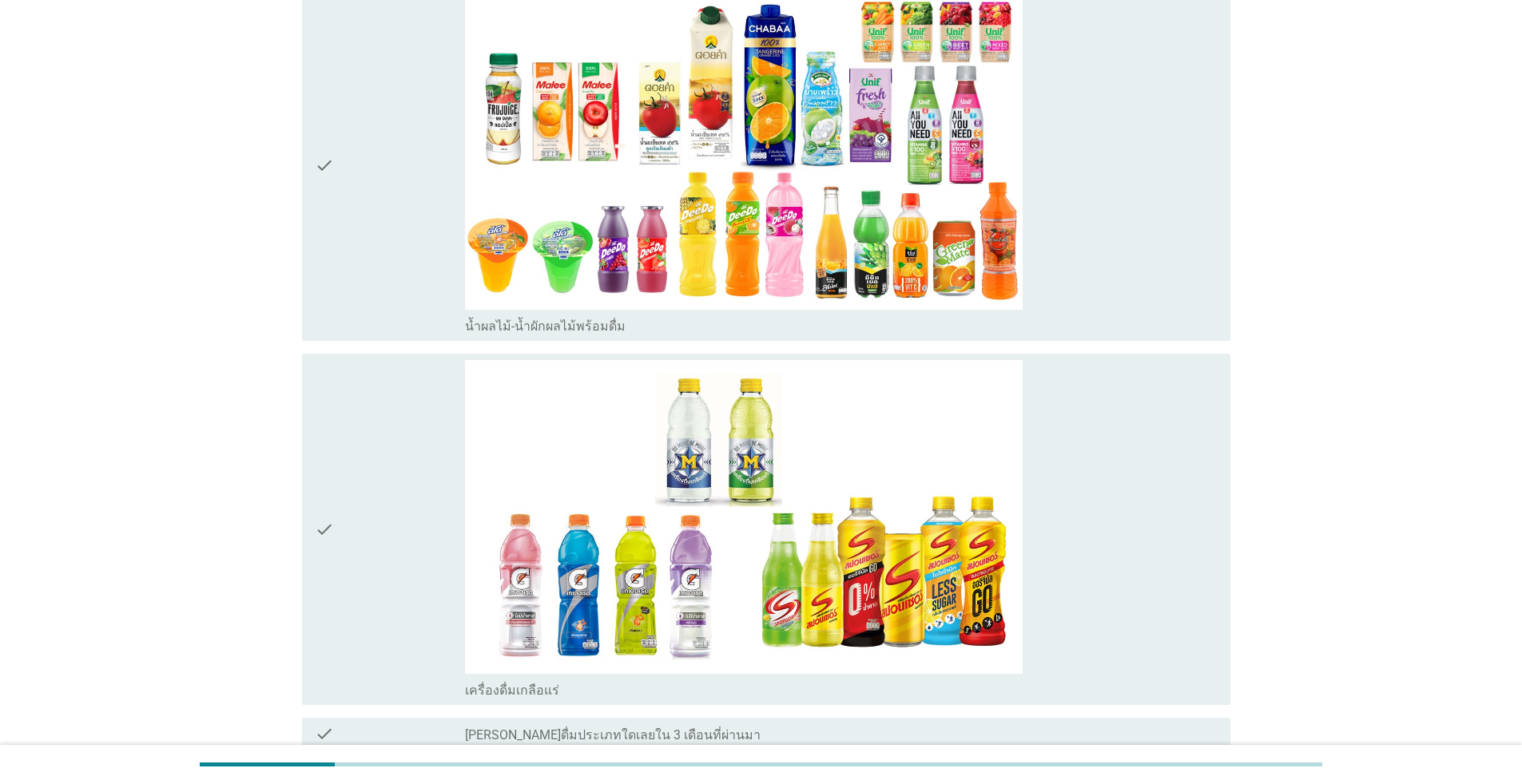
scroll to position [2147, 0]
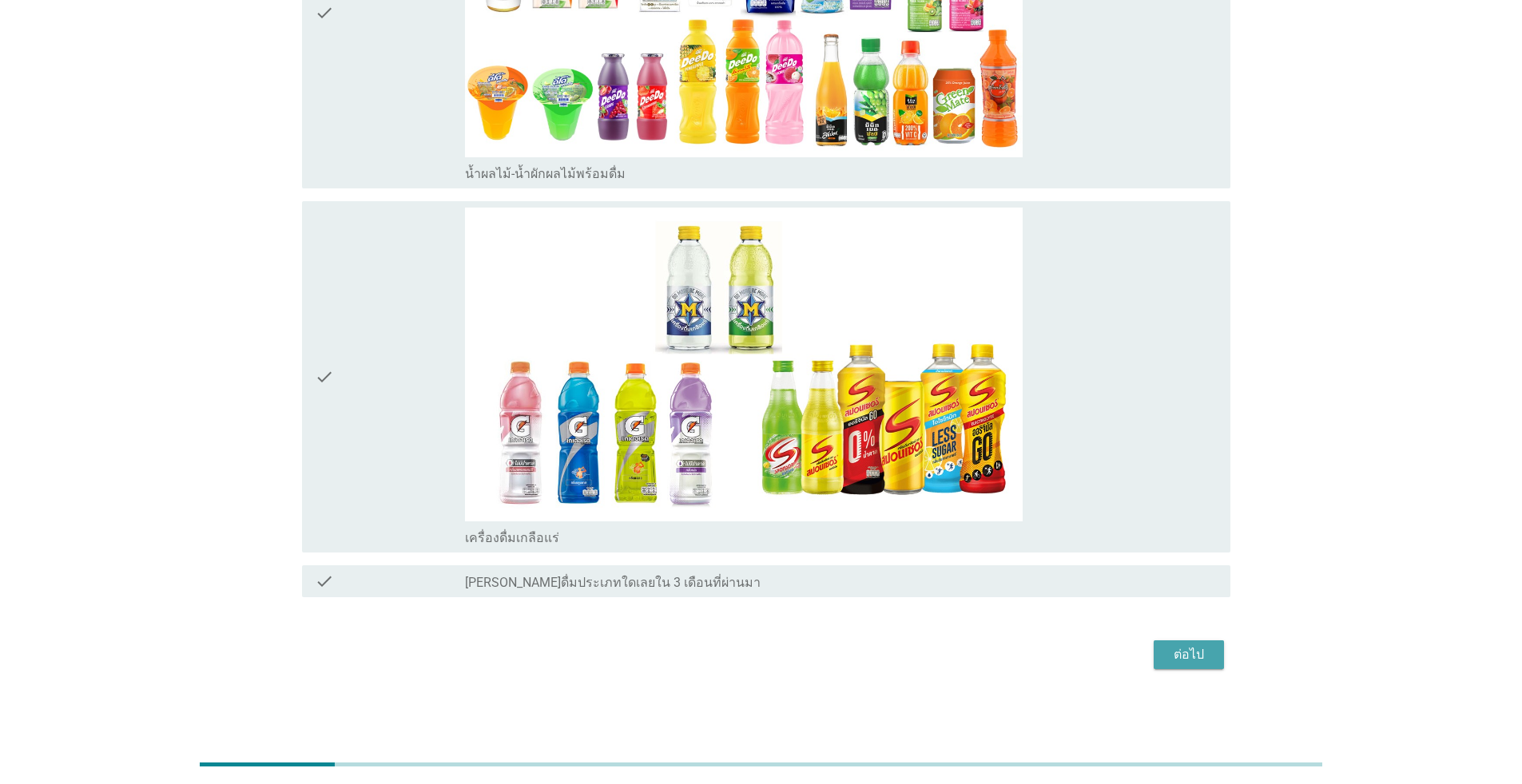
click at [786, 653] on div "ต่อไป" at bounding box center [1189, 654] width 45 height 19
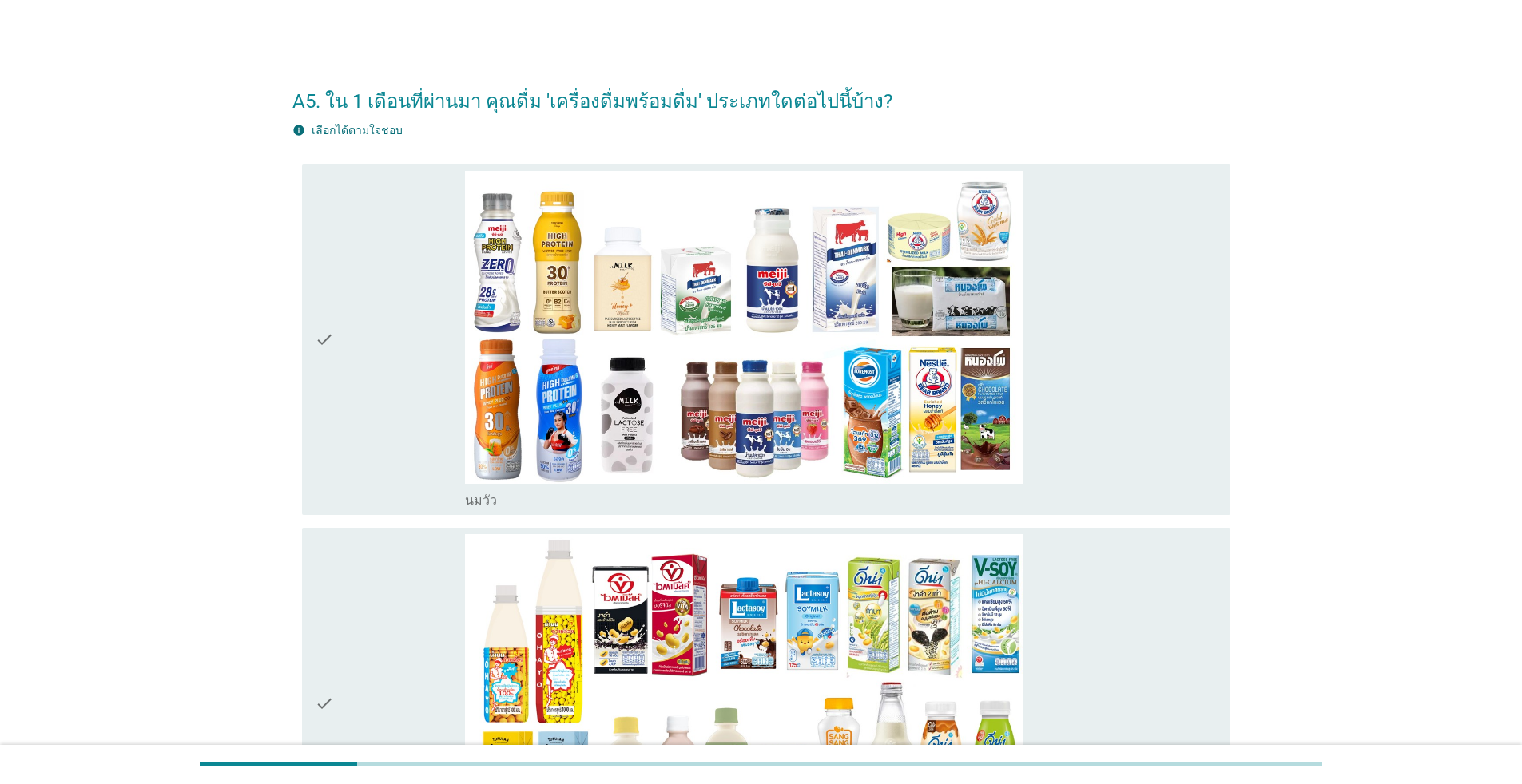
click at [376, 340] on div "check" at bounding box center [390, 340] width 150 height 338
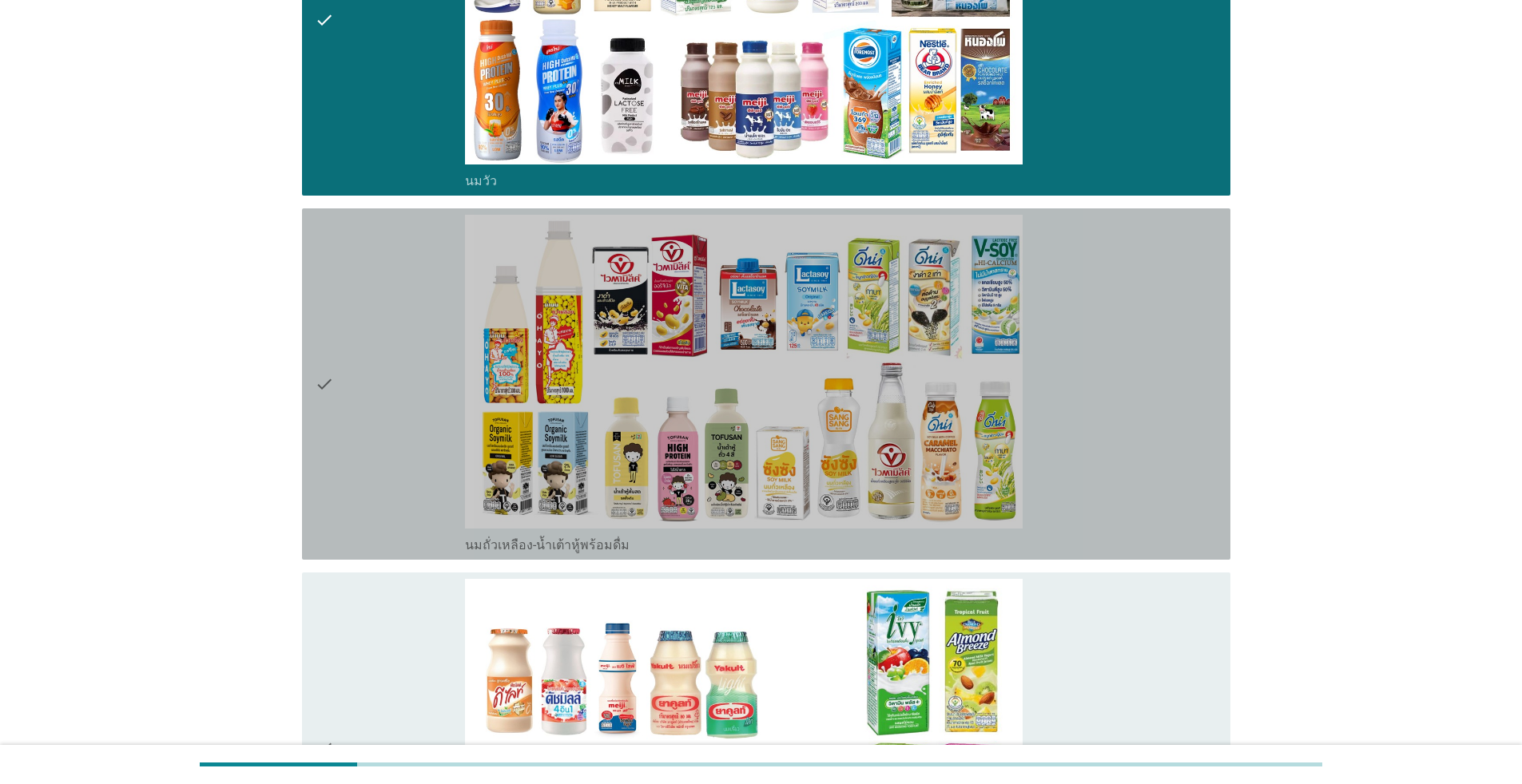
click at [376, 340] on div "check" at bounding box center [390, 384] width 150 height 338
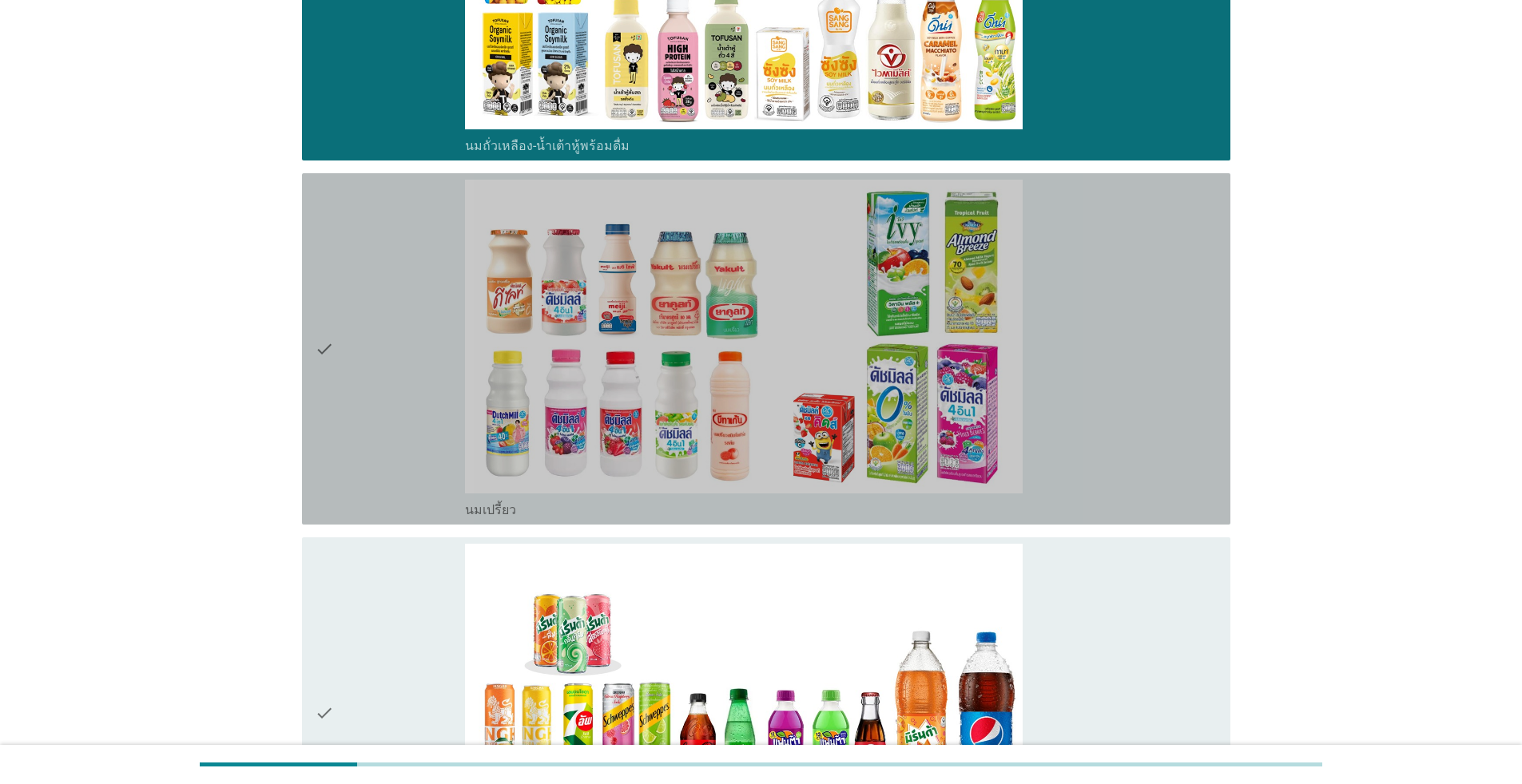
click at [376, 340] on div "check" at bounding box center [390, 349] width 150 height 338
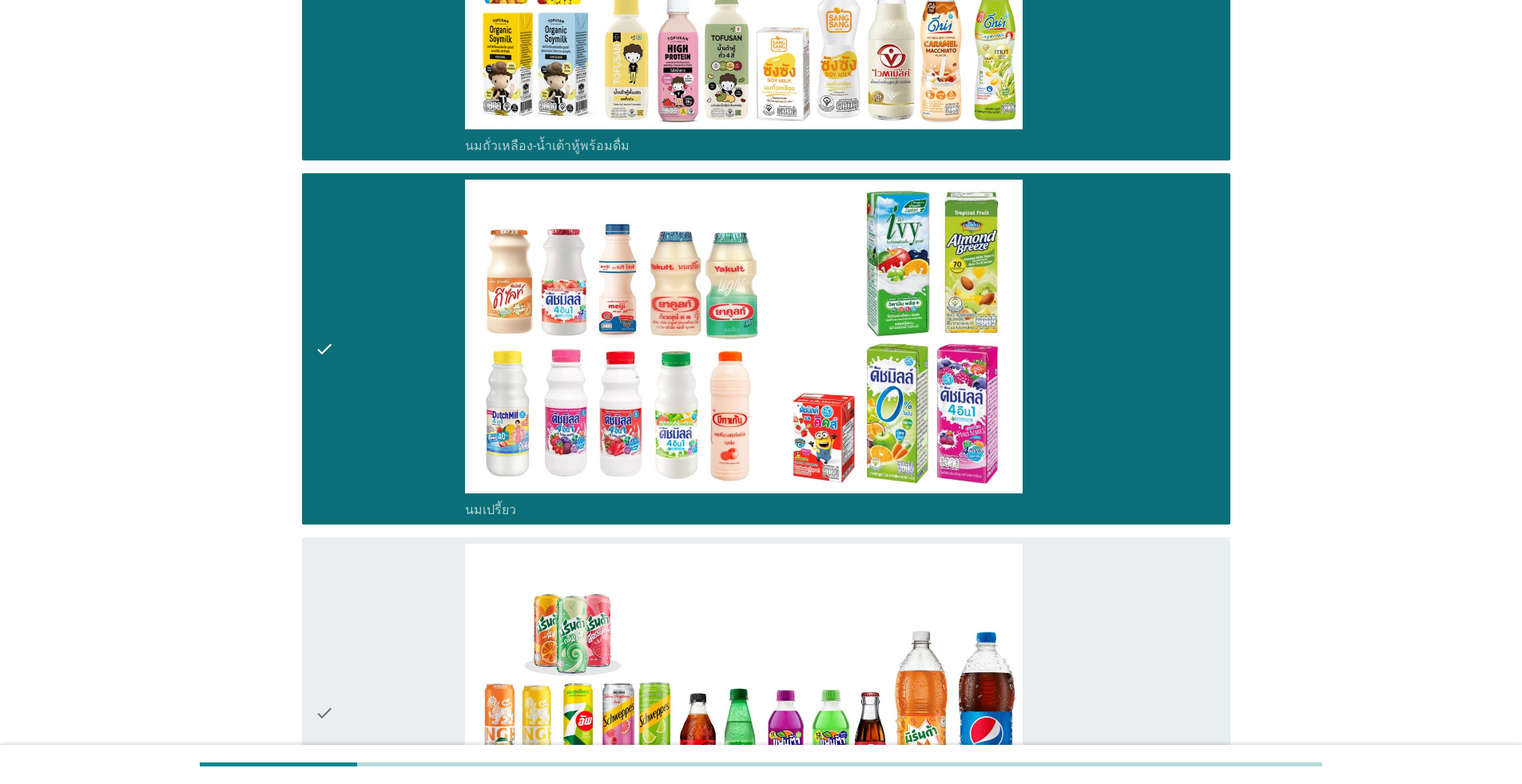
scroll to position [1054, 0]
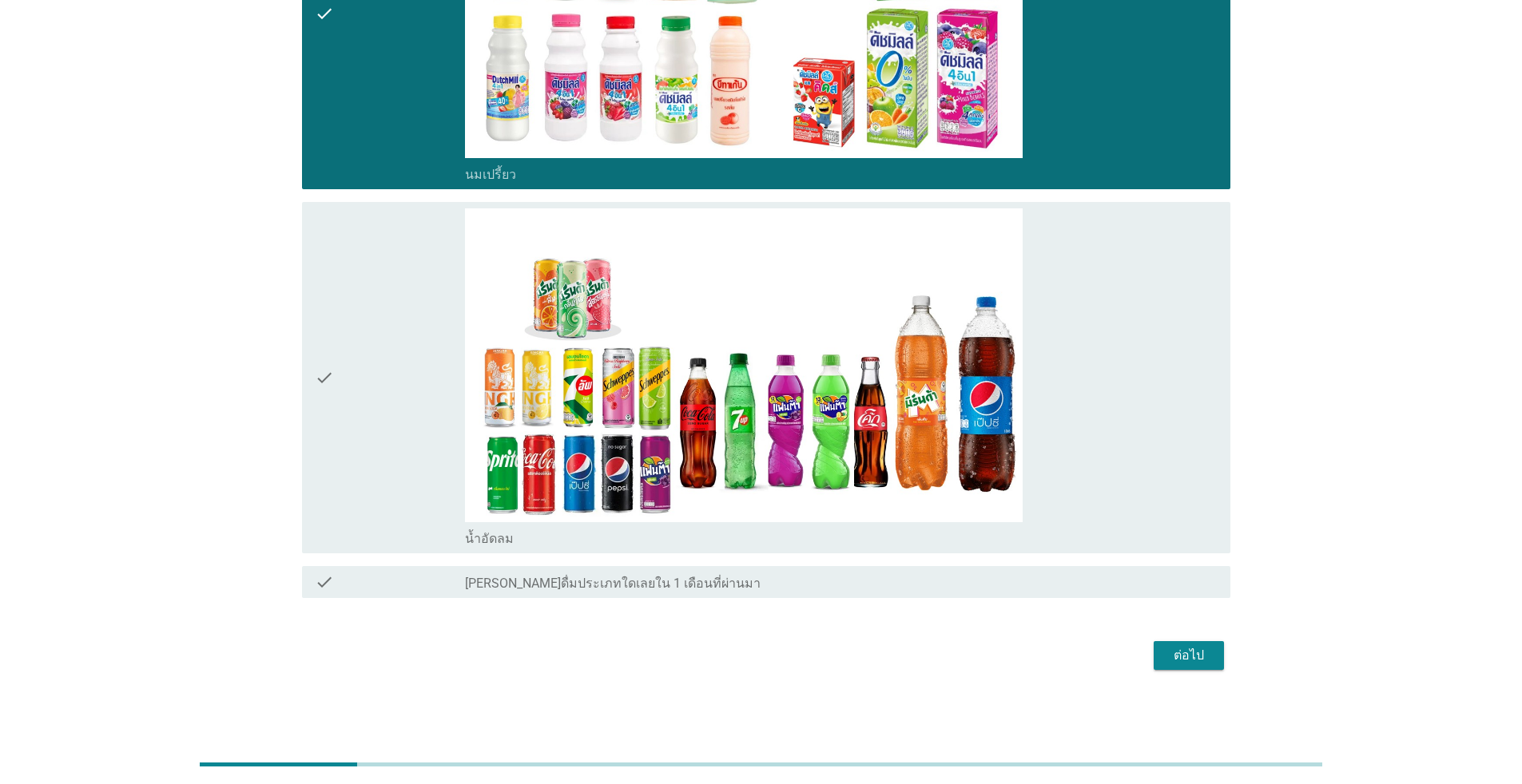
click at [380, 343] on div "check" at bounding box center [390, 378] width 150 height 338
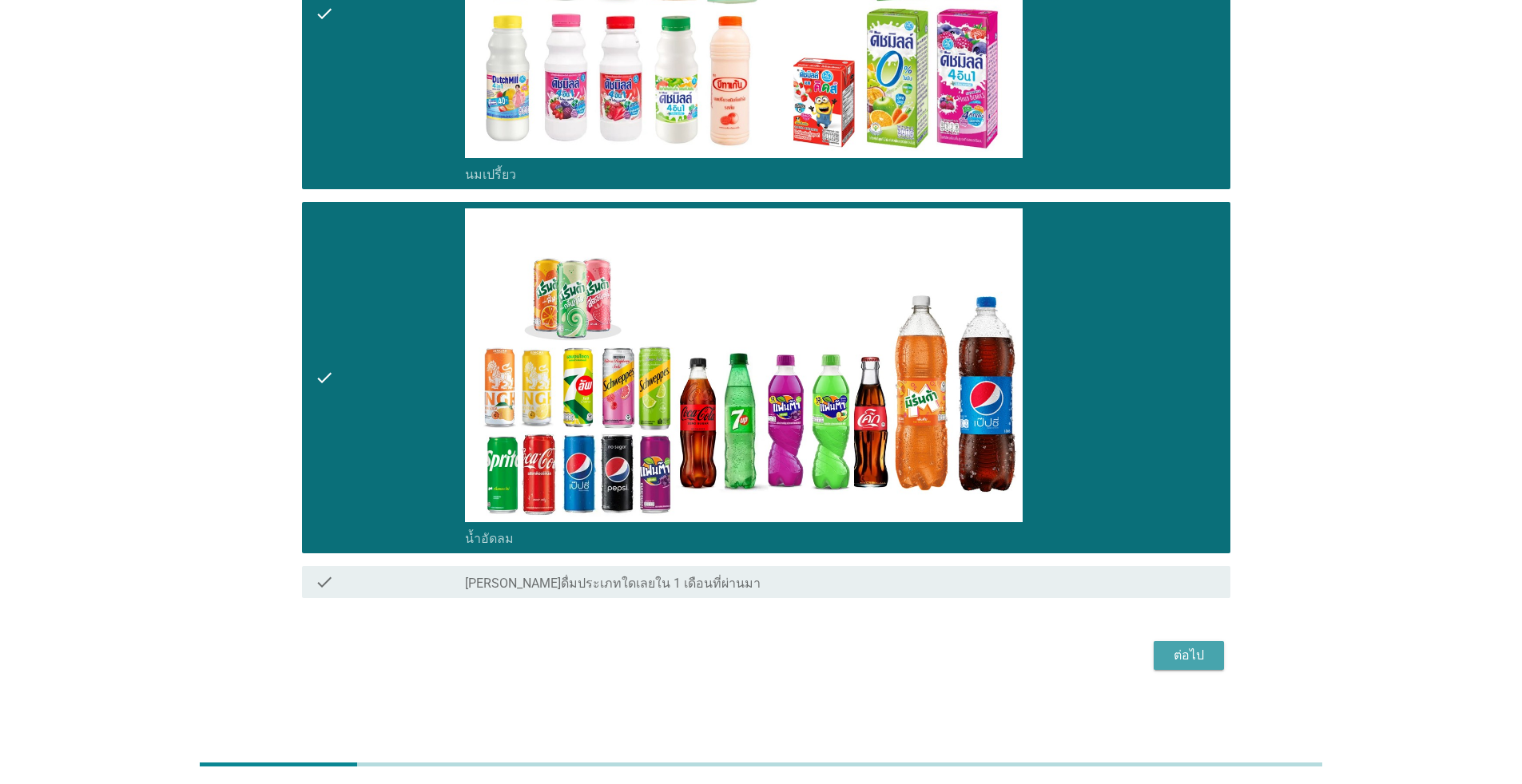
click at [786, 650] on div "ต่อไป" at bounding box center [1189, 655] width 45 height 19
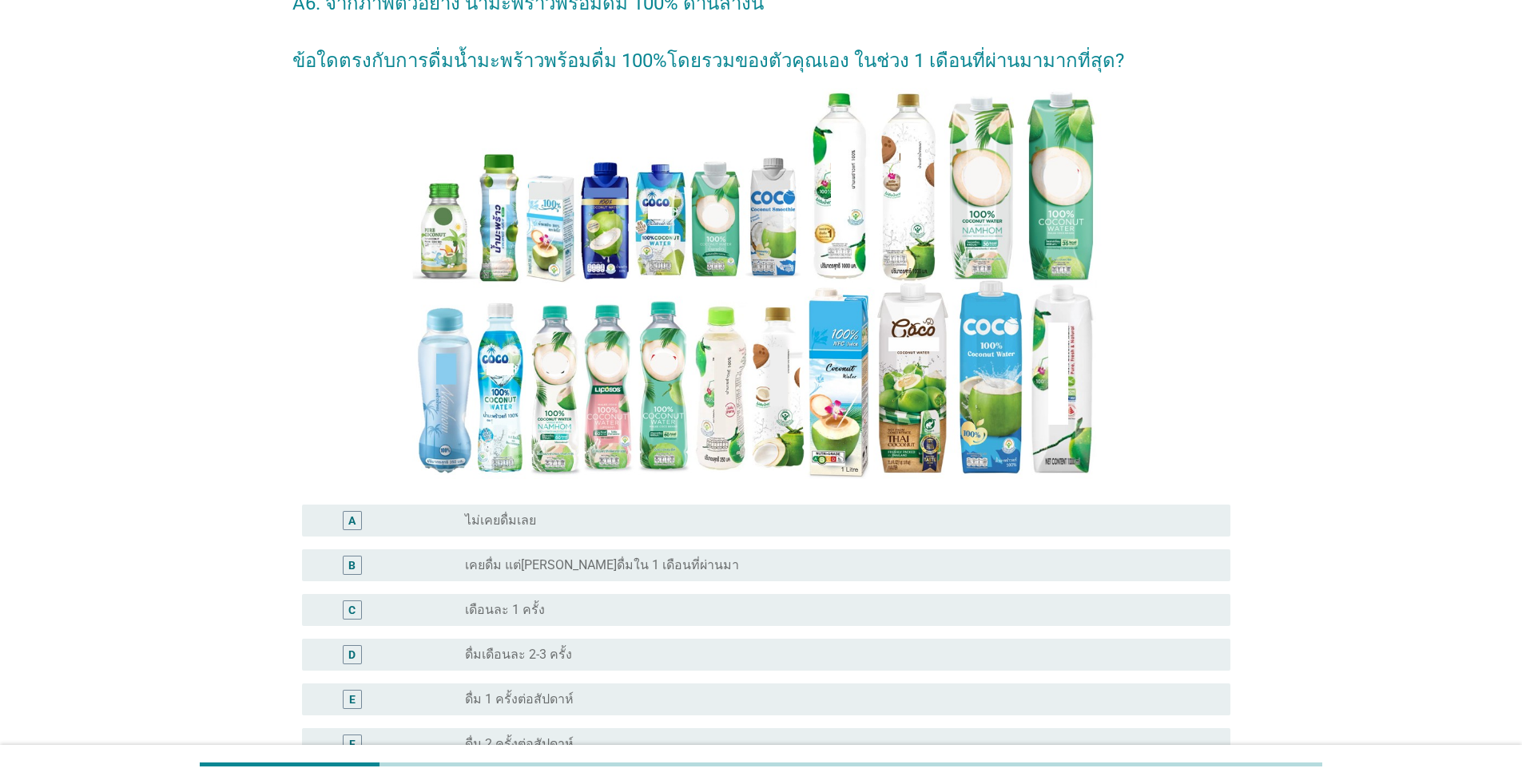
scroll to position [239, 0]
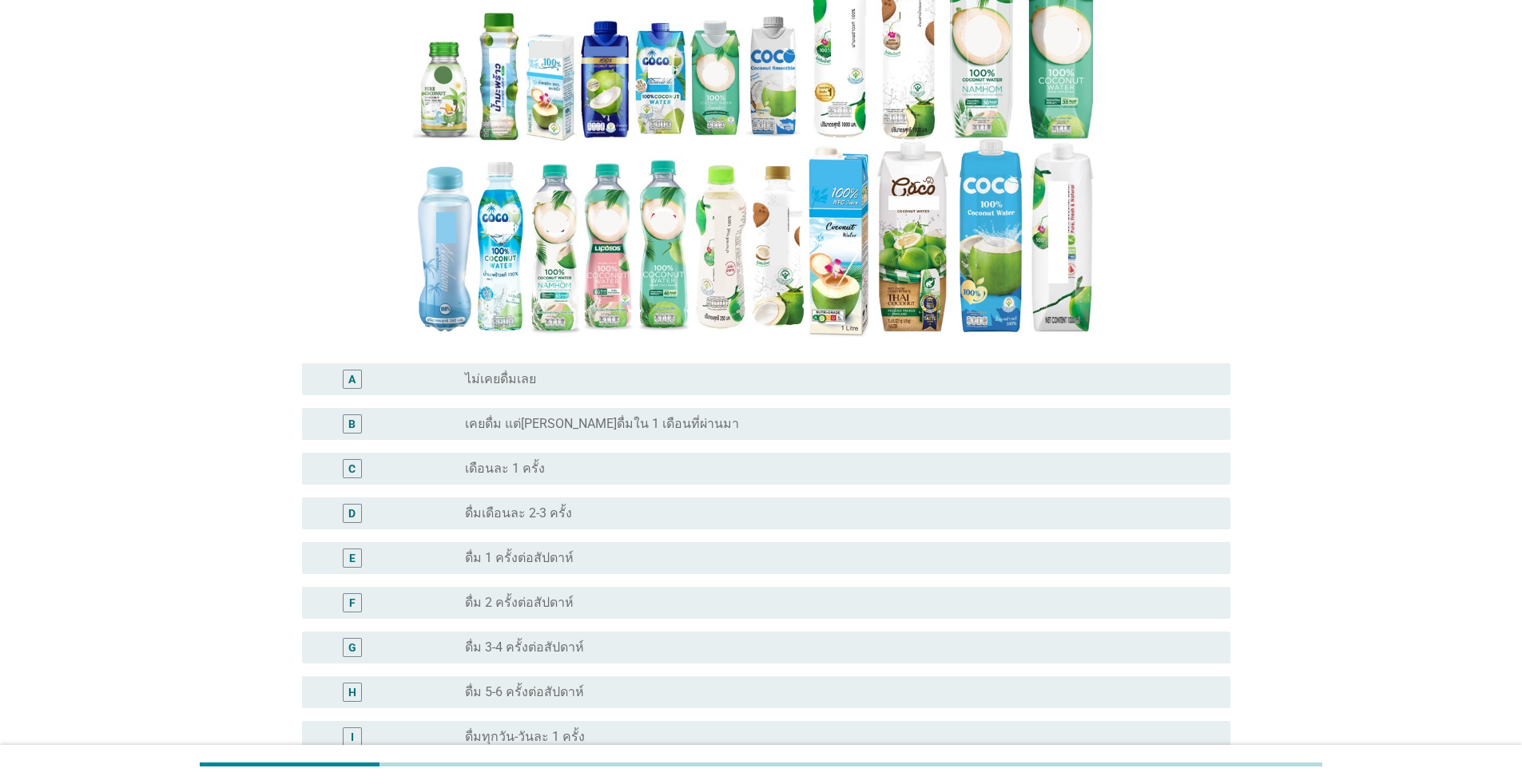
click at [492, 386] on label "ไม่เคยดื่มเลย" at bounding box center [500, 380] width 71 height 16
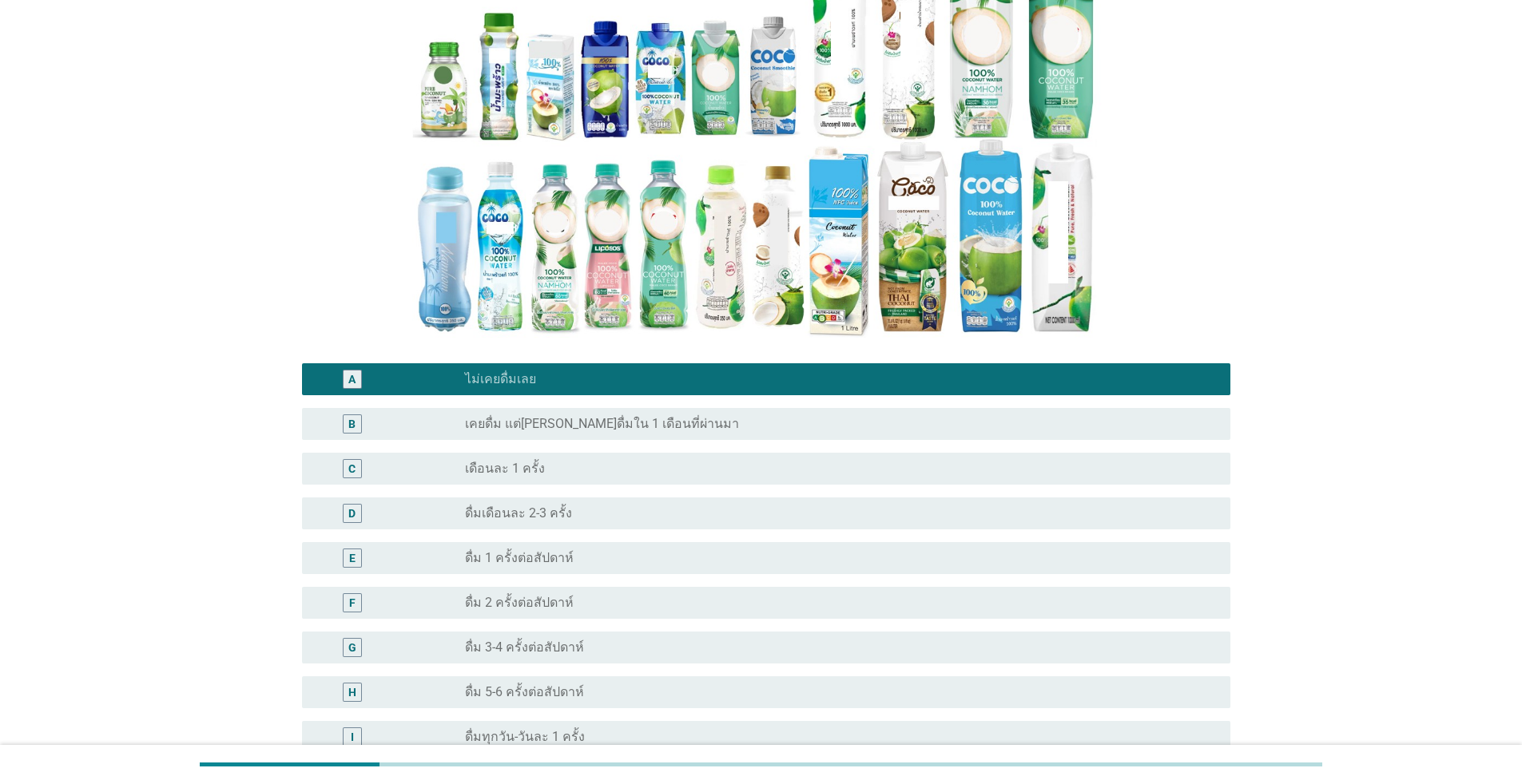
scroll to position [459, 0]
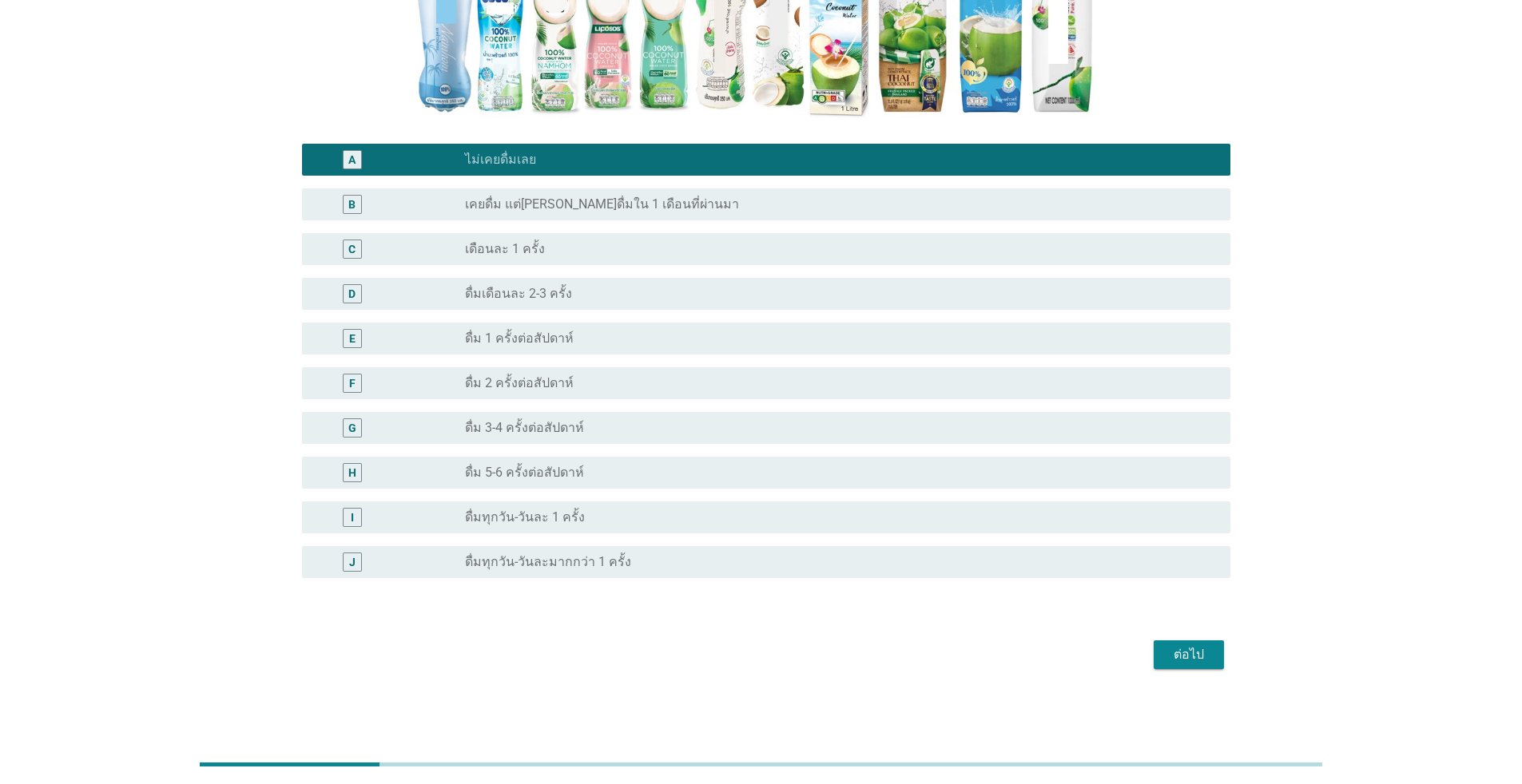
click at [786, 653] on div "ต่อไป" at bounding box center [1189, 654] width 45 height 19
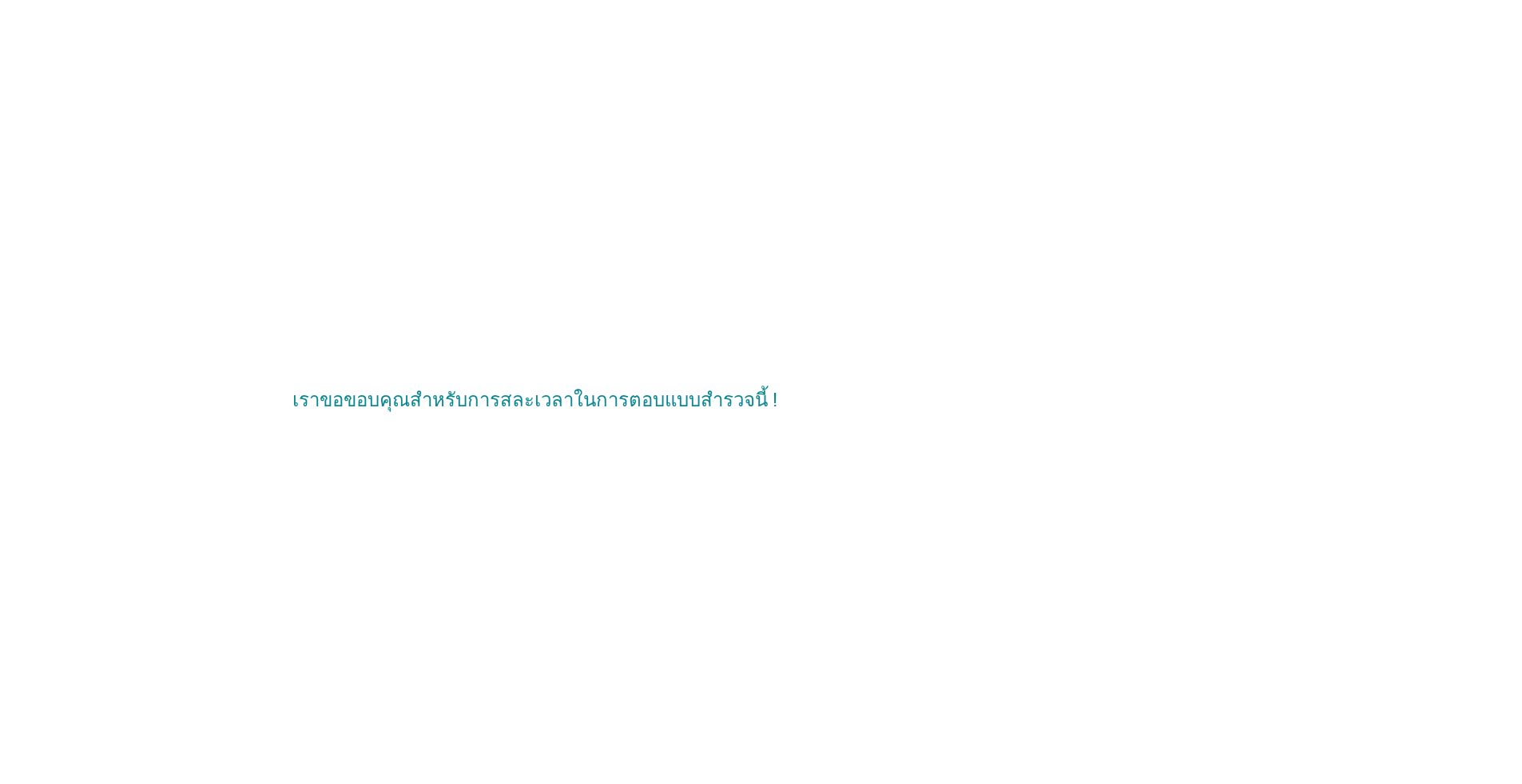
scroll to position [0, 0]
